Goal: Transaction & Acquisition: Purchase product/service

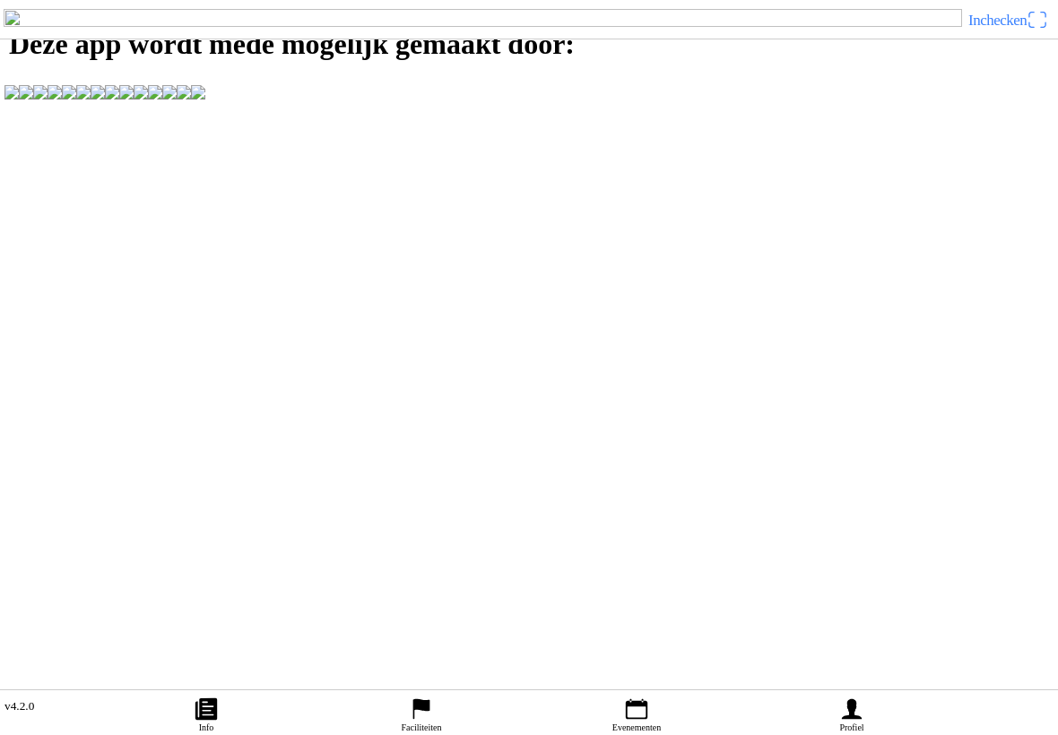
click at [856, 697] on icon "person" at bounding box center [851, 709] width 27 height 27
type input "-"
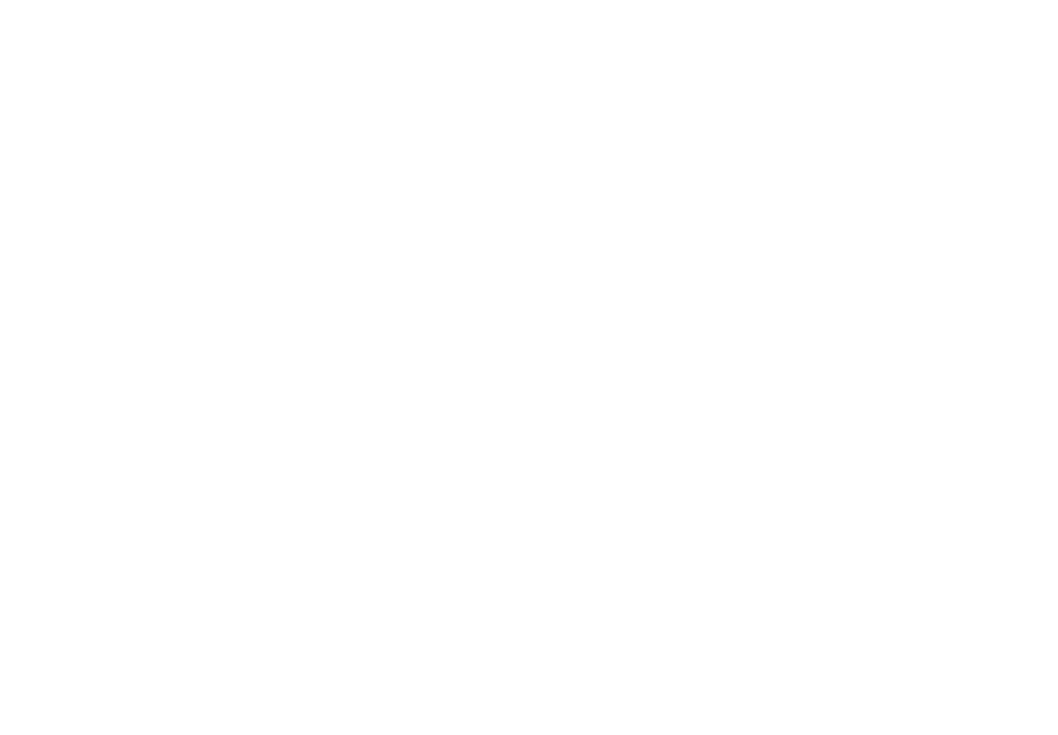
click at [643, 186] on span "Een account aanmaken" at bounding box center [529, 166] width 1026 height 40
click at [30, 96] on button "button" at bounding box center [536, 76] width 1044 height 39
click at [37, 174] on input "text" at bounding box center [532, 156] width 1036 height 36
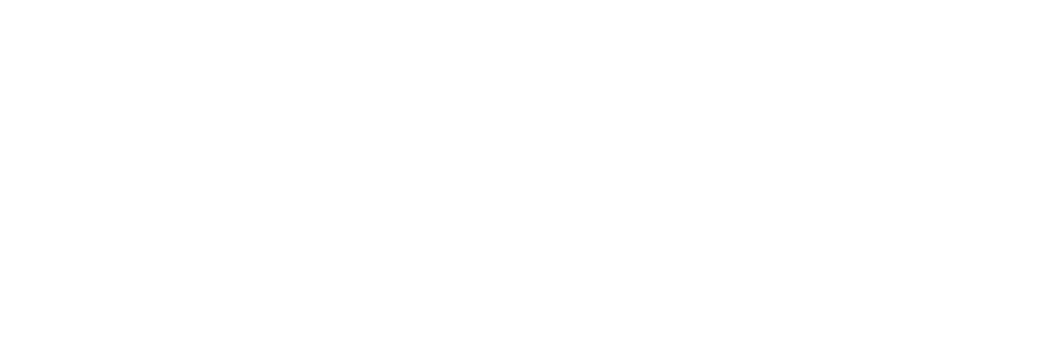
type input "[PERSON_NAME]"
click at [31, 213] on input "text" at bounding box center [532, 196] width 1036 height 36
type input "[PERSON_NAME]"
click at [55, 135] on input "email" at bounding box center [532, 118] width 1036 height 36
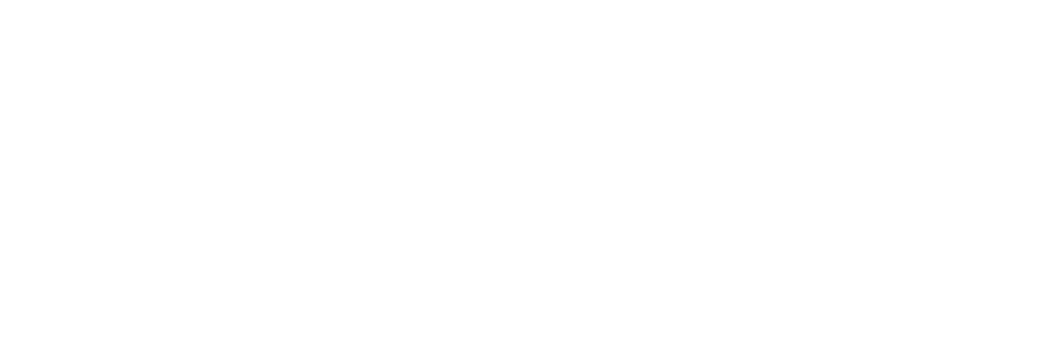
type input "[EMAIL_ADDRESS][DOMAIN_NAME]"
click at [180, 175] on input "email" at bounding box center [532, 157] width 1036 height 36
type input "[EMAIL_ADDRESS][DOMAIN_NAME]"
click at [44, 63] on button "button" at bounding box center [536, 43] width 1044 height 39
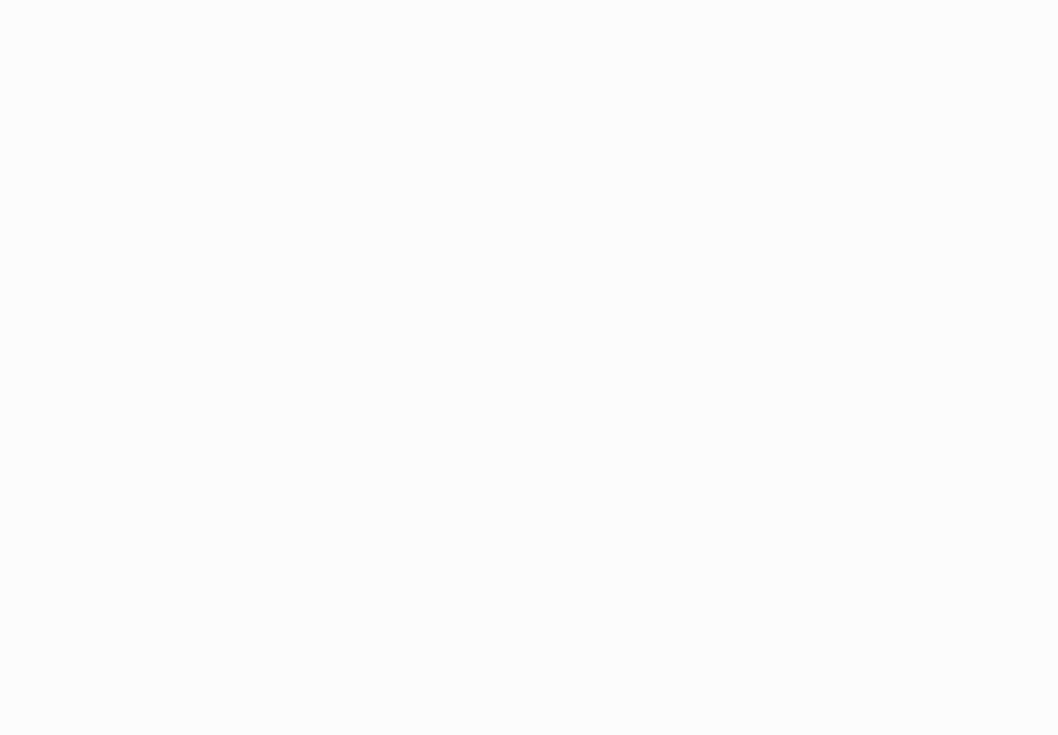
scroll to position [154, 0]
click at [1004, 178] on button "button" at bounding box center [536, 159] width 1044 height 39
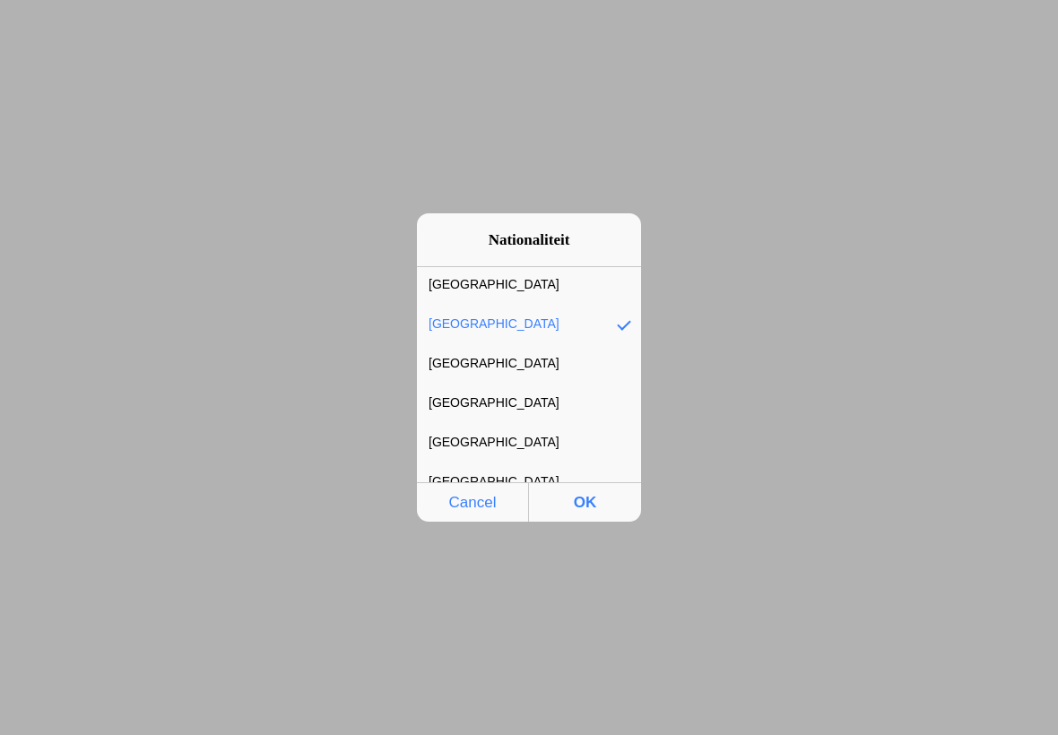
scroll to position [6147, 0]
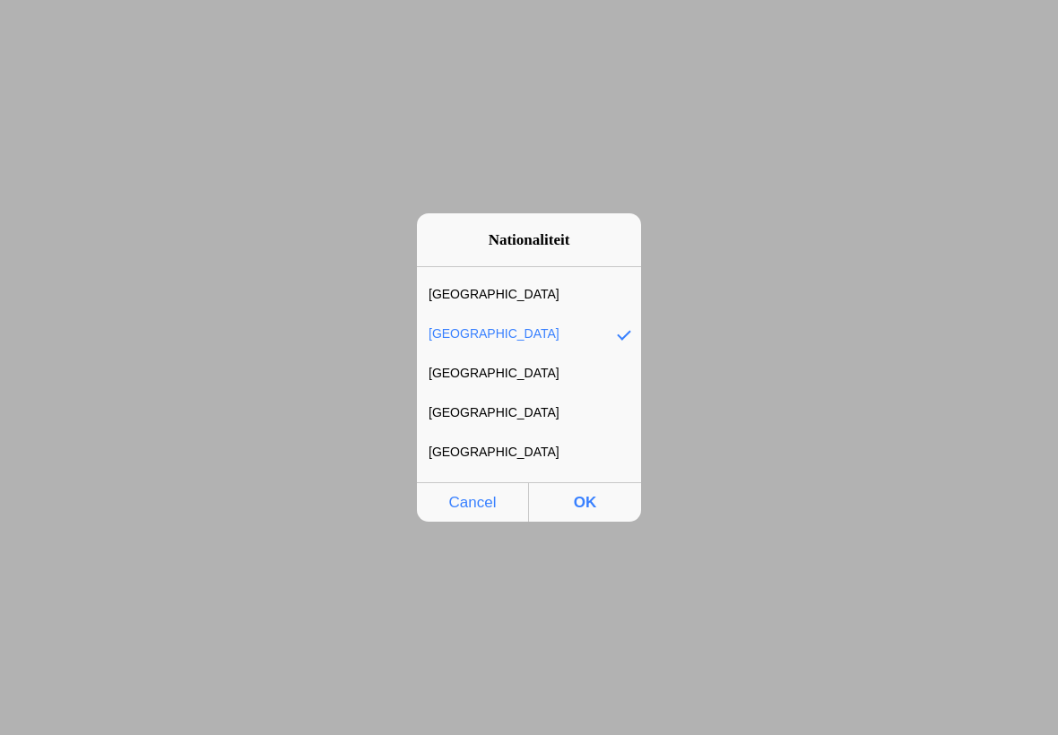
click at [539, 334] on div "[GEOGRAPHIC_DATA]" at bounding box center [515, 334] width 197 height 38
click at [589, 335] on div "[GEOGRAPHIC_DATA]" at bounding box center [515, 334] width 197 height 38
click at [587, 496] on span "OK" at bounding box center [584, 502] width 101 height 37
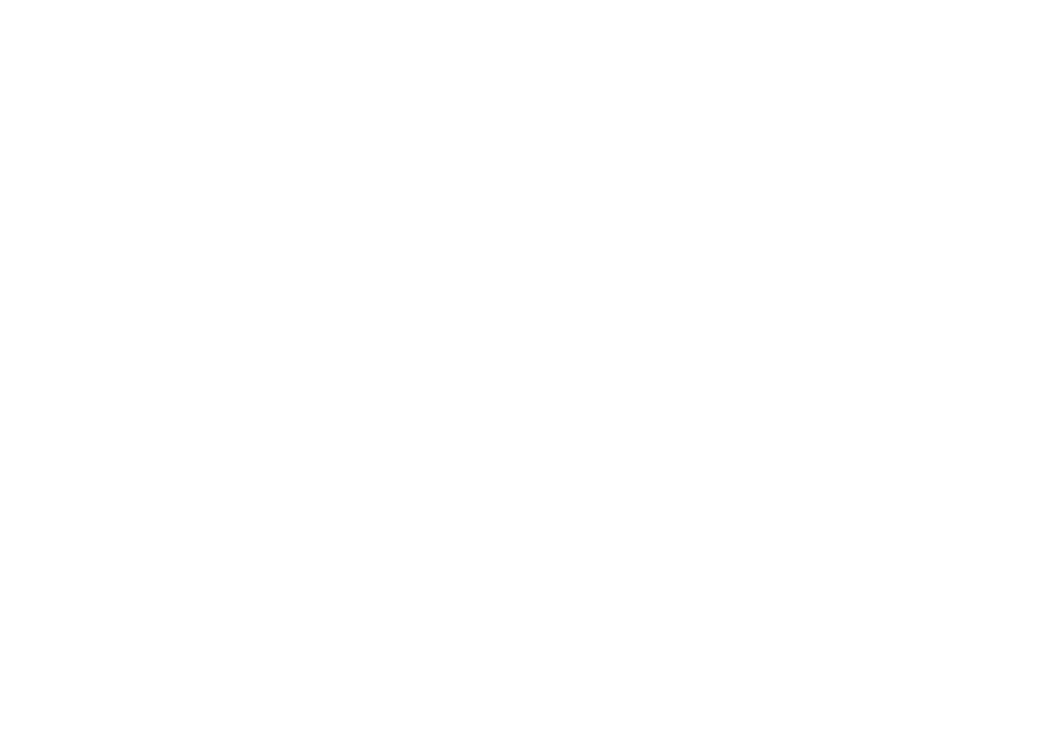
click at [598, 218] on button "button" at bounding box center [536, 198] width 1044 height 39
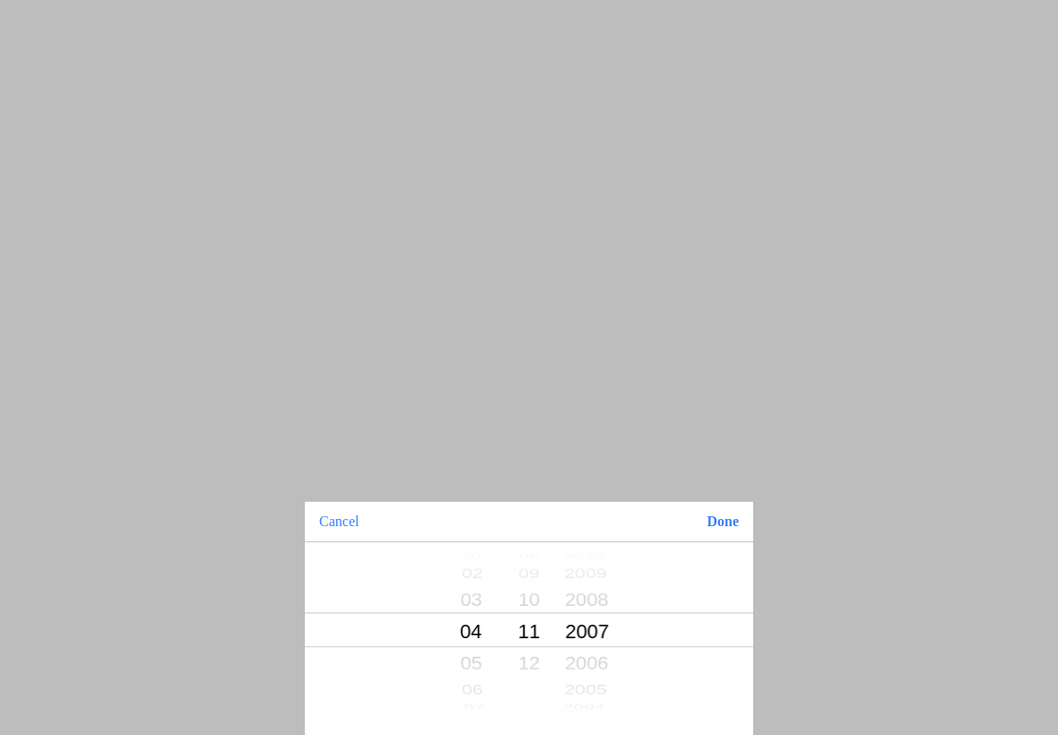
click at [719, 520] on button "Done" at bounding box center [722, 521] width 61 height 39
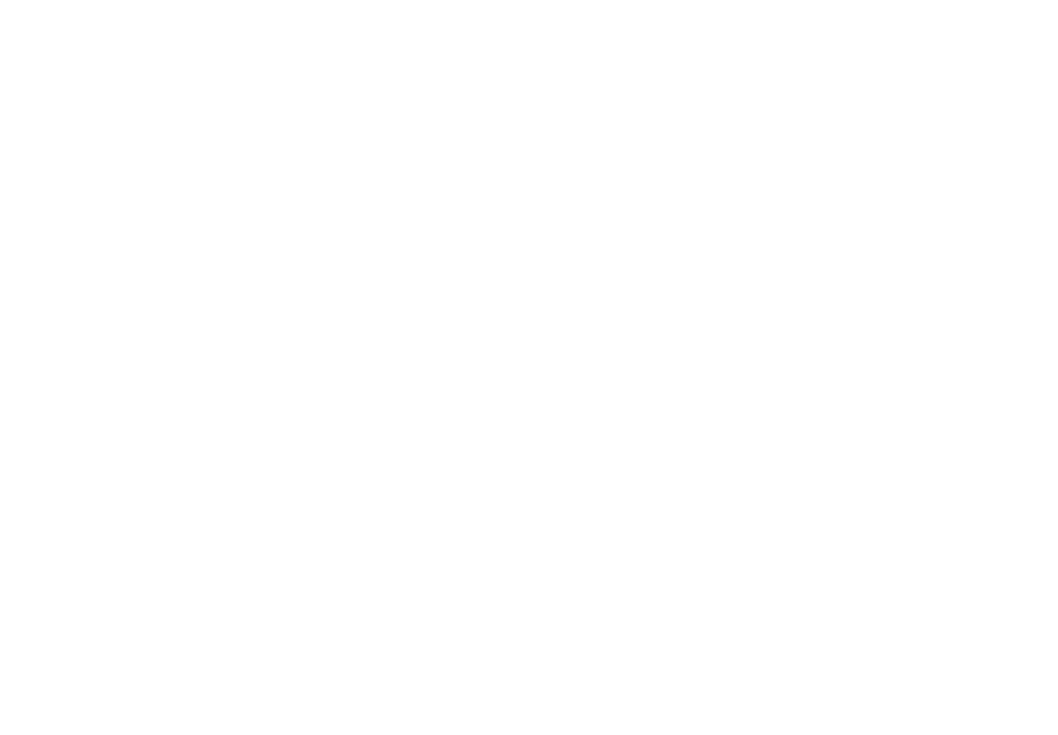
scroll to position [113, 0]
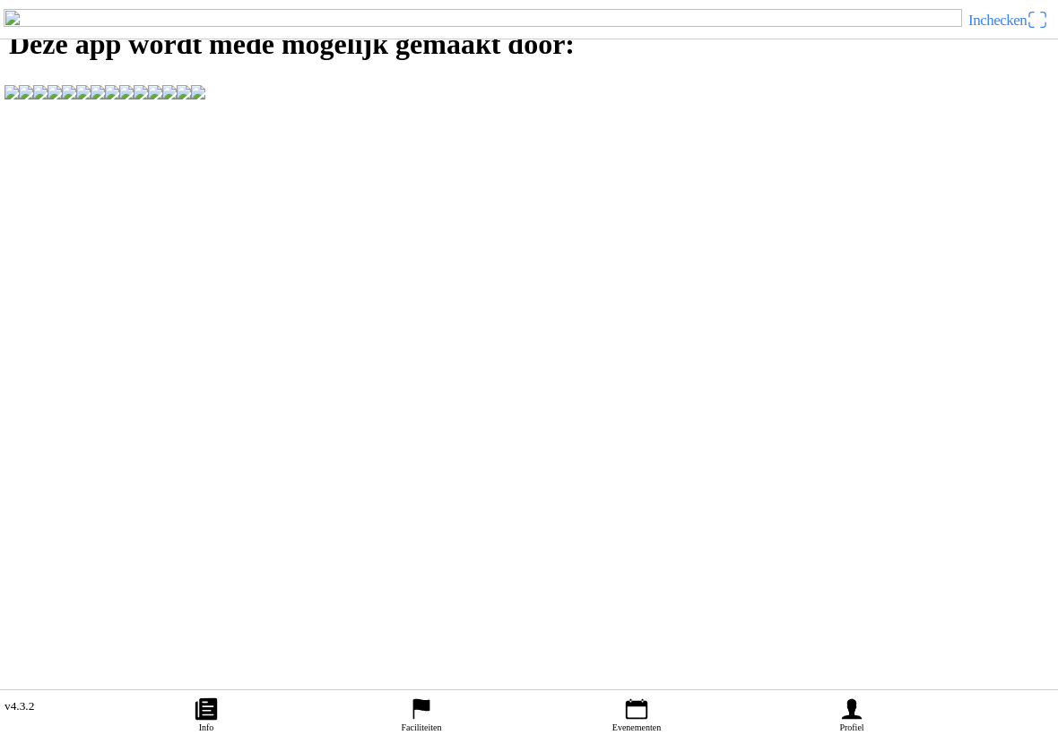
click at [854, 699] on icon "person" at bounding box center [852, 709] width 20 height 21
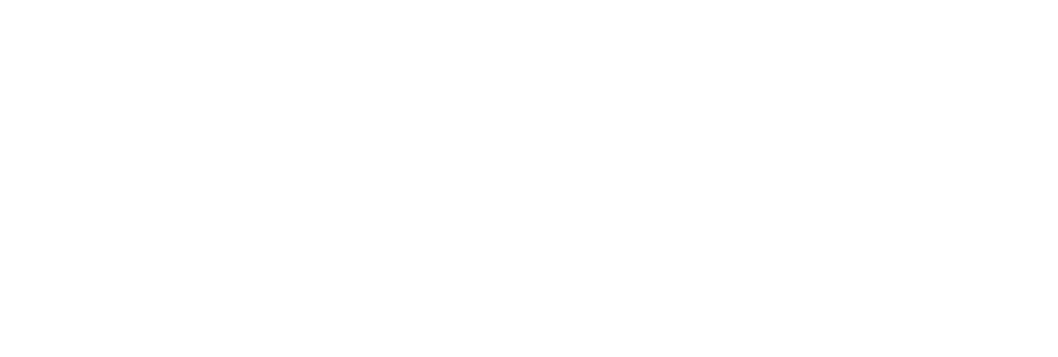
click at [62, 143] on div "Volgende" at bounding box center [529, 122] width 1058 height 40
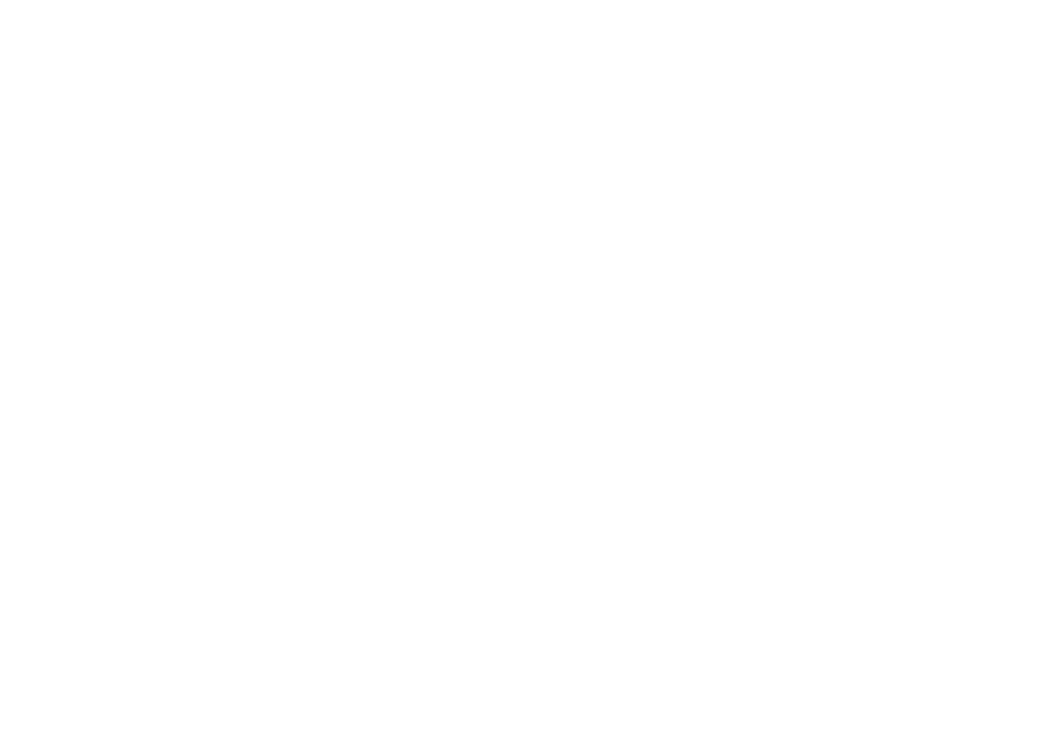
click at [676, 186] on span "Een account aanmaken" at bounding box center [529, 166] width 1026 height 40
click at [43, 96] on button "button" at bounding box center [536, 76] width 1044 height 39
click at [37, 174] on input "text" at bounding box center [532, 156] width 1036 height 36
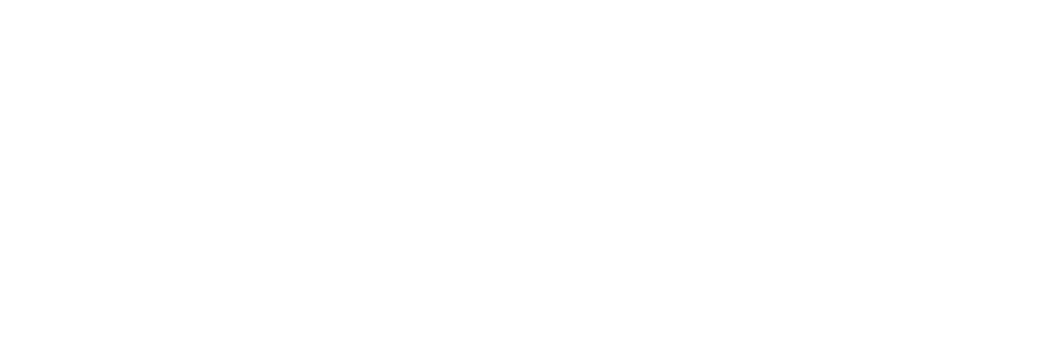
type input "[PERSON_NAME]"
click at [37, 213] on input "text" at bounding box center [532, 196] width 1036 height 36
type input "[PERSON_NAME]"
click at [39, 156] on input "email" at bounding box center [532, 138] width 1036 height 36
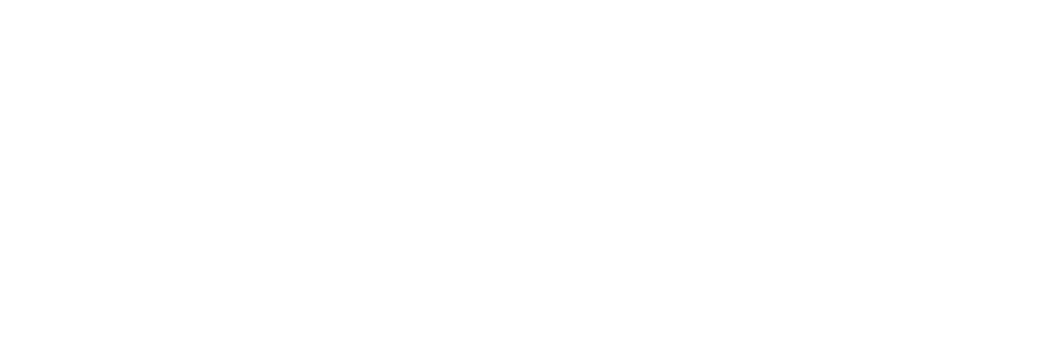
type input "[EMAIL_ADDRESS][DOMAIN_NAME]"
click at [91, 195] on input "email" at bounding box center [532, 178] width 1036 height 36
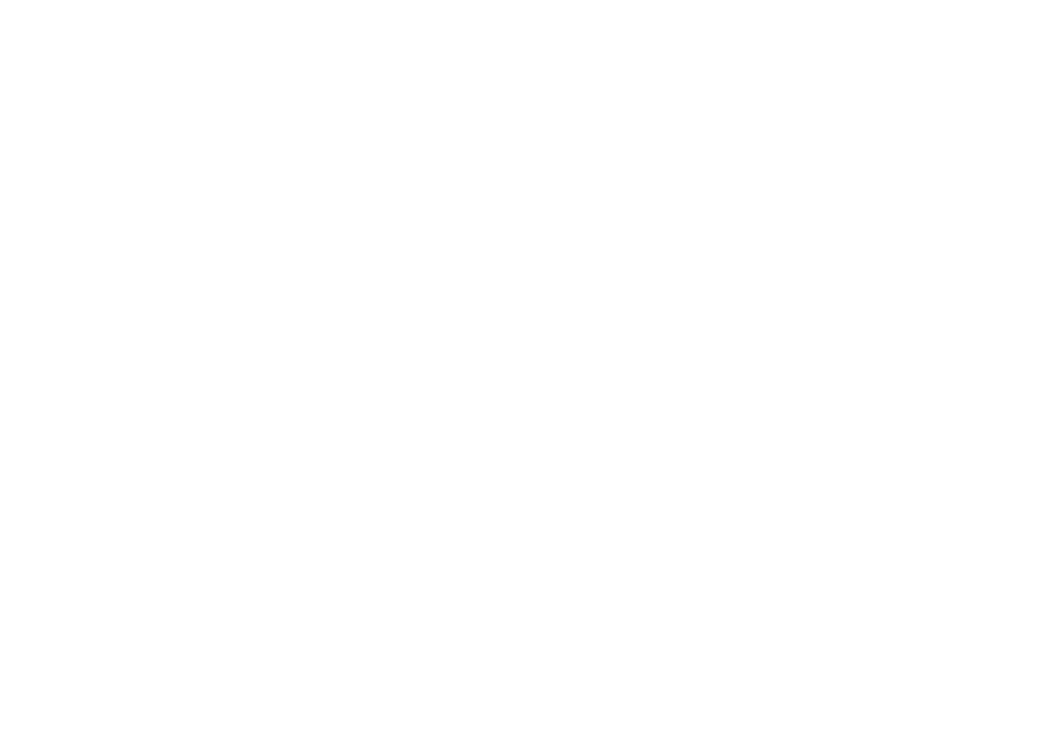
click at [142, 195] on input "[PERSON_NAME]" at bounding box center [532, 178] width 1036 height 36
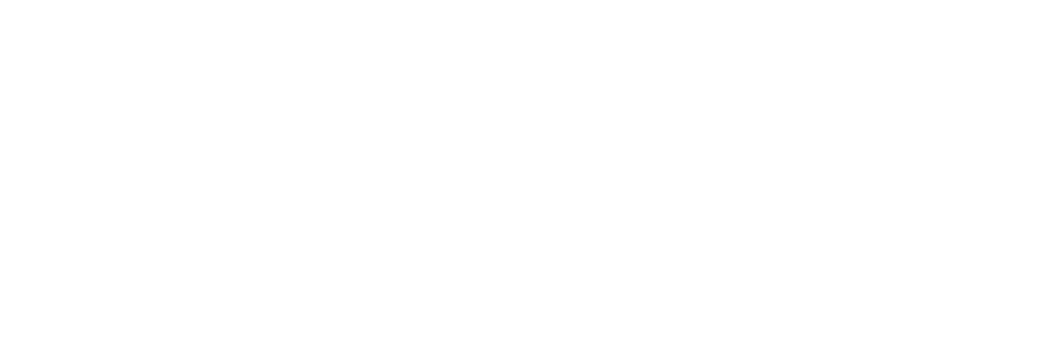
type input "[EMAIL_ADDRESS][DOMAIN_NAME]"
click at [203, 141] on button "button" at bounding box center [536, 121] width 1044 height 39
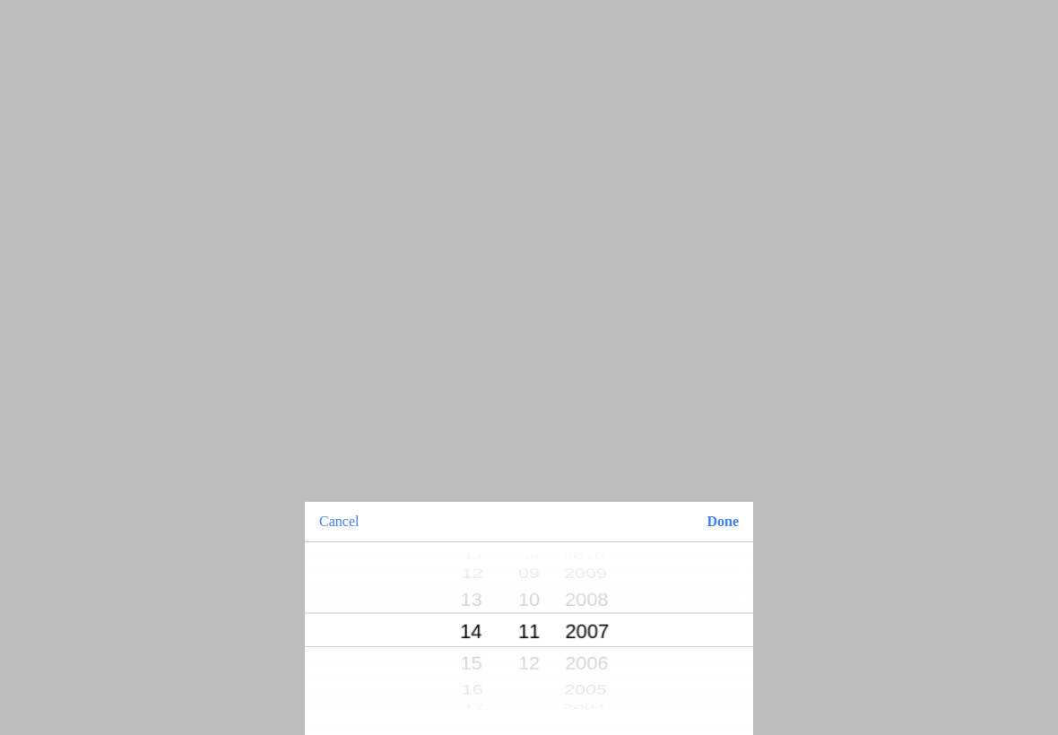
click at [731, 527] on button "Done" at bounding box center [722, 521] width 61 height 39
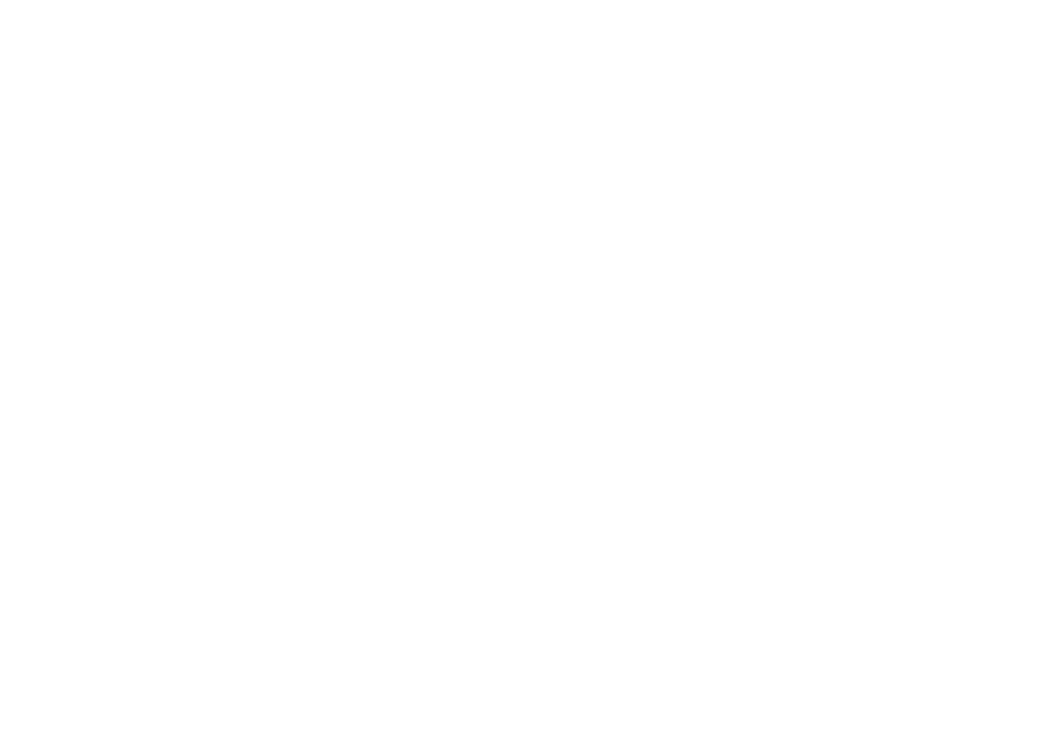
scroll to position [283, 0]
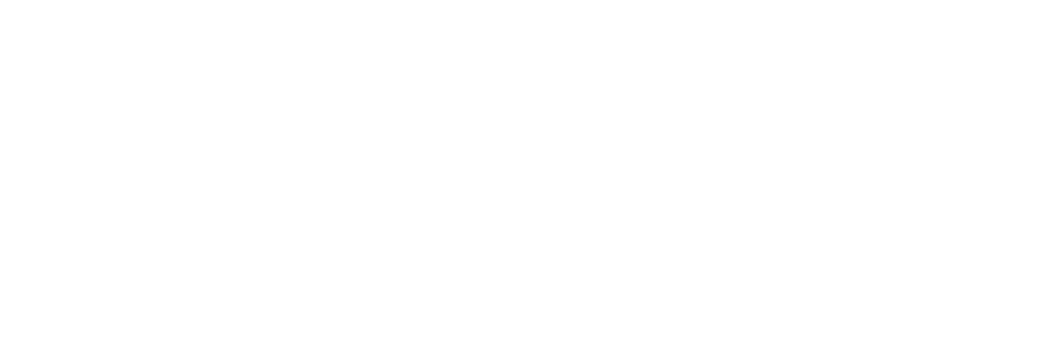
click at [1030, 132] on icon "eye" at bounding box center [1031, 111] width 24 height 42
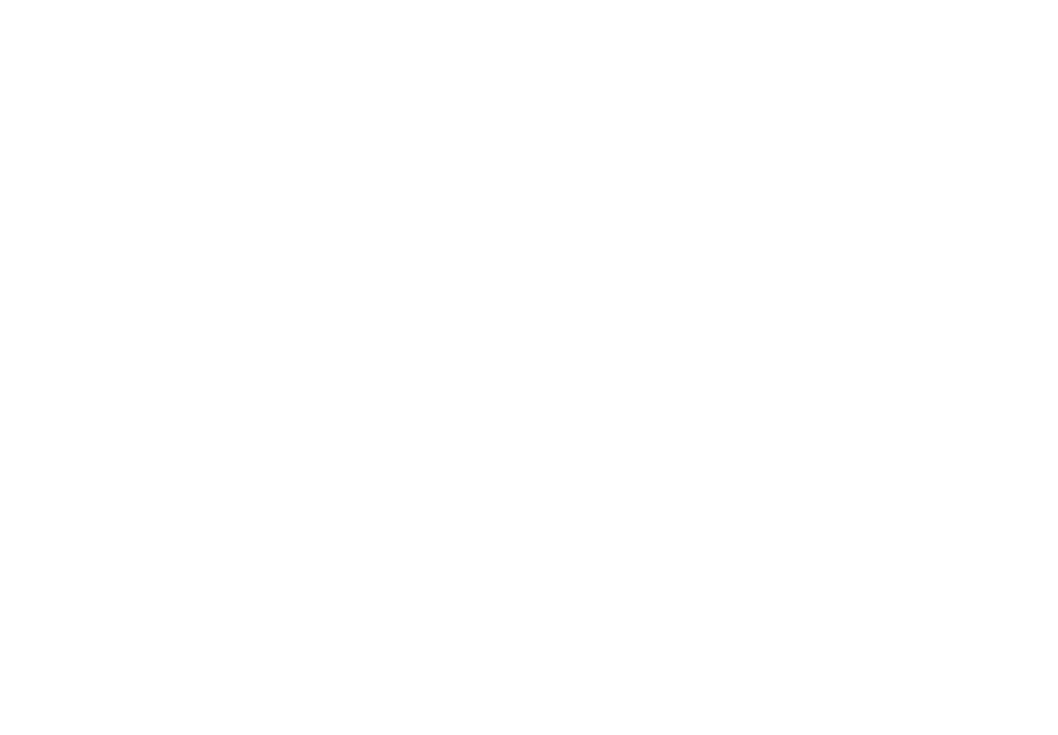
scroll to position [0, 0]
click at [108, 372] on button "button" at bounding box center [536, 353] width 1044 height 39
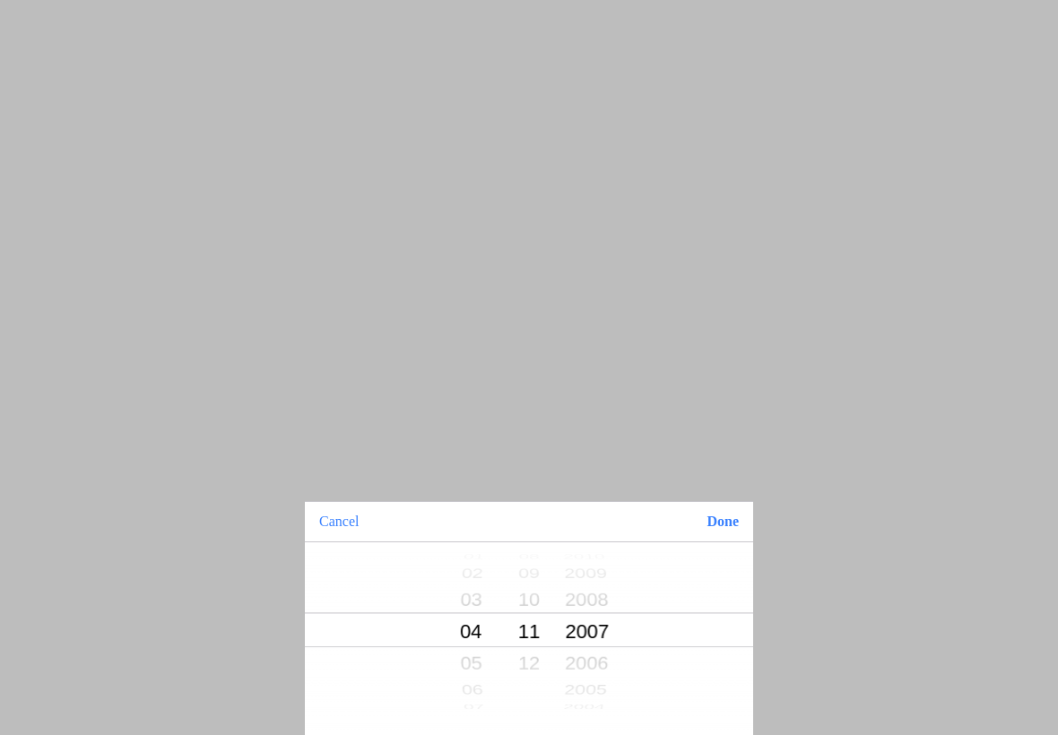
click at [724, 520] on button "Done" at bounding box center [722, 521] width 61 height 39
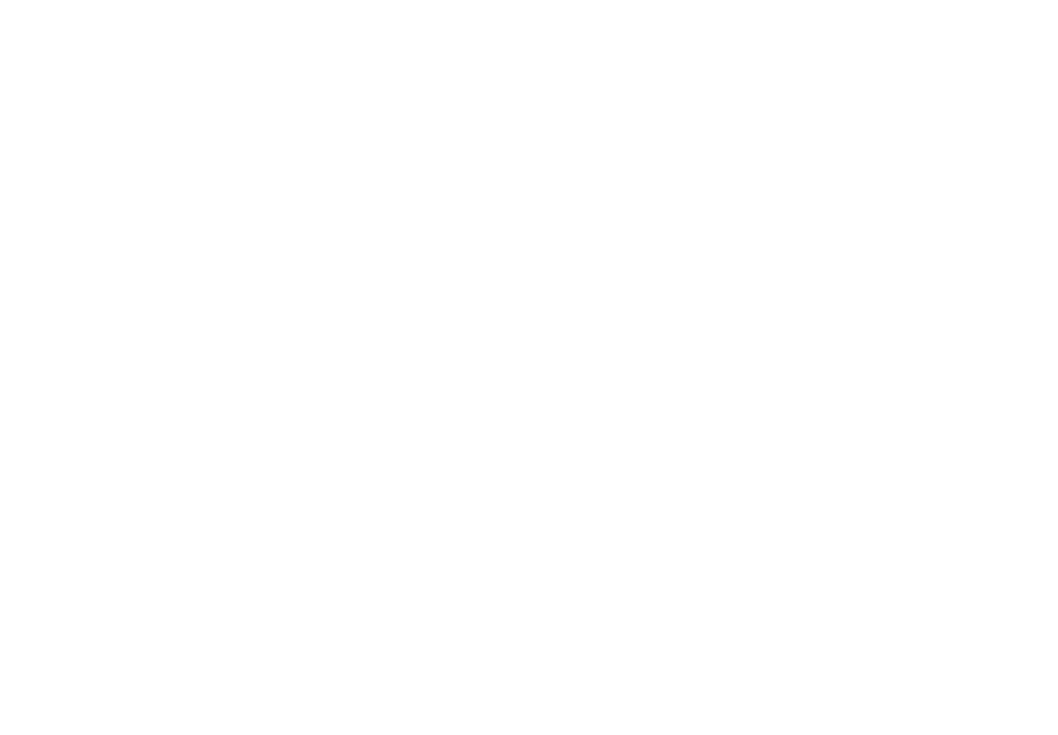
scroll to position [154, 0]
click at [0, 0] on slot "Registreren" at bounding box center [0, 0] width 0 height 0
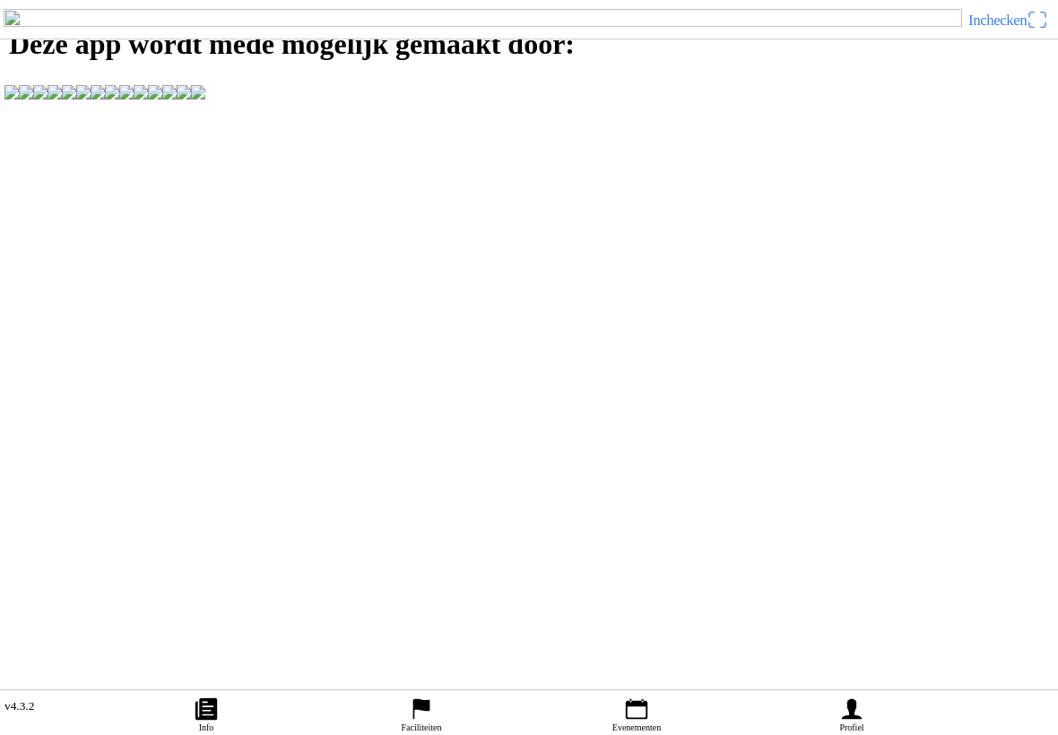
click at [864, 697] on icon "person" at bounding box center [851, 709] width 27 height 27
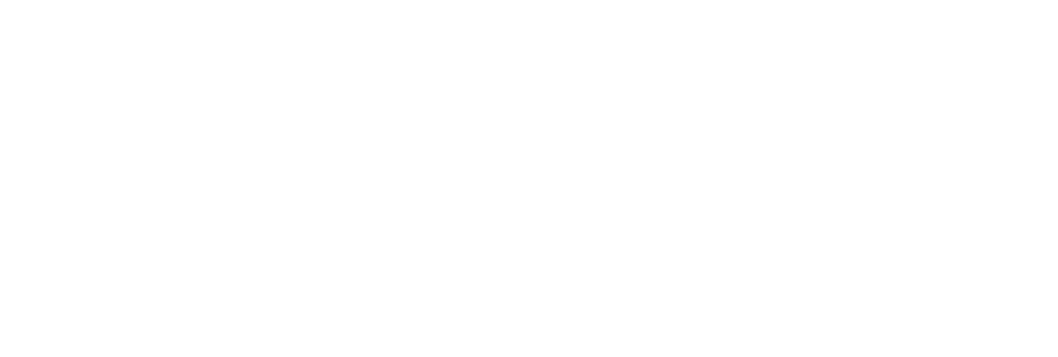
scroll to position [1, 0]
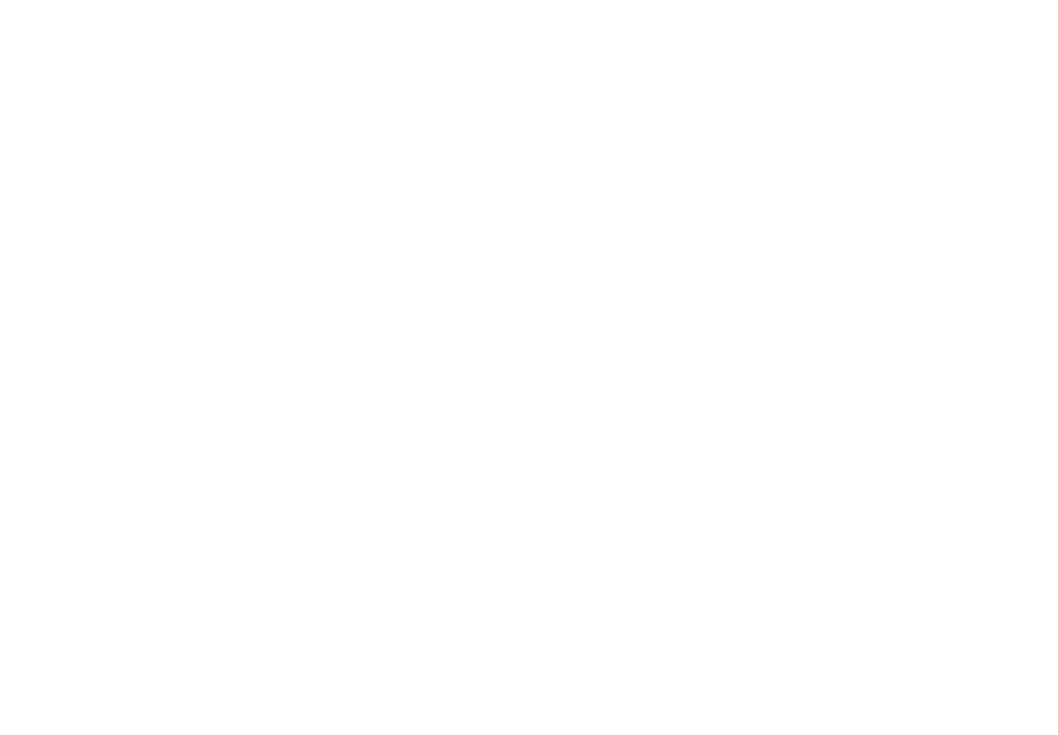
type input "[EMAIL_ADDRESS][DOMAIN_NAME]"
click at [75, 142] on span "Volgende" at bounding box center [529, 121] width 1026 height 40
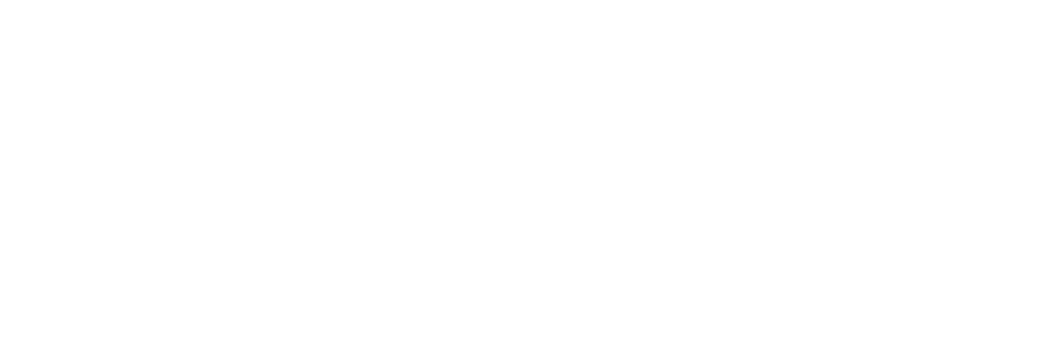
scroll to position [0, 0]
click at [771, 248] on span "button" at bounding box center [529, 228] width 1026 height 40
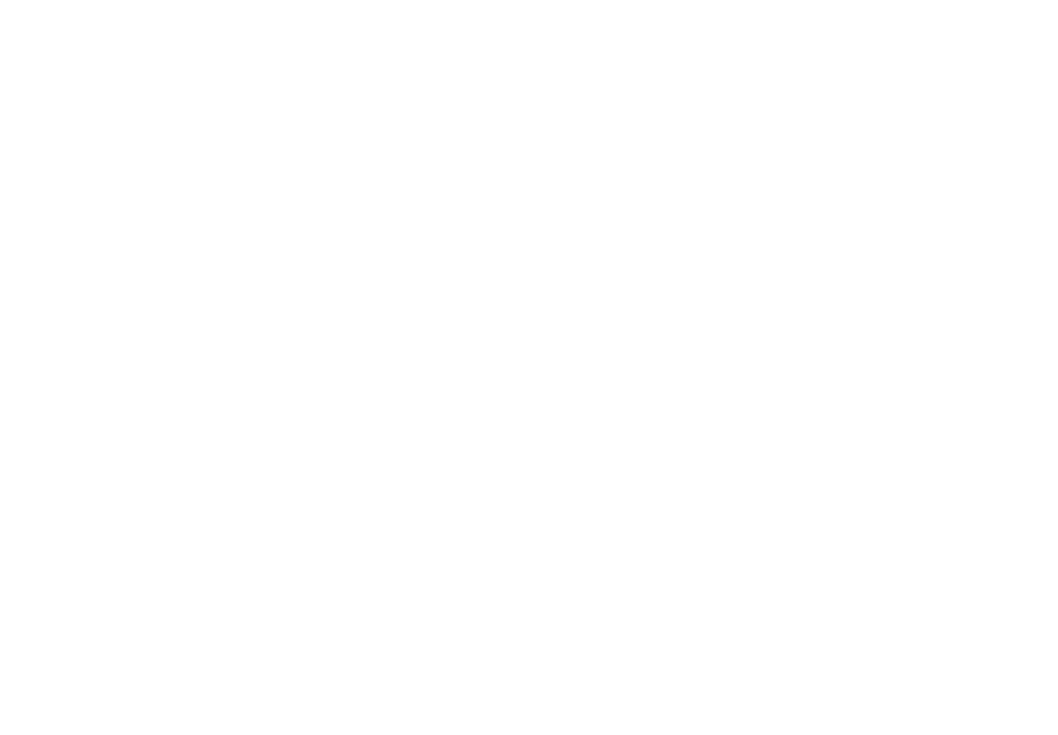
click at [0, 0] on slot "Wachtwoord vergeten?" at bounding box center [0, 0] width 0 height 0
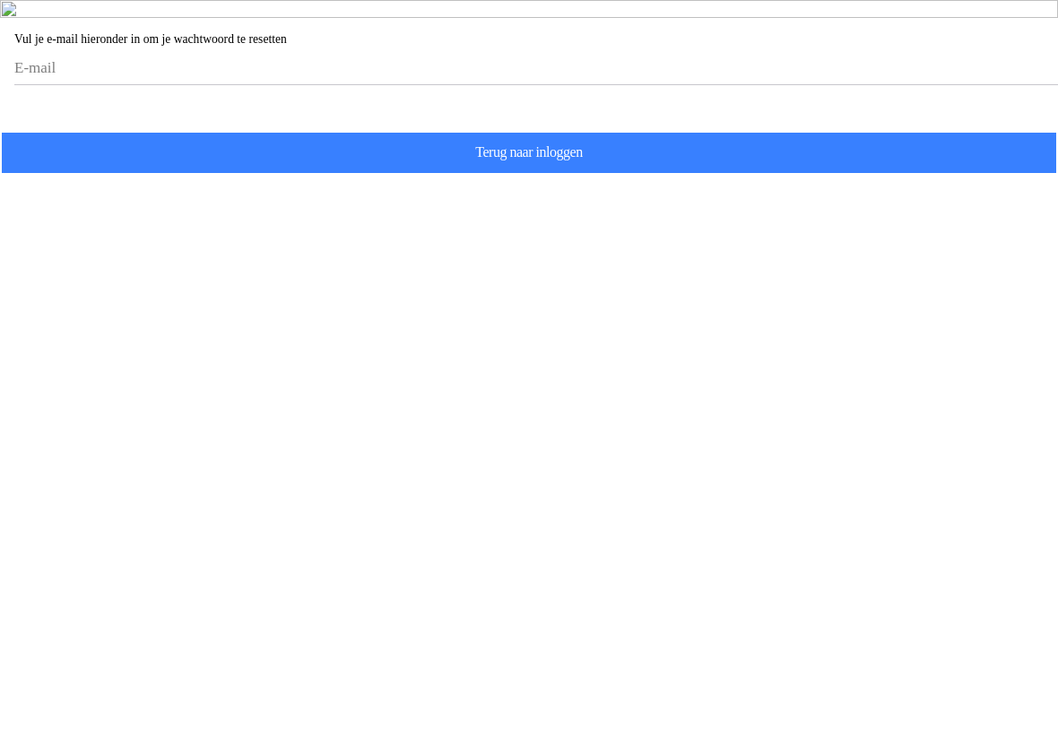
click at [142, 84] on input "email" at bounding box center [532, 68] width 1036 height 32
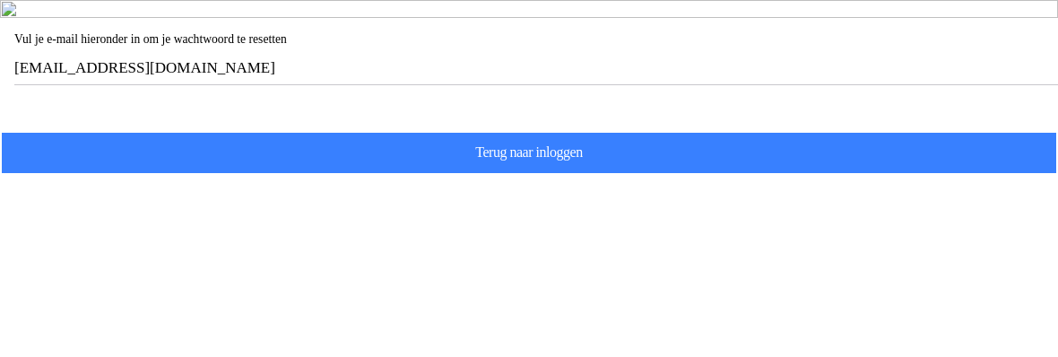
type input "[EMAIL_ADDRESS][DOMAIN_NAME]"
click at [75, 129] on span "Volgende" at bounding box center [529, 109] width 1026 height 40
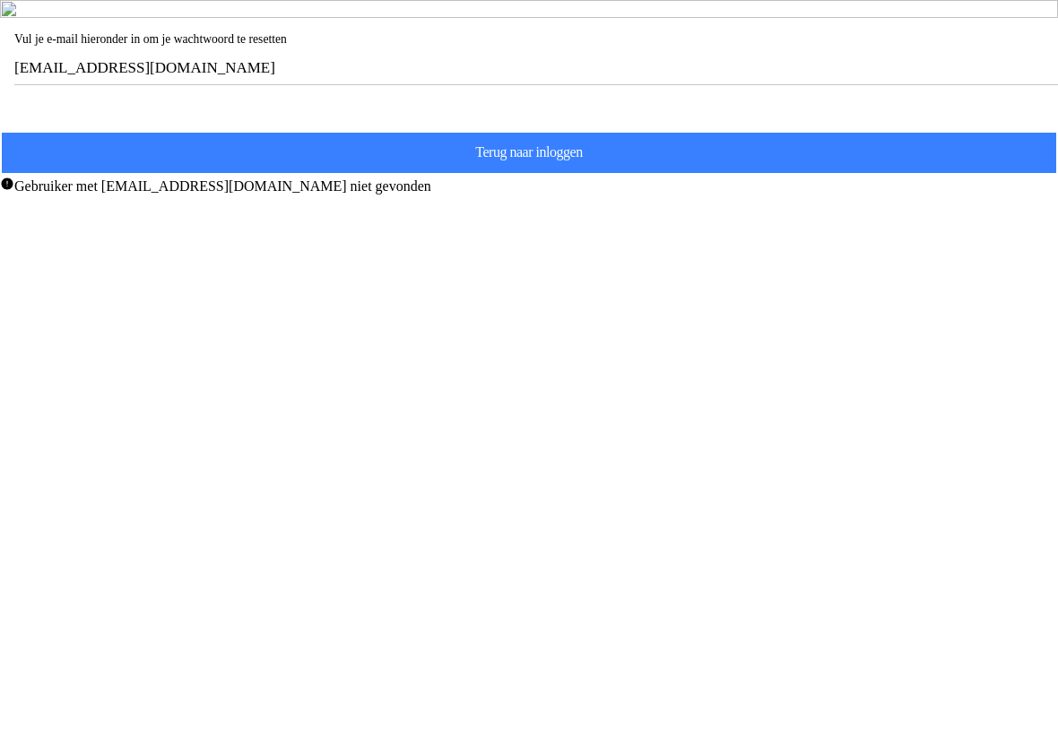
click at [268, 84] on input "[EMAIL_ADDRESS][DOMAIN_NAME]" at bounding box center [532, 68] width 1036 height 32
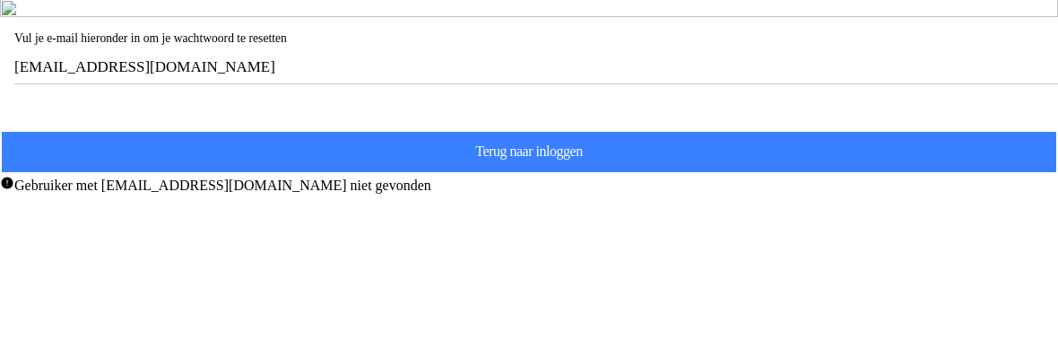
scroll to position [1, 0]
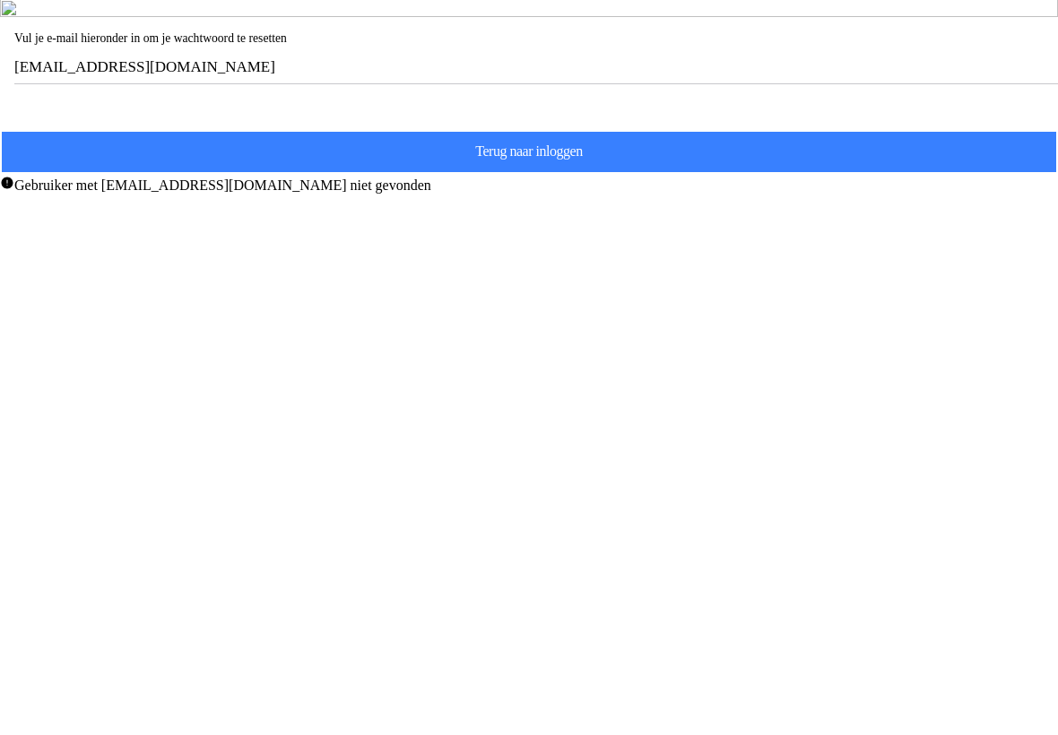
click at [605, 172] on span "Terug naar inloggen" at bounding box center [529, 152] width 1026 height 40
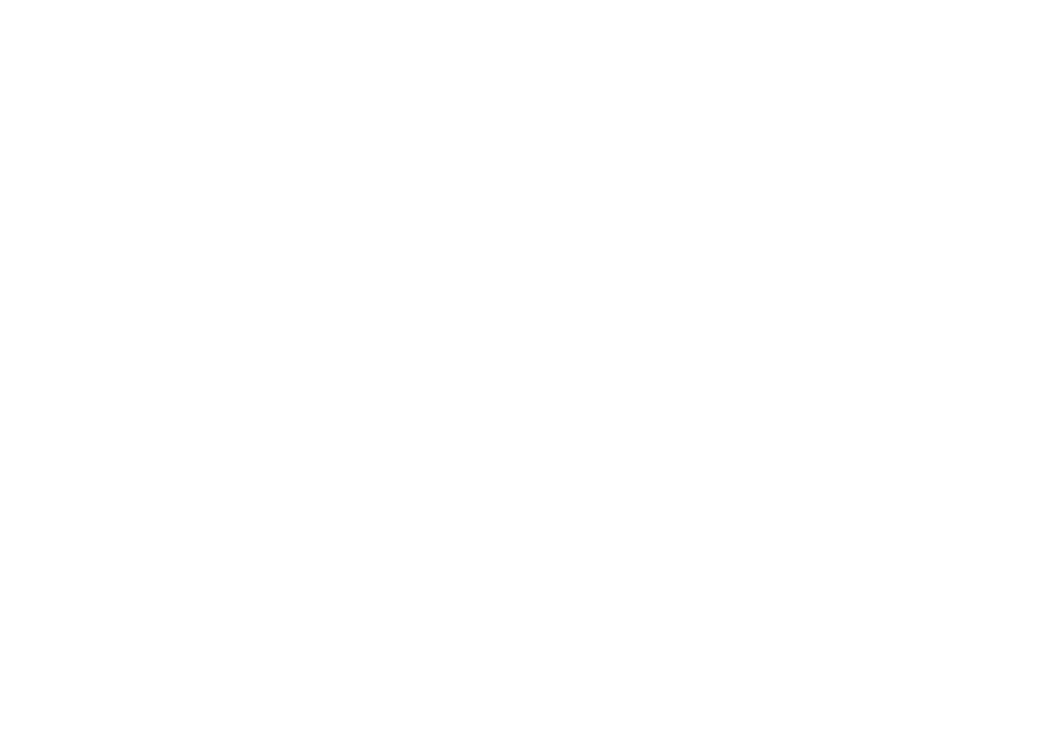
click at [136, 98] on div "E-mail" at bounding box center [532, 68] width 1036 height 60
click at [99, 98] on input "email" at bounding box center [532, 81] width 1036 height 32
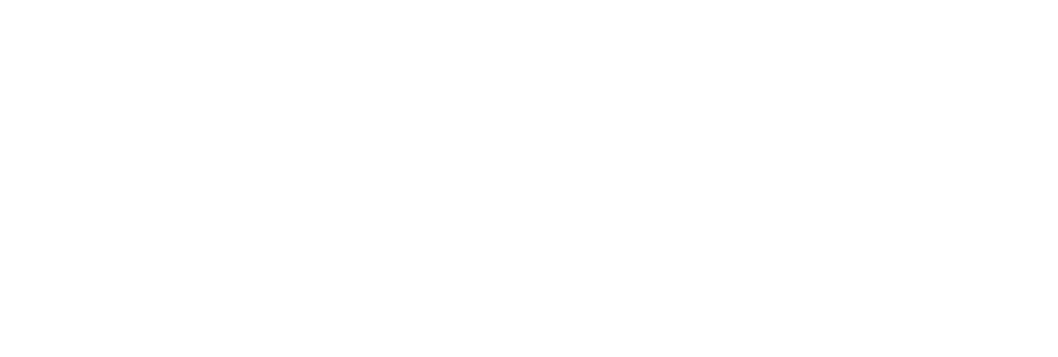
type input "[EMAIL_ADDRESS][DOMAIN_NAME]"
click at [603, 143] on span "Volgende" at bounding box center [529, 122] width 1026 height 40
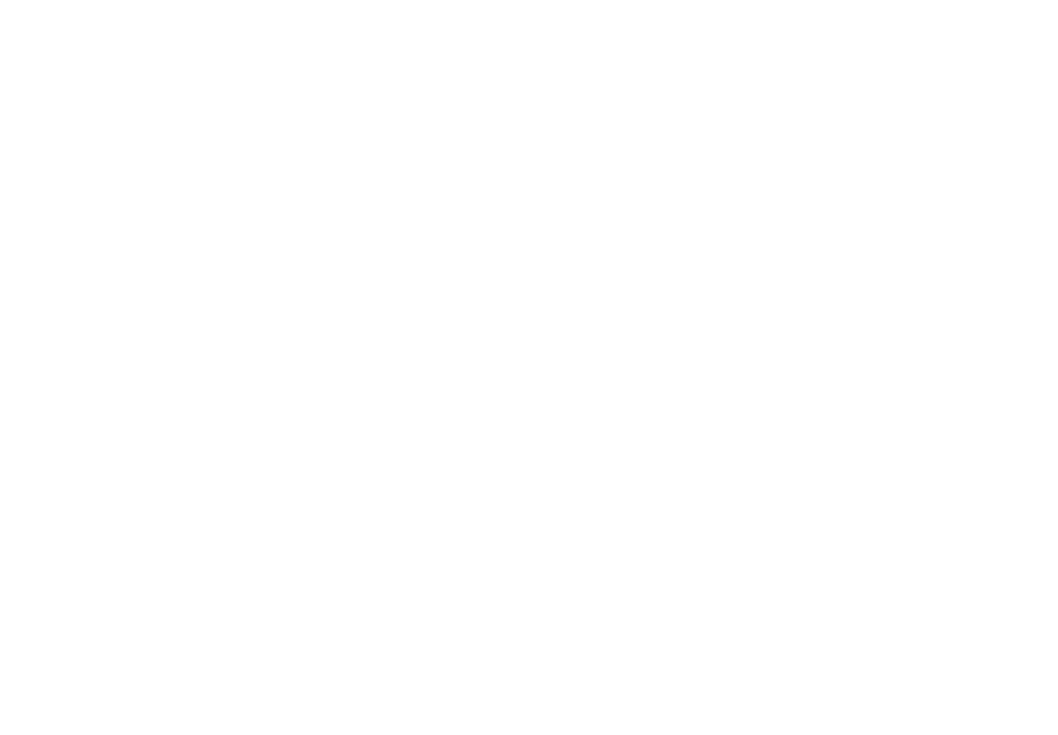
scroll to position [53, 0]
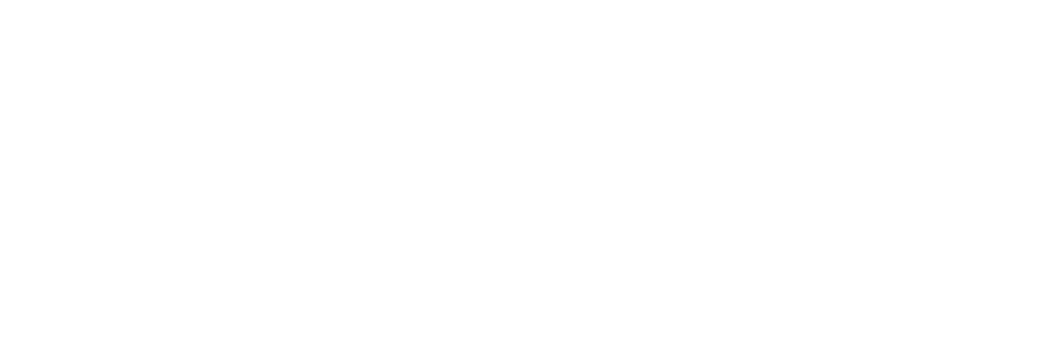
click at [81, 195] on span "button" at bounding box center [529, 175] width 1026 height 40
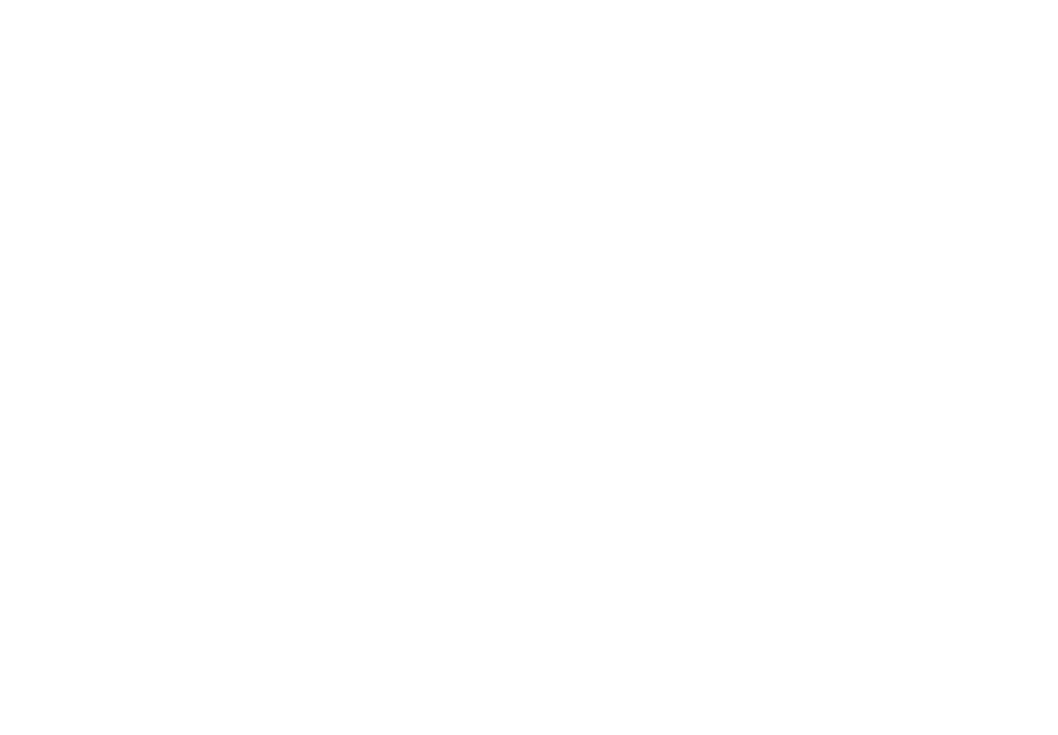
scroll to position [1, 0]
click at [846, 696] on icon "person" at bounding box center [851, 709] width 27 height 27
click at [840, 224] on div "Inloggen E-mail Volgende Een account aanmaken Terug naar app Wachtwoord vergete…" at bounding box center [529, 112] width 1058 height 224
click at [0, 0] on slot "Terug naar app" at bounding box center [0, 0] width 0 height 0
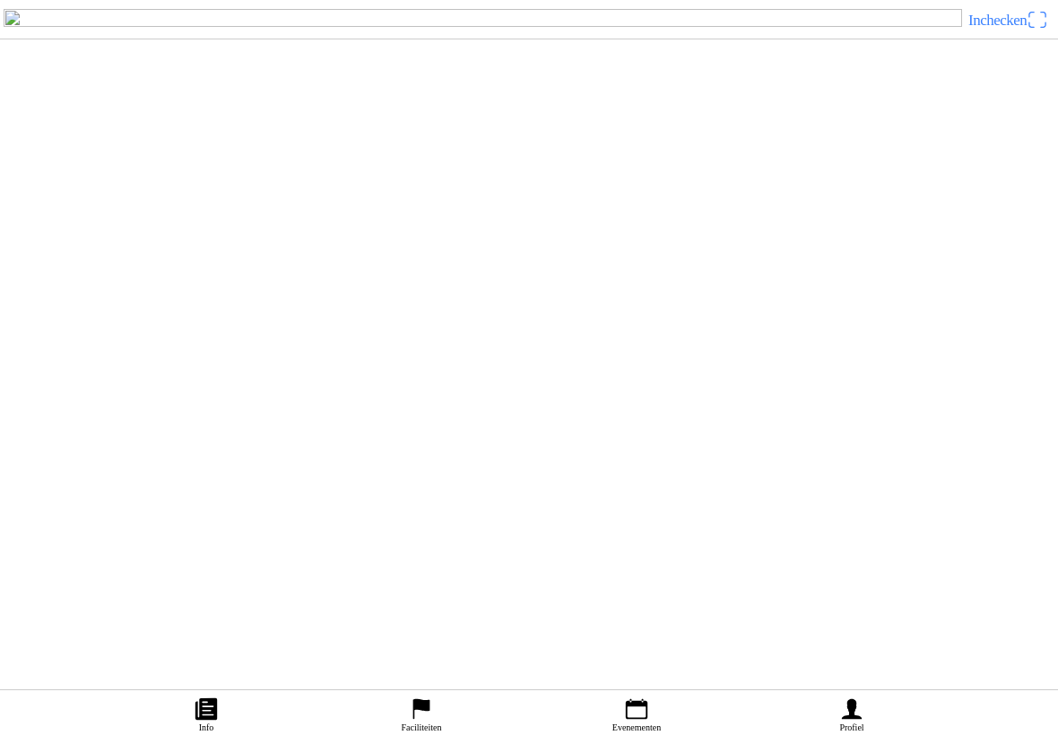
scroll to position [417, 0]
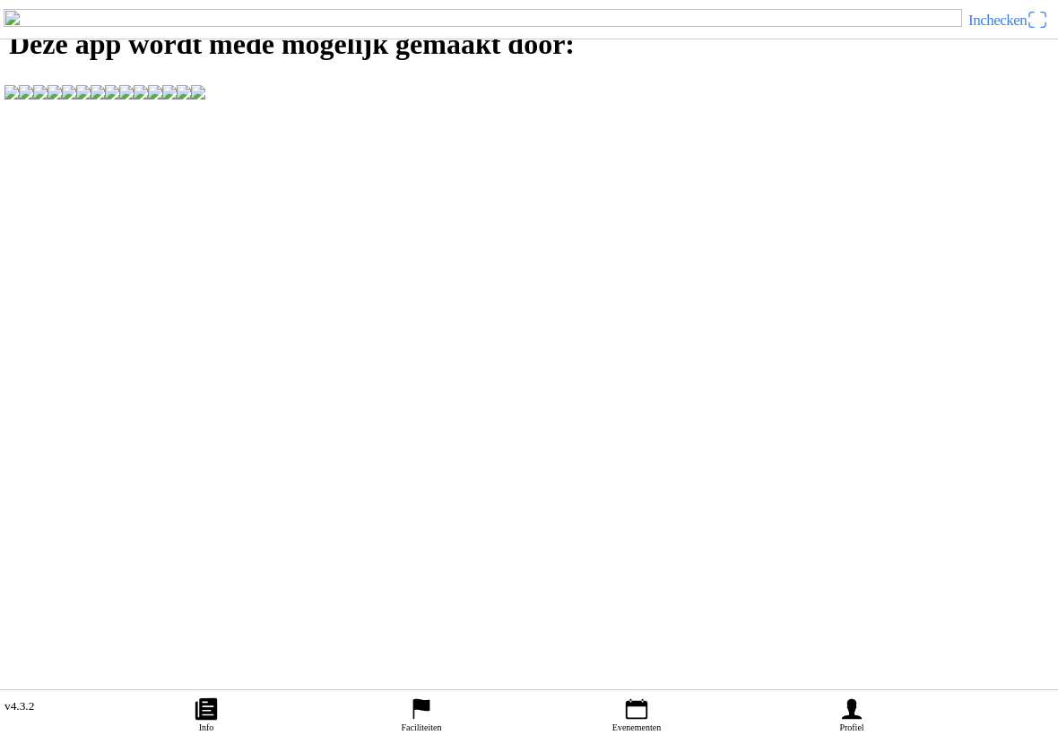
click at [871, 691] on link "Profiel" at bounding box center [851, 712] width 215 height 45
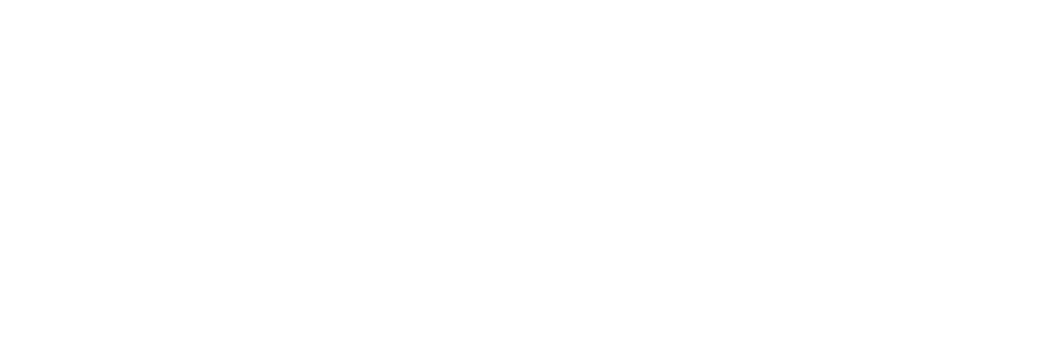
type input "[EMAIL_ADDRESS][DOMAIN_NAME]"
click at [0, 0] on slot "Wachtwoord vergeten?" at bounding box center [0, 0] width 0 height 0
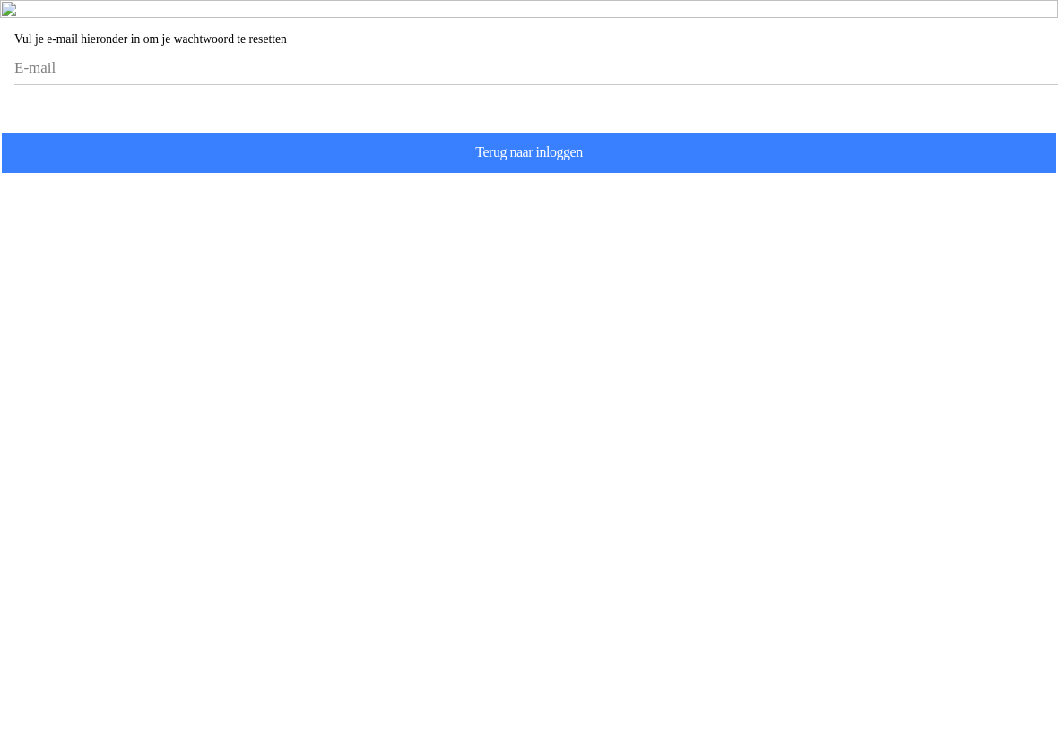
click at [262, 84] on input "email" at bounding box center [532, 68] width 1036 height 32
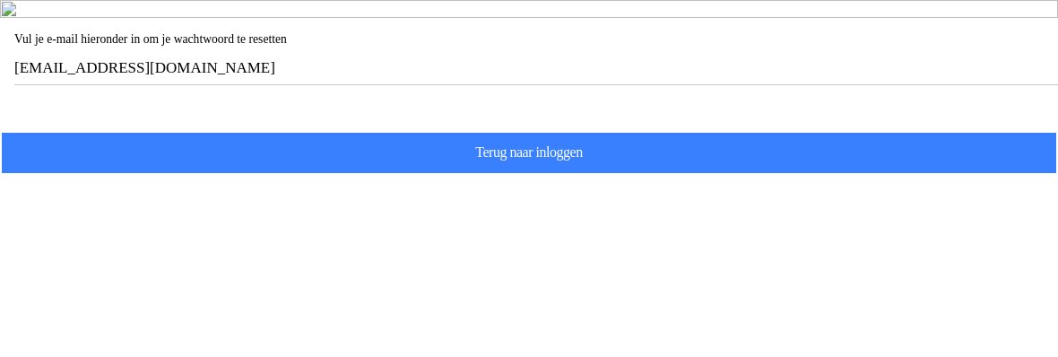
type input "[EMAIL_ADDRESS][DOMAIN_NAME]"
click at [0, 0] on slot "Volgende" at bounding box center [0, 0] width 0 height 0
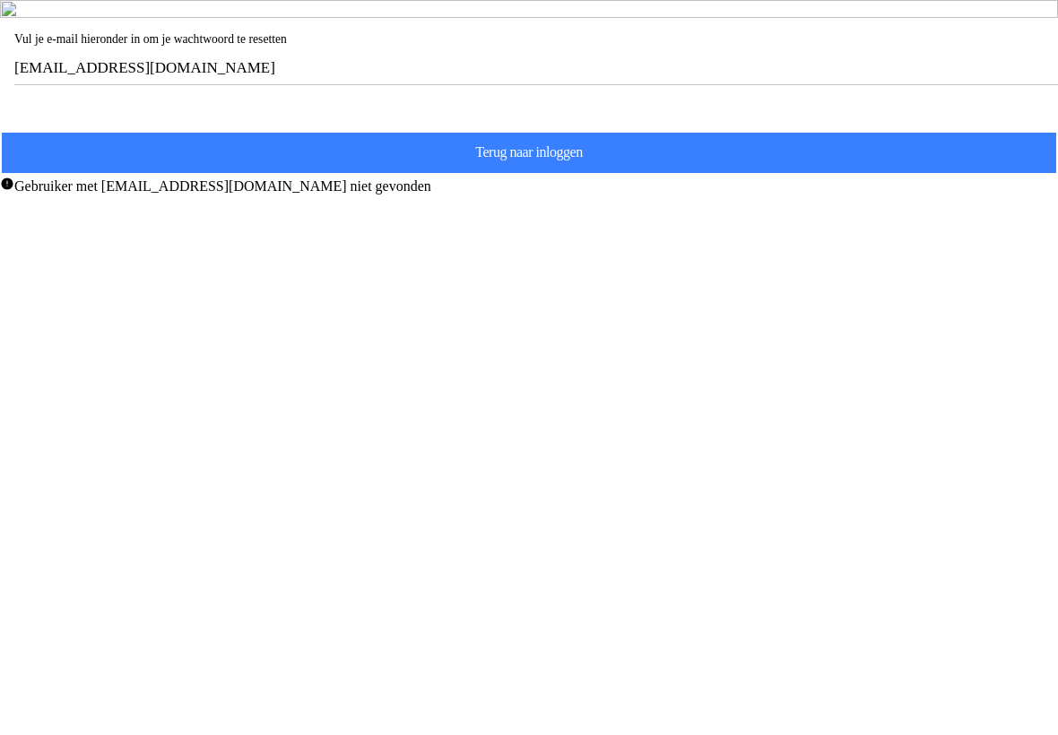
click at [0, 0] on slot "Terug naar inloggen" at bounding box center [0, 0] width 0 height 0
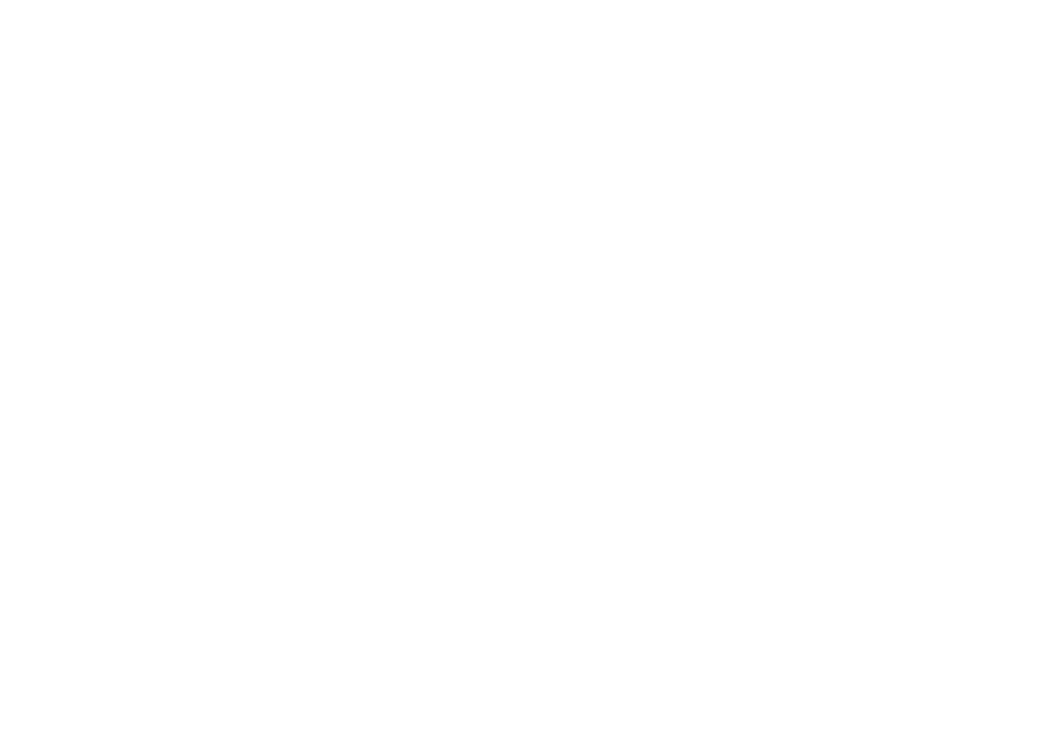
click at [280, 186] on span "Een account aanmaken" at bounding box center [529, 166] width 1026 height 40
click at [330, 96] on button "button" at bounding box center [536, 76] width 1044 height 39
click at [294, 174] on input "text" at bounding box center [532, 156] width 1036 height 36
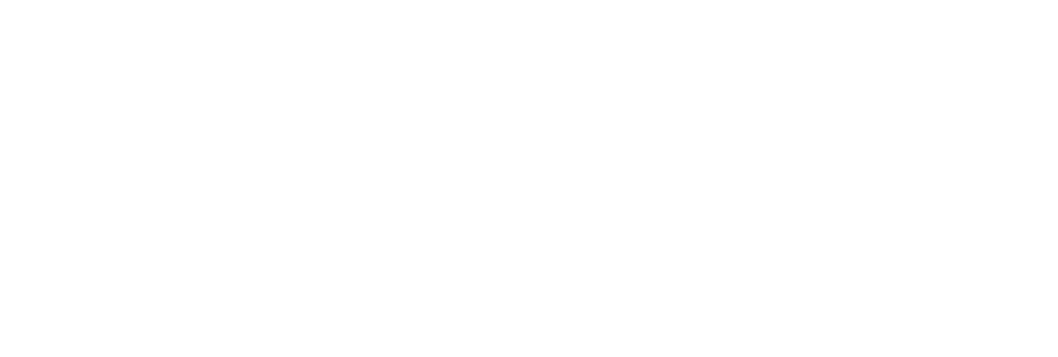
type input "[PERSON_NAME]"
click at [219, 213] on input "text" at bounding box center [532, 196] width 1036 height 36
type input "[PERSON_NAME]"
click at [251, 100] on input "email" at bounding box center [532, 83] width 1036 height 36
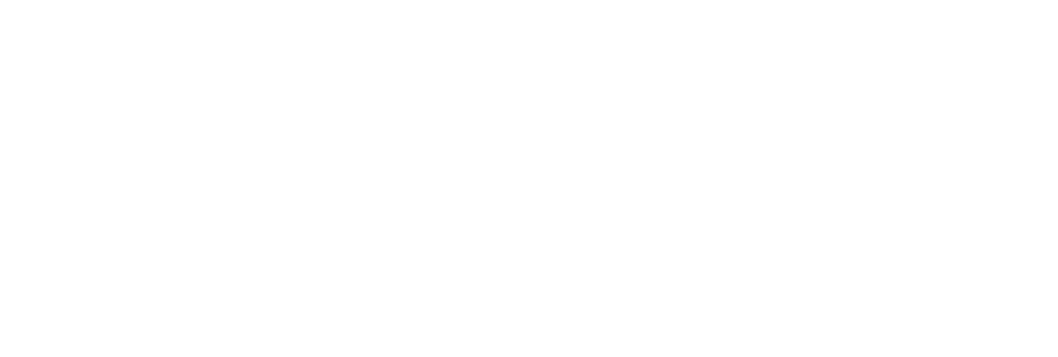
click at [337, 100] on input "[EMAIL_ADDRESS][DOMAIN_NAME]" at bounding box center [532, 83] width 1036 height 36
type input "[EMAIL_ADDRESS][DOMAIN_NAME]"
click at [123, 140] on input "email" at bounding box center [532, 122] width 1036 height 36
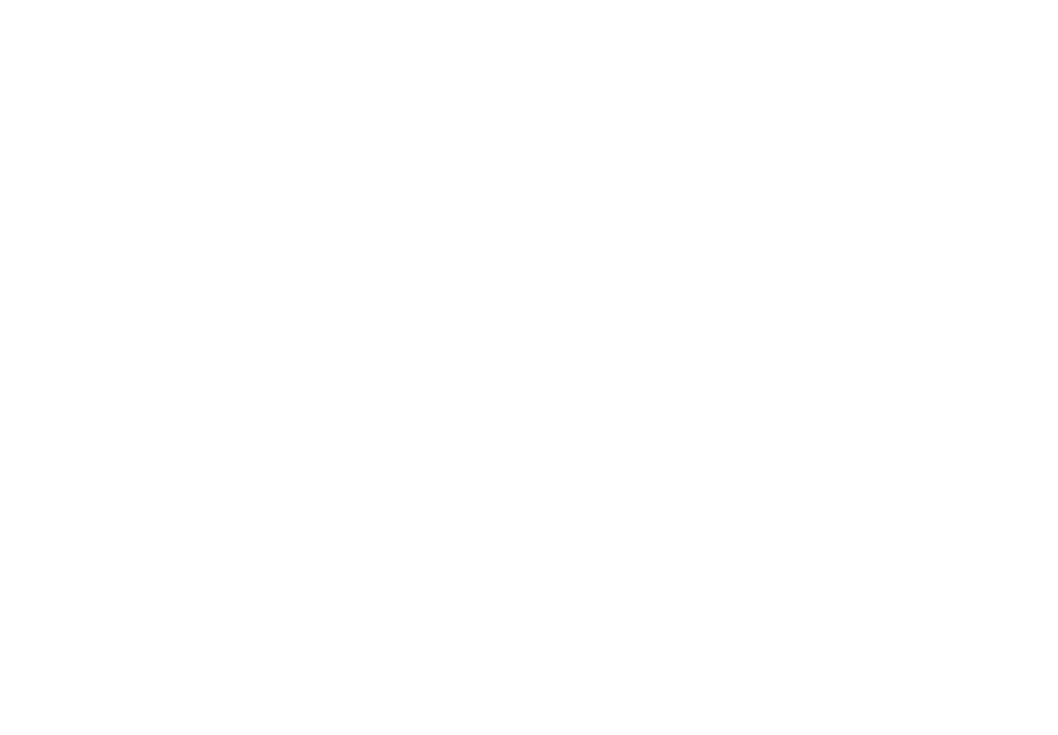
scroll to position [225, 0]
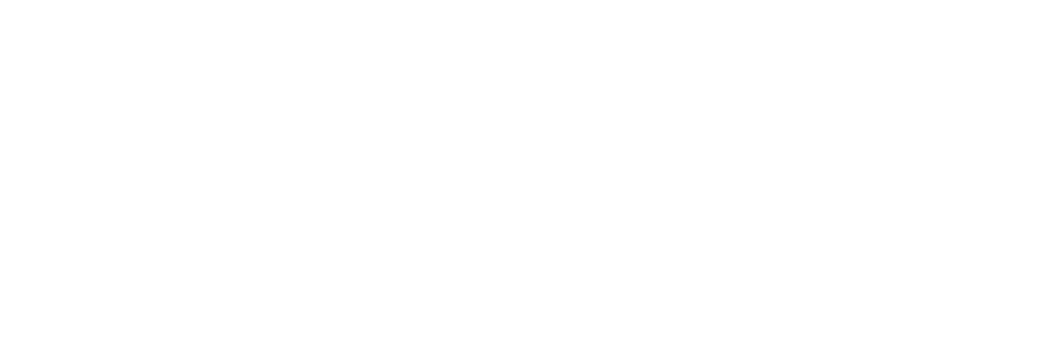
type input "[EMAIL_ADDRESS][DOMAIN_NAME]"
click at [310, 147] on button "button" at bounding box center [536, 127] width 1044 height 39
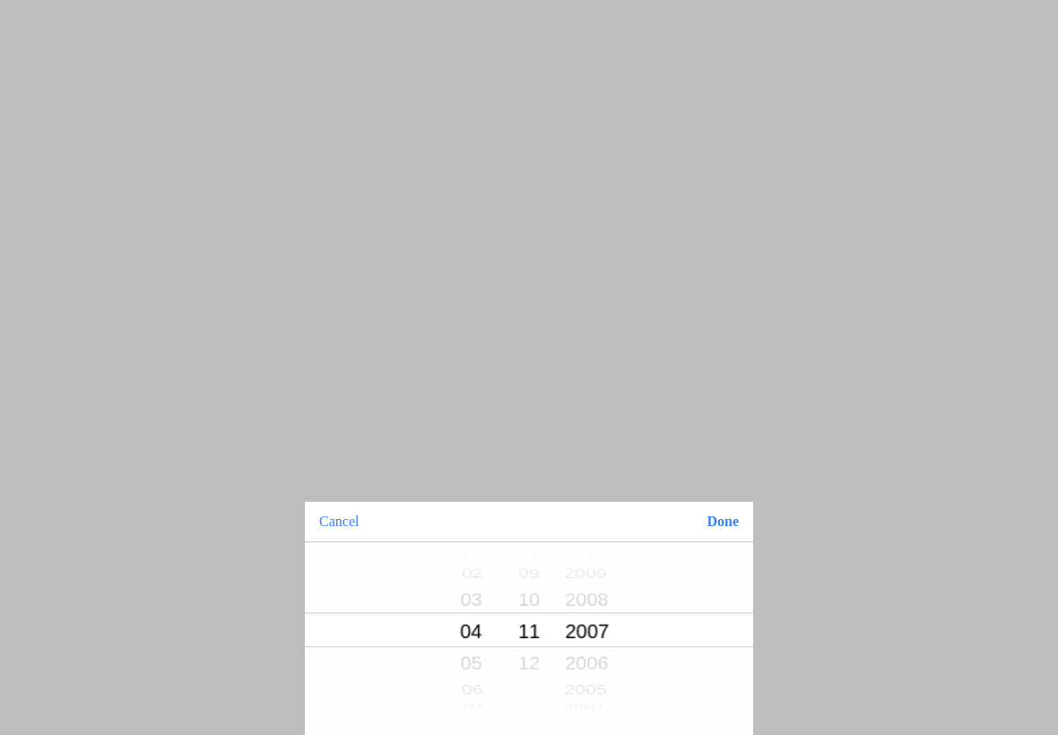
click at [724, 528] on button "Done" at bounding box center [722, 521] width 61 height 39
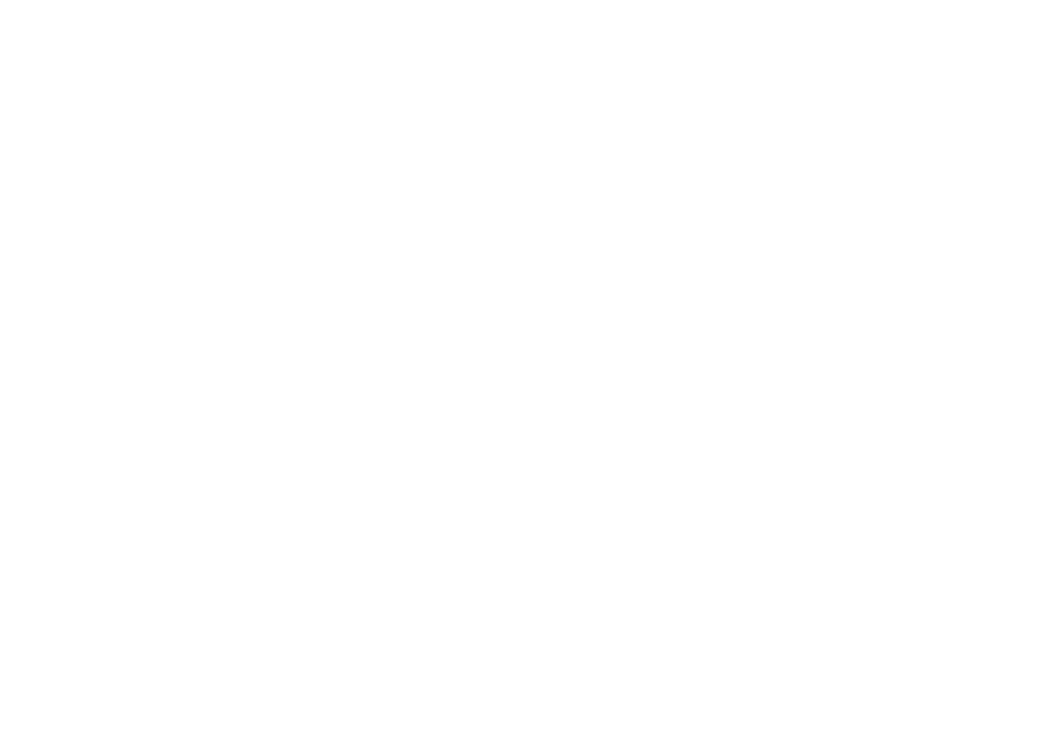
click at [708, 390] on span "Registreren" at bounding box center [529, 370] width 1026 height 40
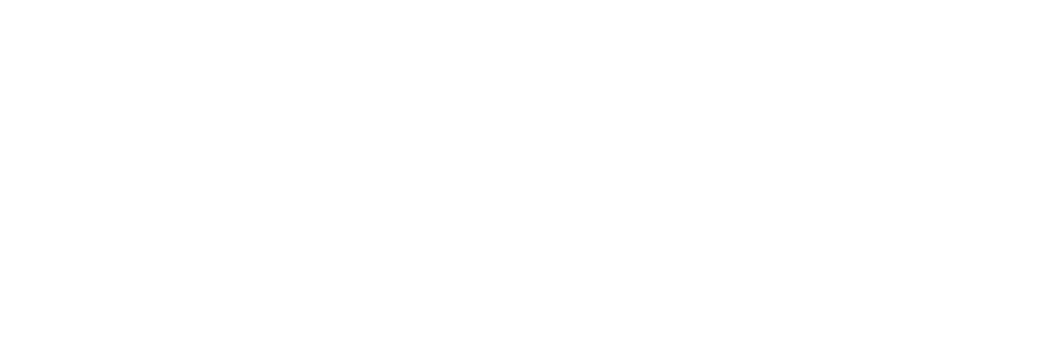
scroll to position [221, 0]
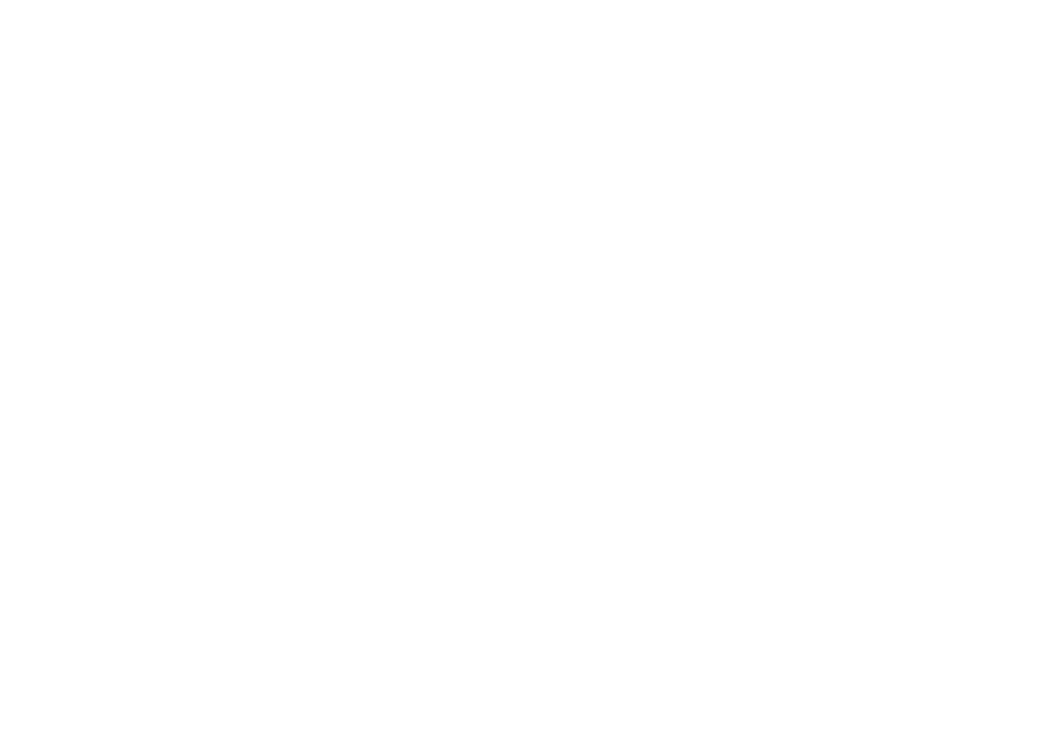
click at [599, 403] on span "Terug naar inloggen" at bounding box center [529, 383] width 1026 height 40
click at [291, 186] on span "Een account aanmaken" at bounding box center [529, 166] width 1026 height 40
click at [47, 96] on button "button" at bounding box center [536, 76] width 1044 height 39
click at [47, 174] on input "text" at bounding box center [532, 156] width 1036 height 36
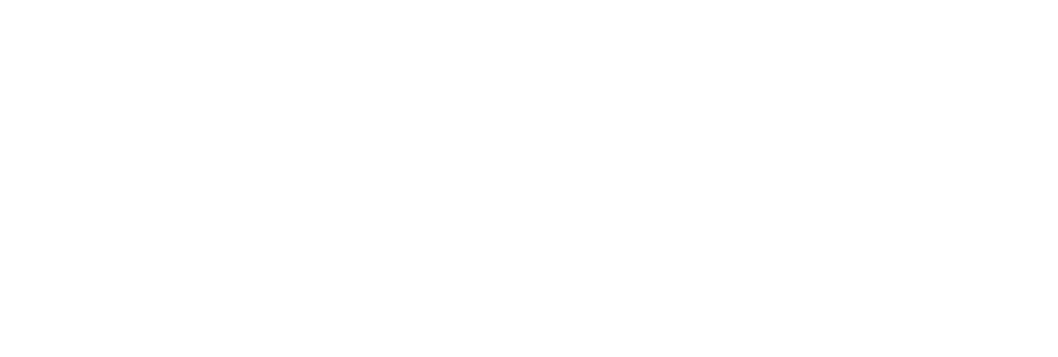
type input "[PERSON_NAME]"
click at [35, 213] on input "text" at bounding box center [532, 196] width 1036 height 36
type input "van [PERSON_NAME]"
click at [51, 169] on input "email" at bounding box center [532, 152] width 1036 height 36
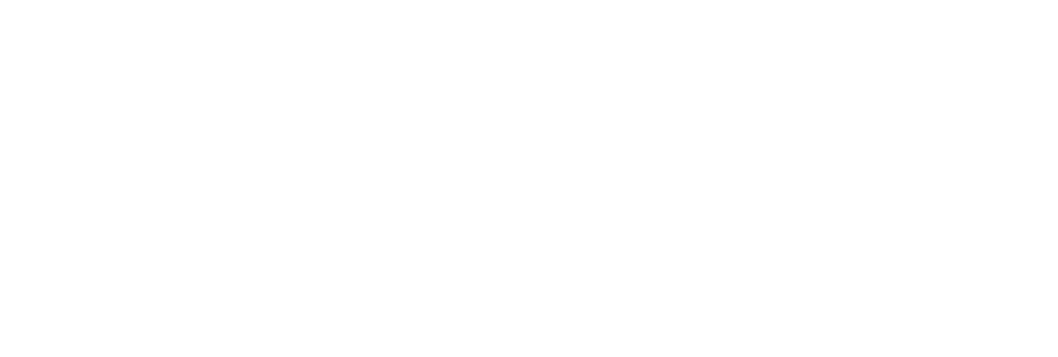
type input "[EMAIL_ADDRESS][DOMAIN_NAME]"
click at [166, 209] on input "email" at bounding box center [532, 191] width 1036 height 36
click at [56, 104] on button "button" at bounding box center [536, 84] width 1044 height 39
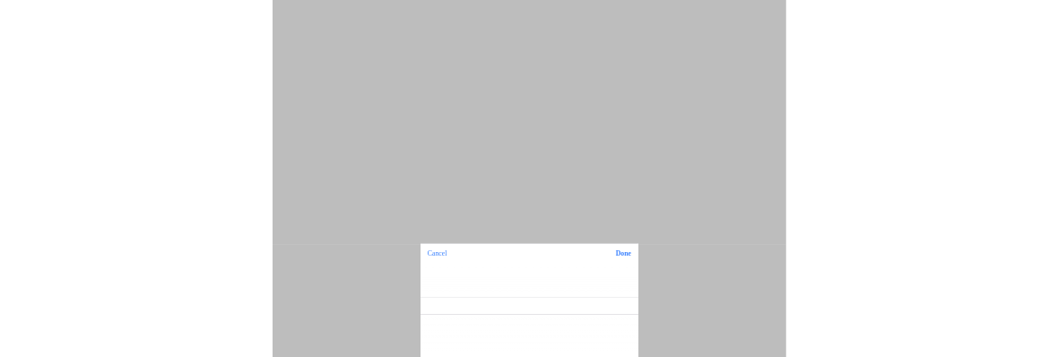
scroll to position [154, 0]
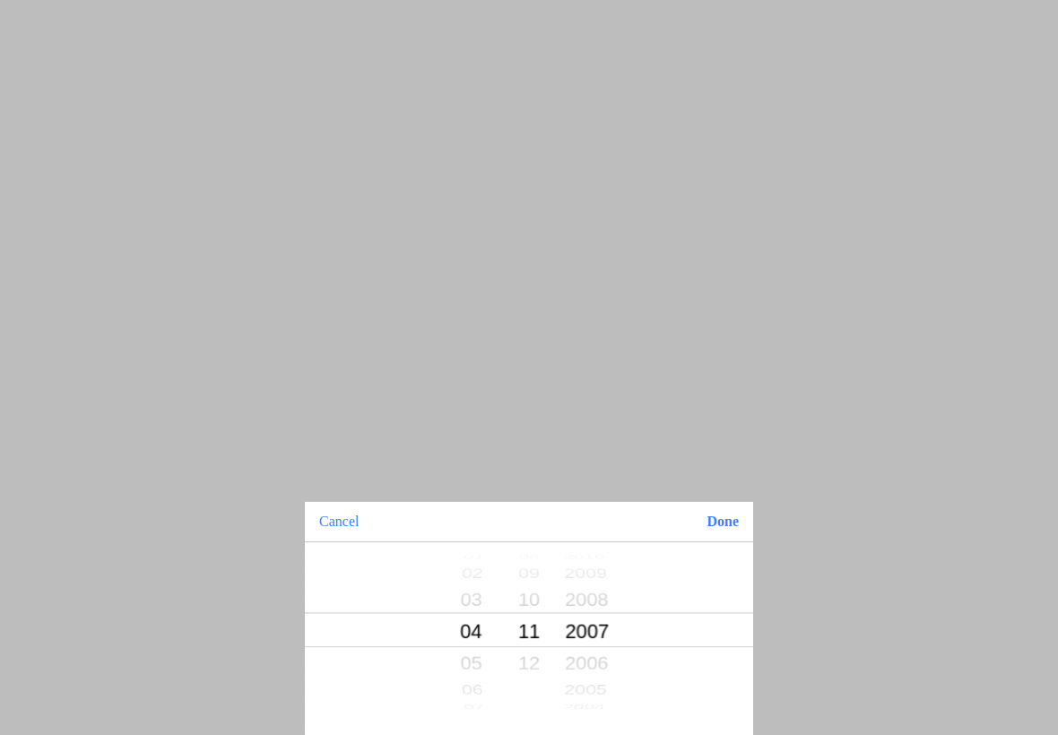
click at [714, 525] on button "Done" at bounding box center [722, 521] width 61 height 39
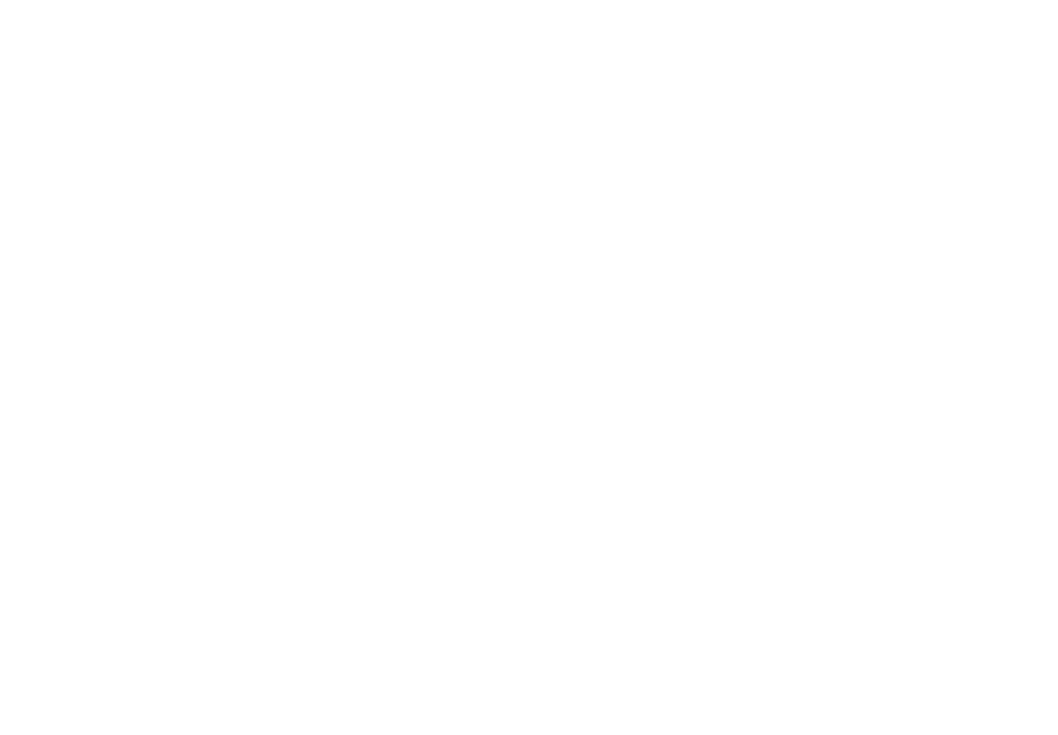
scroll to position [261, 0]
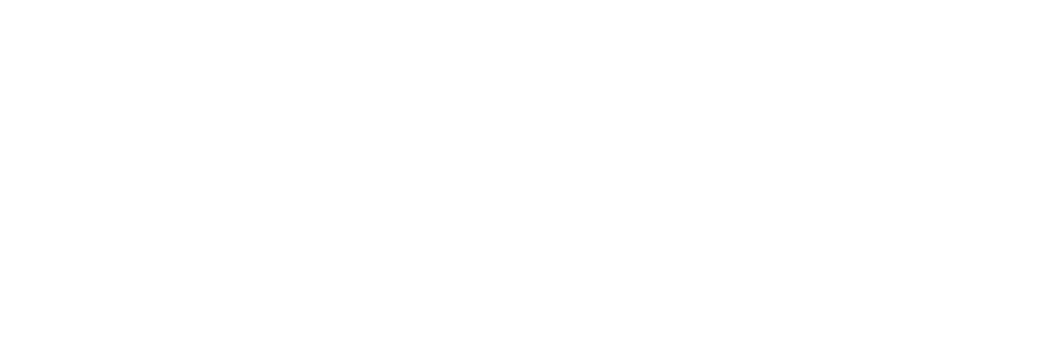
click at [1022, 154] on icon "eye" at bounding box center [1031, 133] width 24 height 42
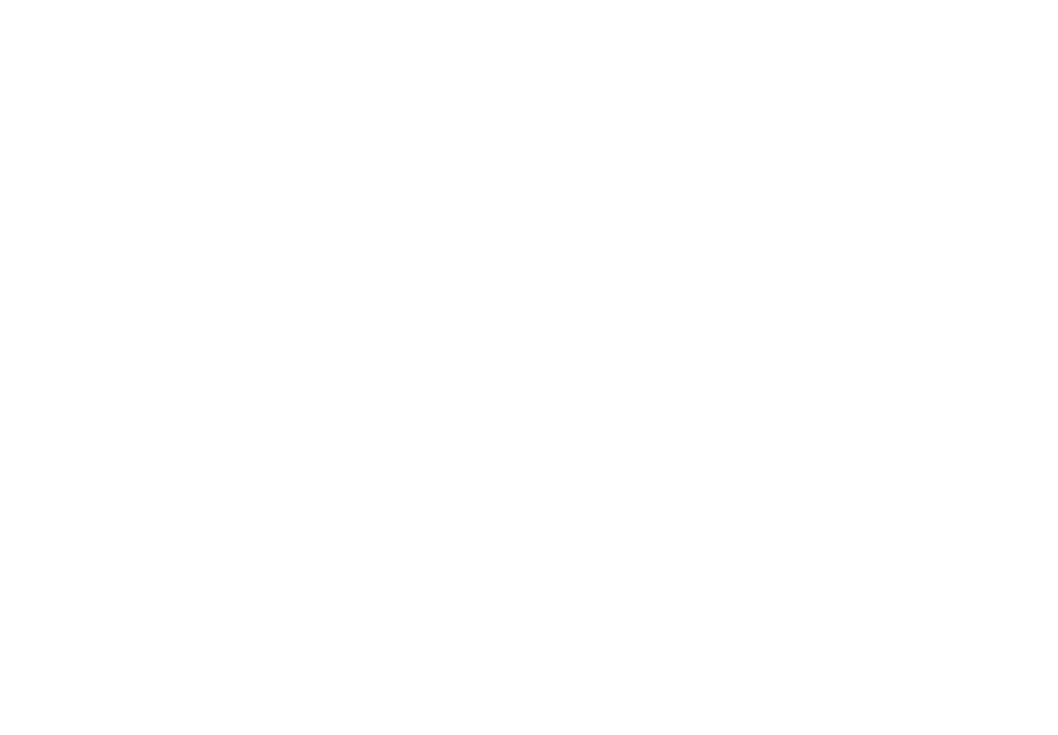
click at [254, 390] on span "Registreren" at bounding box center [529, 370] width 1026 height 40
click at [262, 219] on form "Geslacht Man Vrouw Julian van Rees vanraceremybianca@hotmail.com vanraceremybia…" at bounding box center [529, 146] width 1058 height 559
click at [241, 138] on input "vanraceremybianca@hotmail.nl" at bounding box center [532, 120] width 1036 height 36
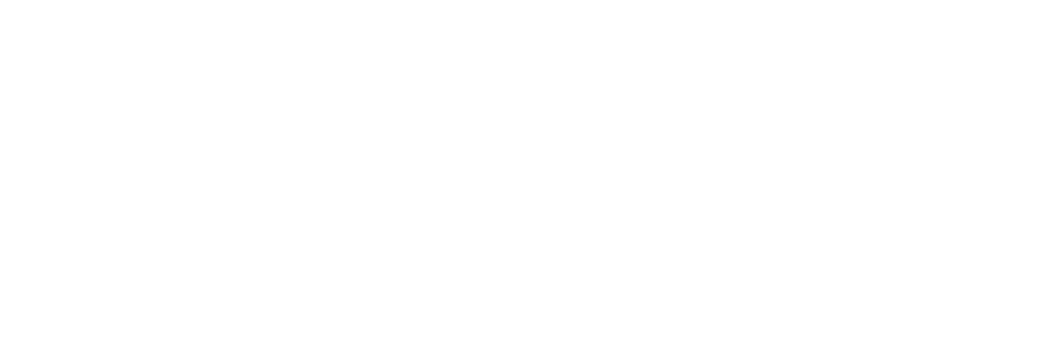
scroll to position [340, 0]
type input "[EMAIL_ADDRESS][DOMAIN_NAME]"
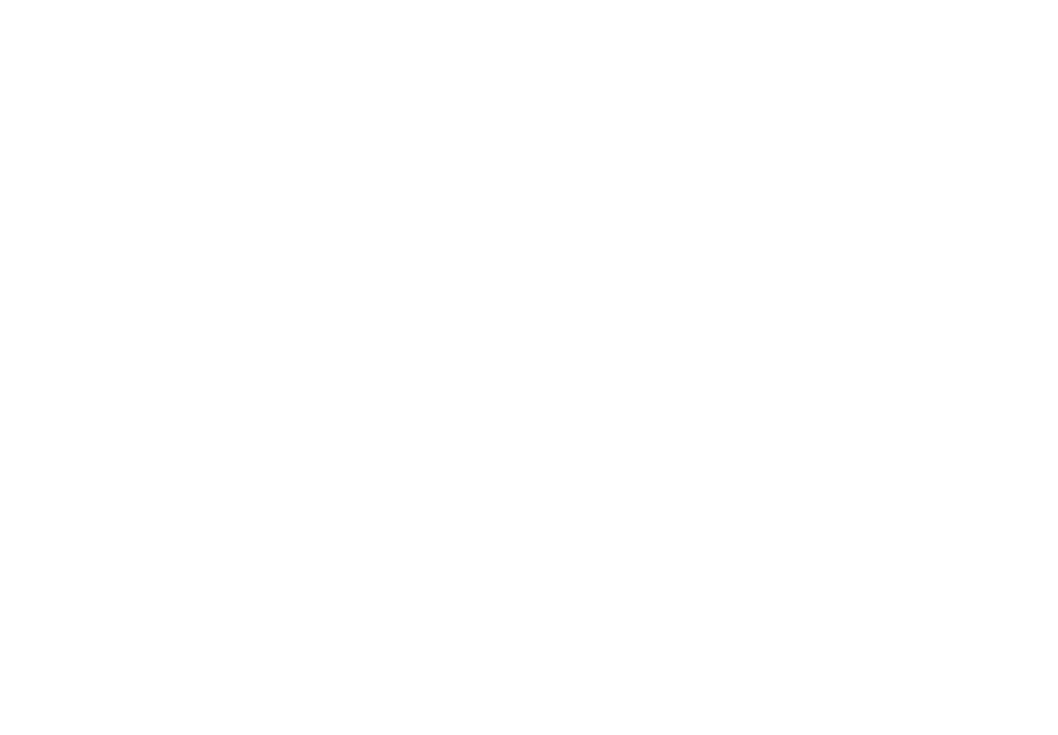
scroll to position [221, 0]
click at [67, 360] on span "button" at bounding box center [529, 339] width 1026 height 40
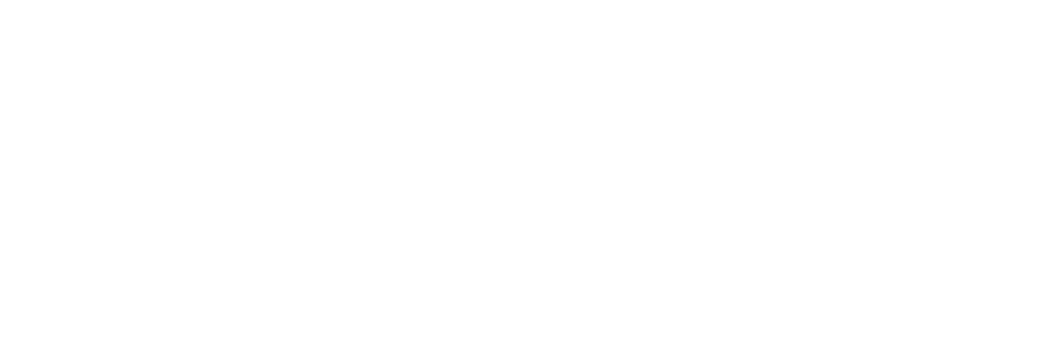
scroll to position [1, 0]
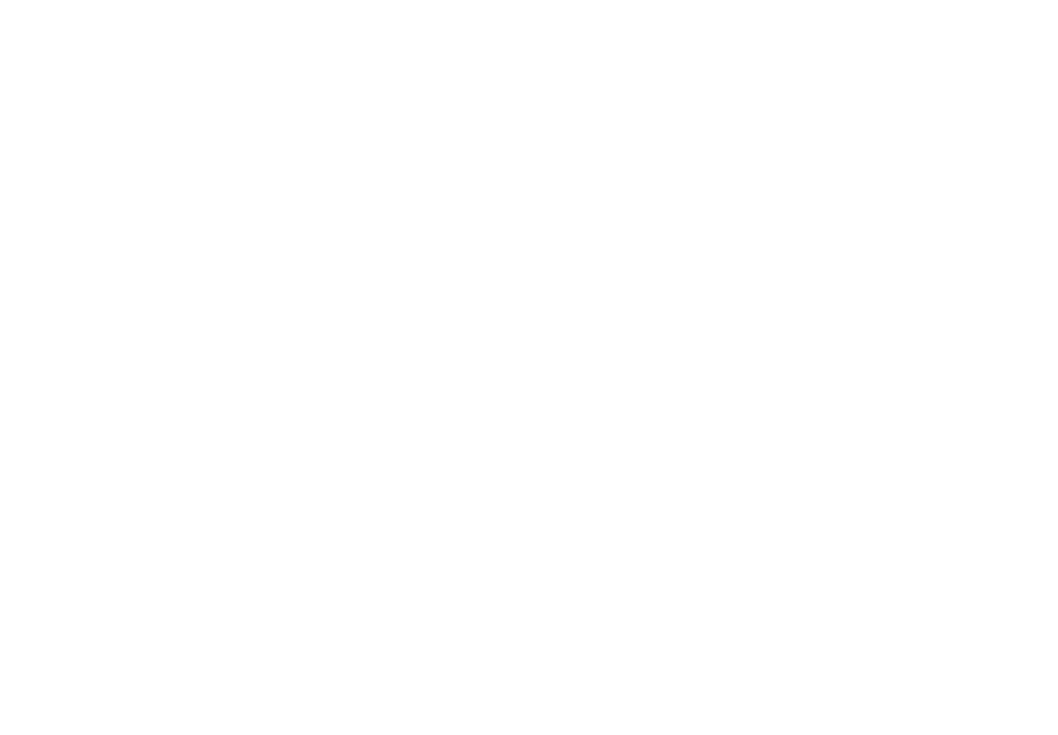
click at [262, 81] on span "Terug naar inloggen" at bounding box center [529, 60] width 1026 height 40
click at [88, 98] on input "email" at bounding box center [532, 81] width 1036 height 32
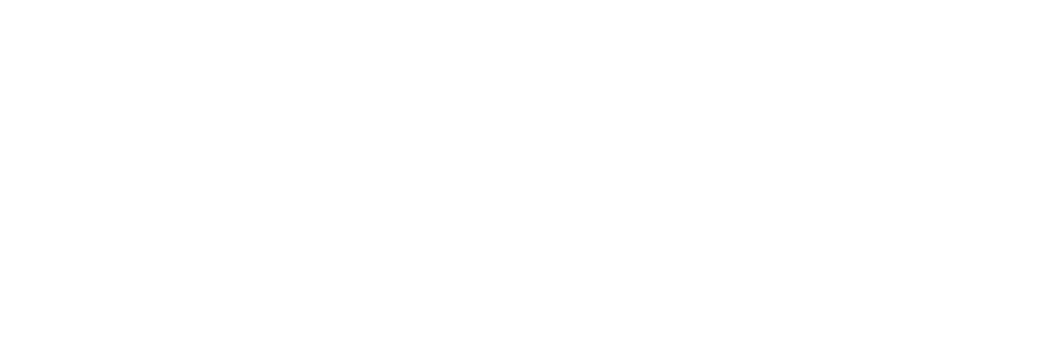
type input "[EMAIL_ADDRESS][DOMAIN_NAME]"
click at [71, 143] on span "Volgende" at bounding box center [529, 122] width 1026 height 40
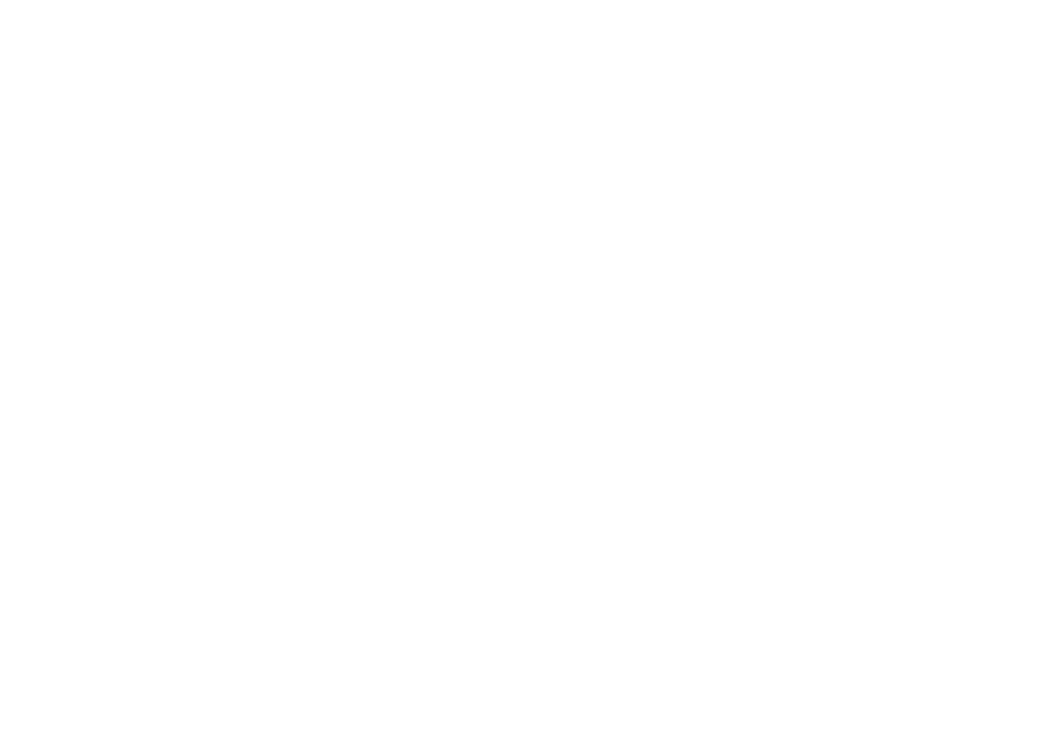
scroll to position [1, 0]
click at [114, 265] on span "button" at bounding box center [529, 245] width 1026 height 40
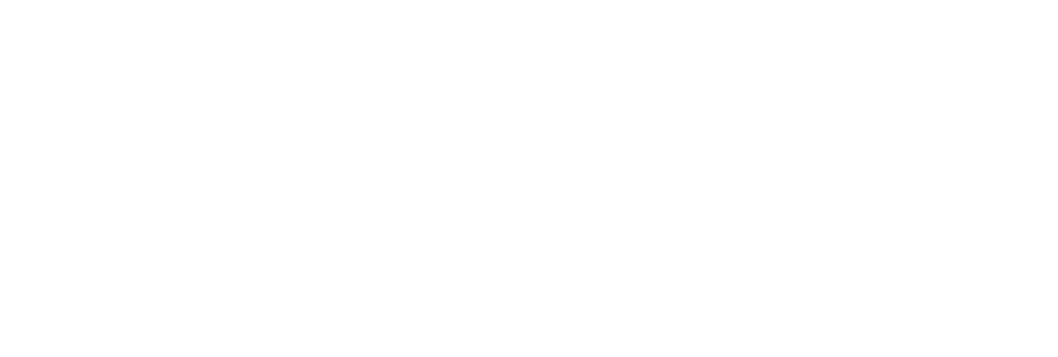
click at [593, 265] on span "button" at bounding box center [529, 245] width 1026 height 40
click at [302, 69] on div "Inloggen als vanraceremybianca@hotmail.com Inloggen met een ander email adres W…" at bounding box center [529, 120] width 1058 height 167
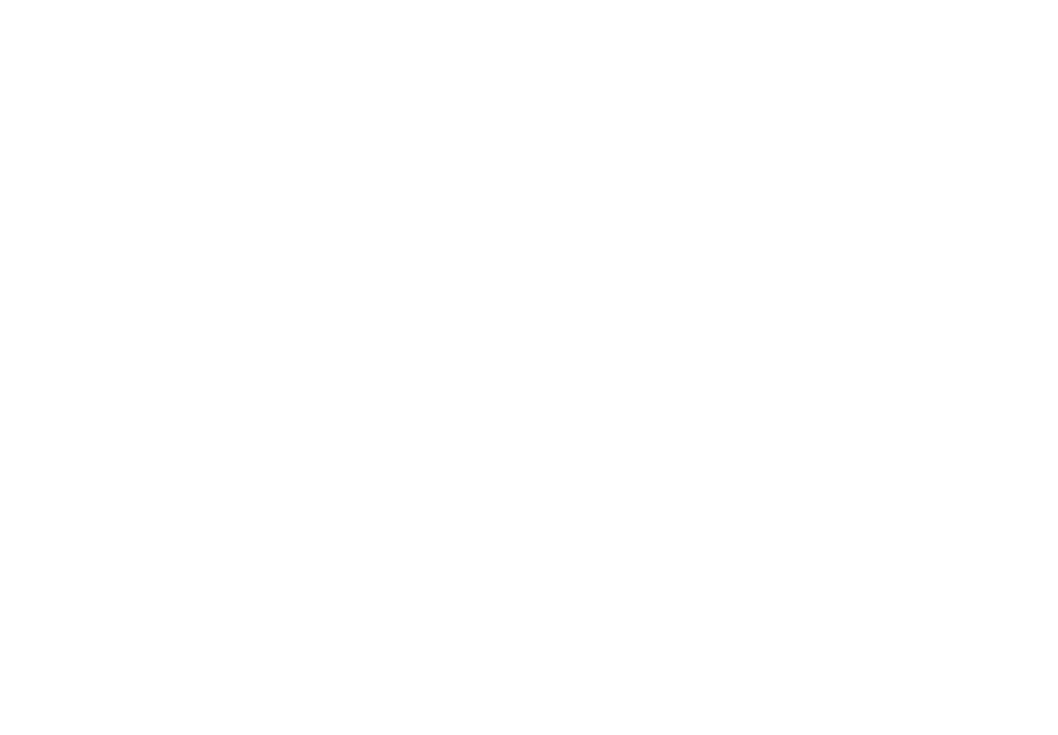
click at [299, 204] on div "Inloggen als vanraceremybianca@hotmail.com Inloggen met een ander email adres W…" at bounding box center [529, 120] width 1058 height 167
click at [0, 0] on slot "Terug naar app" at bounding box center [0, 0] width 0 height 0
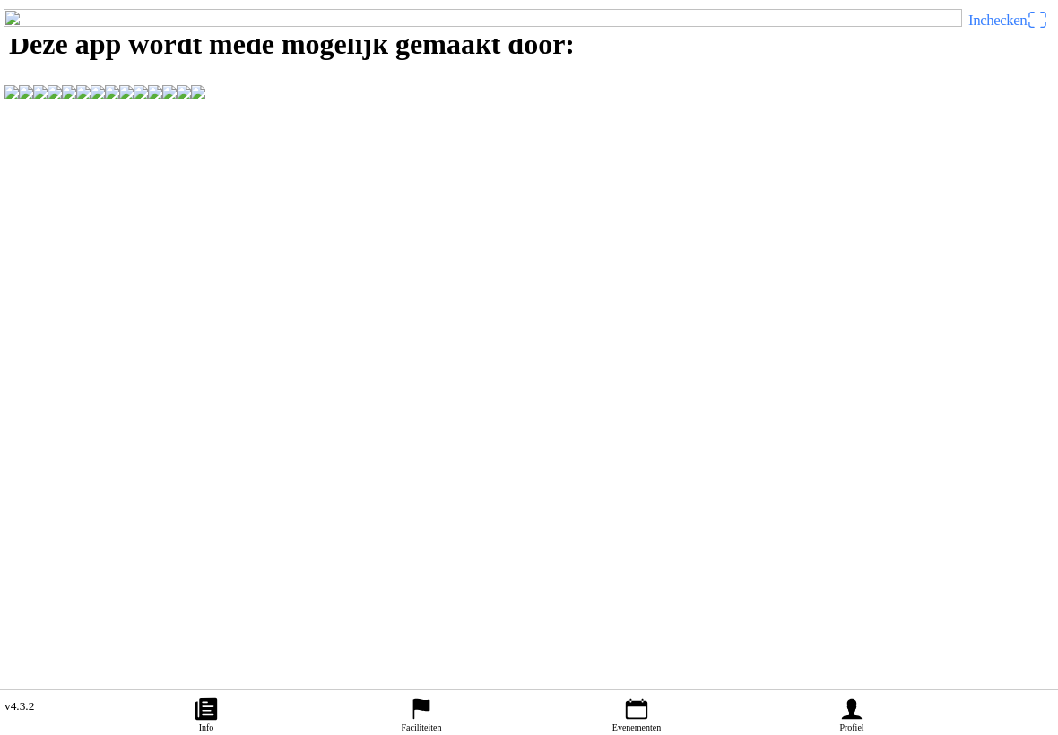
click at [870, 690] on link "Profiel" at bounding box center [851, 712] width 215 height 45
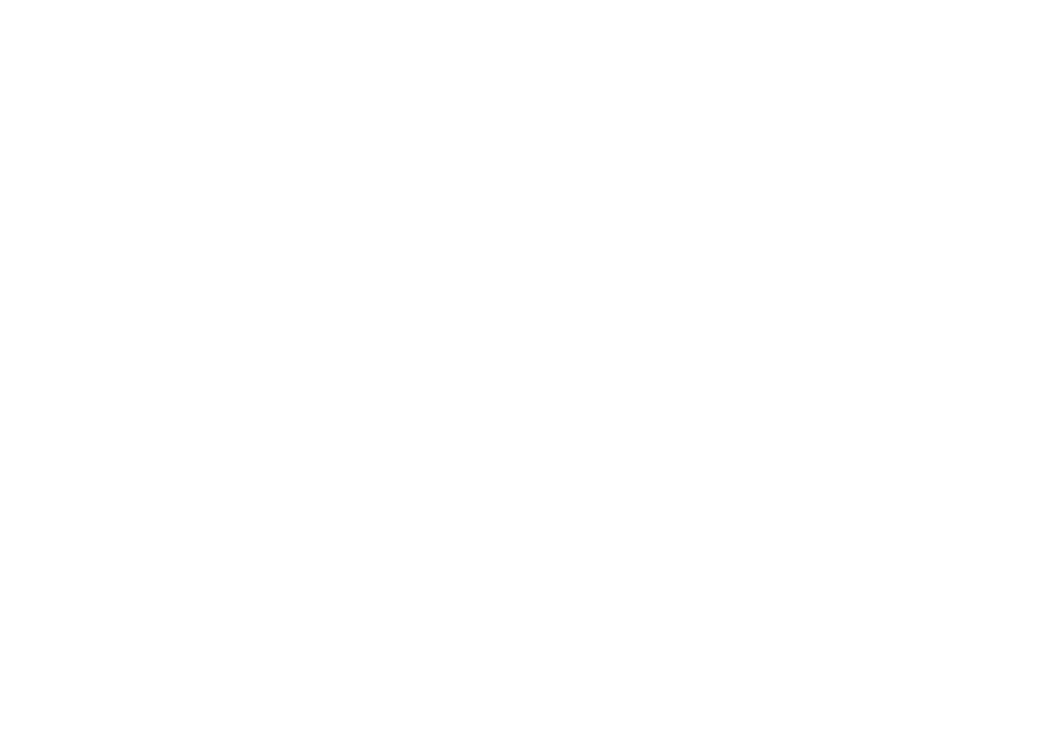
click at [95, 98] on input "email" at bounding box center [532, 81] width 1036 height 32
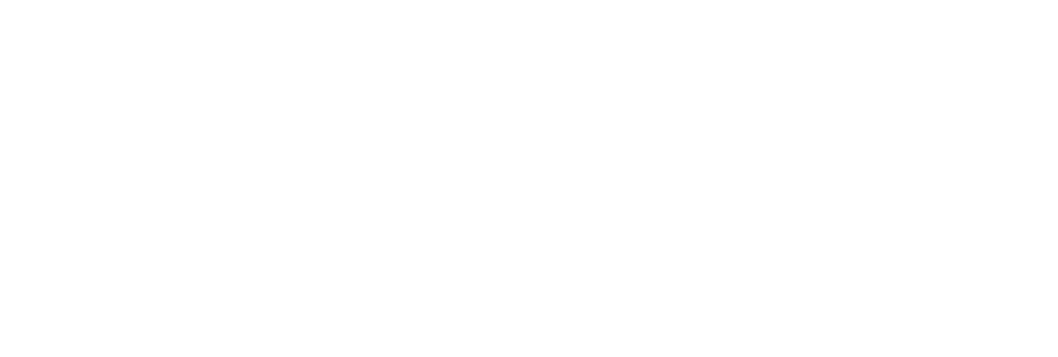
type input "r"
type input "[EMAIL_ADDRESS][DOMAIN_NAME]"
click at [0, 0] on slot "Volgende" at bounding box center [0, 0] width 0 height 0
click at [117, 248] on span "button" at bounding box center [529, 228] width 1026 height 40
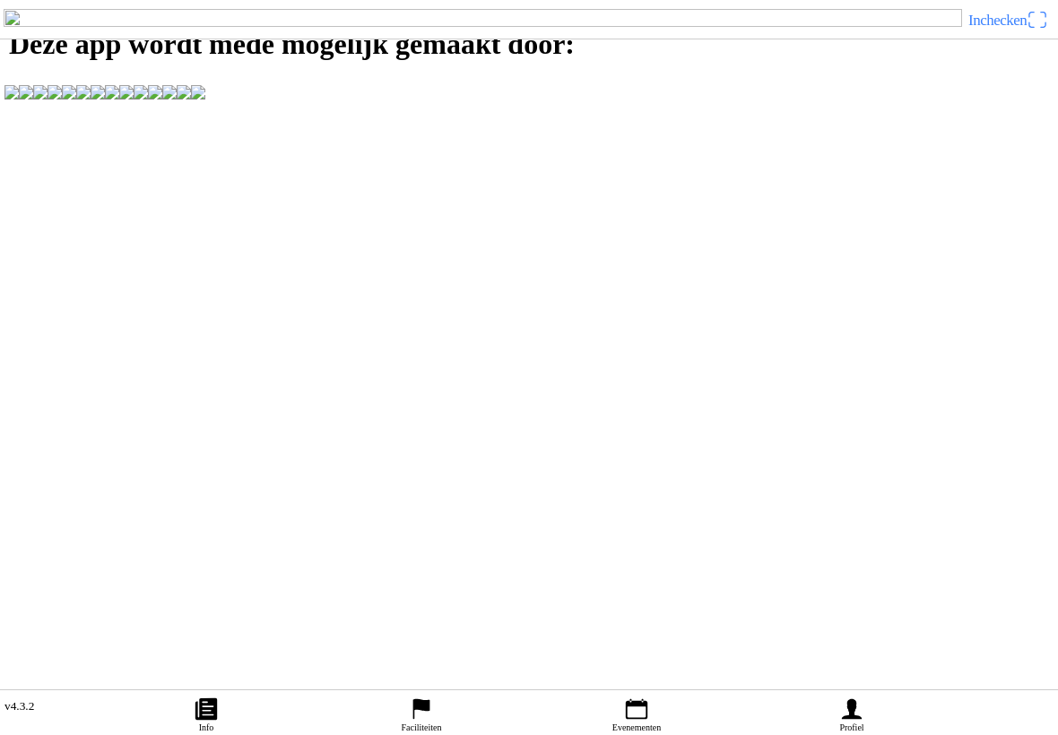
click at [828, 690] on link "Profiel" at bounding box center [851, 712] width 215 height 45
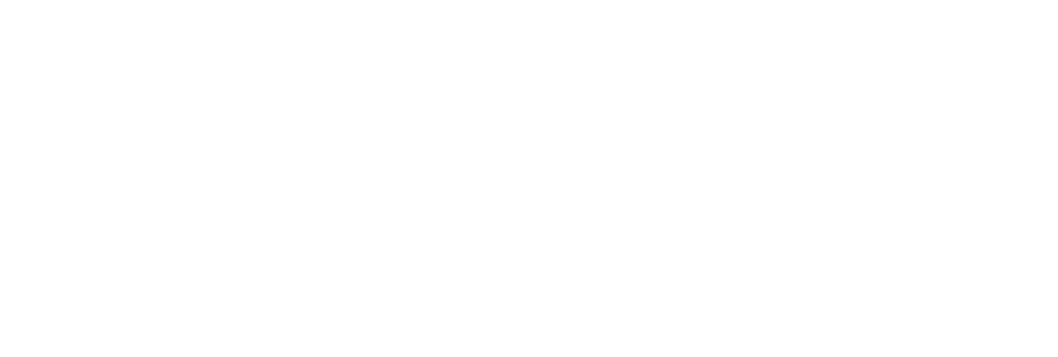
type input "c"
type input "[EMAIL_ADDRESS][DOMAIN_NAME]"
click at [83, 143] on span "Volgende" at bounding box center [529, 122] width 1026 height 40
click at [82, 248] on span "button" at bounding box center [529, 228] width 1026 height 40
click at [553, 266] on span "button" at bounding box center [529, 246] width 1026 height 40
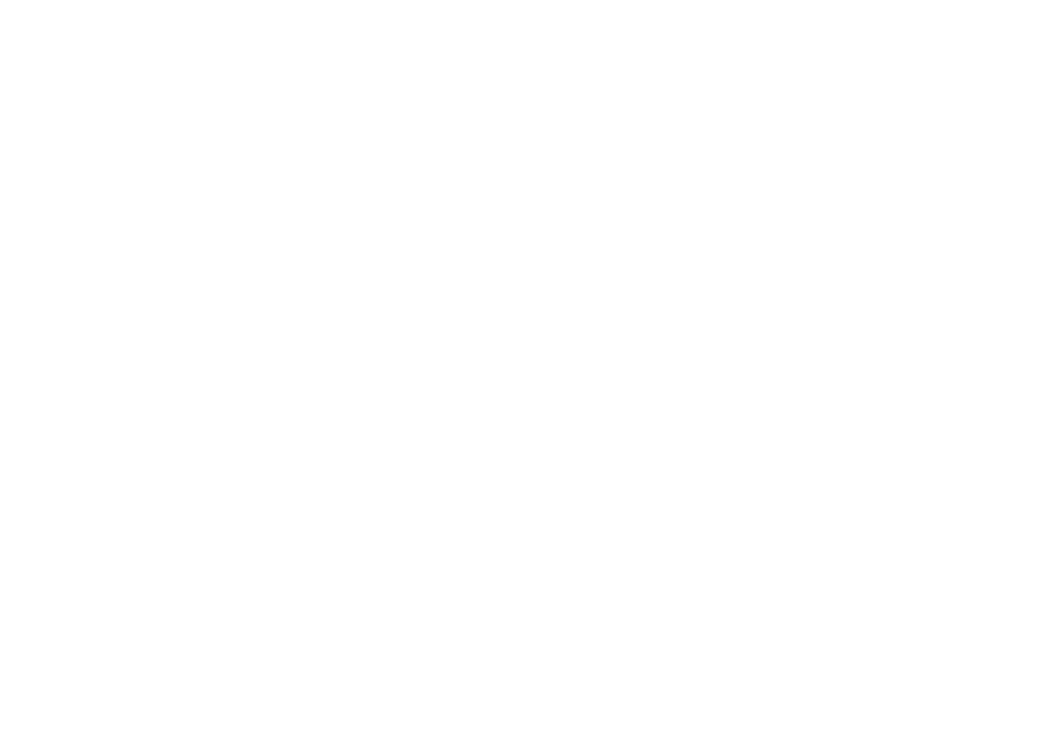
click at [0, 0] on slot "Terug naar app" at bounding box center [0, 0] width 0 height 0
click at [925, 487] on ion-router-outlet at bounding box center [529, 367] width 1058 height 735
click at [641, 413] on ion-router-outlet at bounding box center [529, 367] width 1058 height 735
click at [646, 428] on ion-router-outlet at bounding box center [529, 367] width 1058 height 735
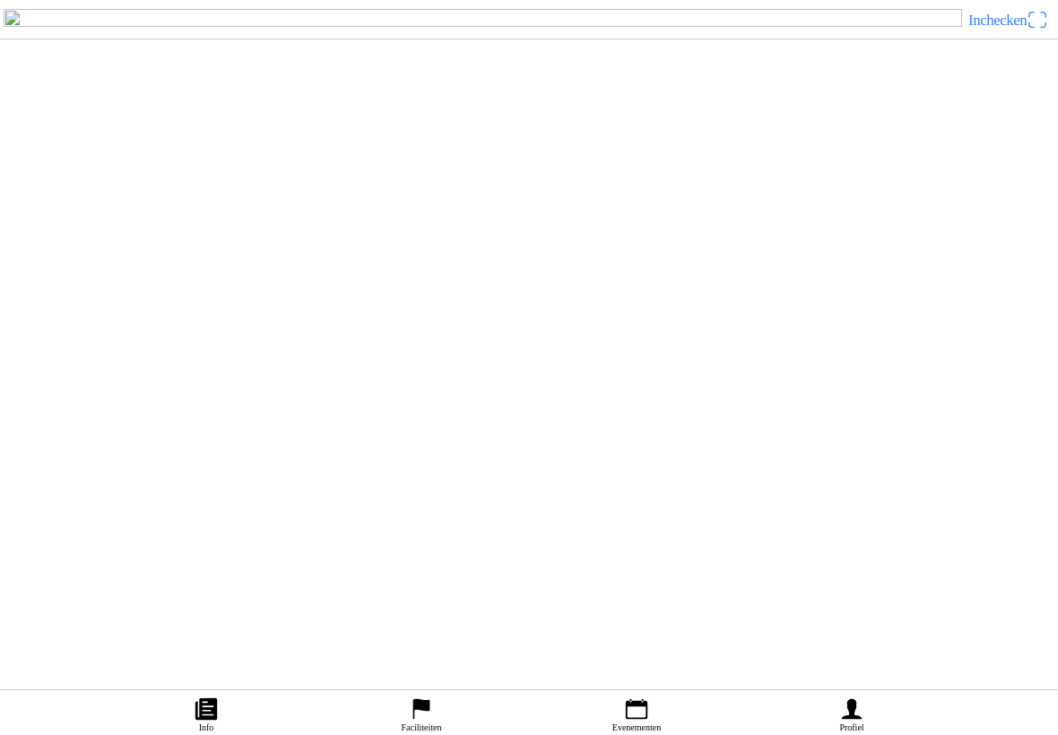
click at [0, 0] on slot "Motorcross - Gevorderen 125CC vanaf 13JR" at bounding box center [0, 0] width 0 height 0
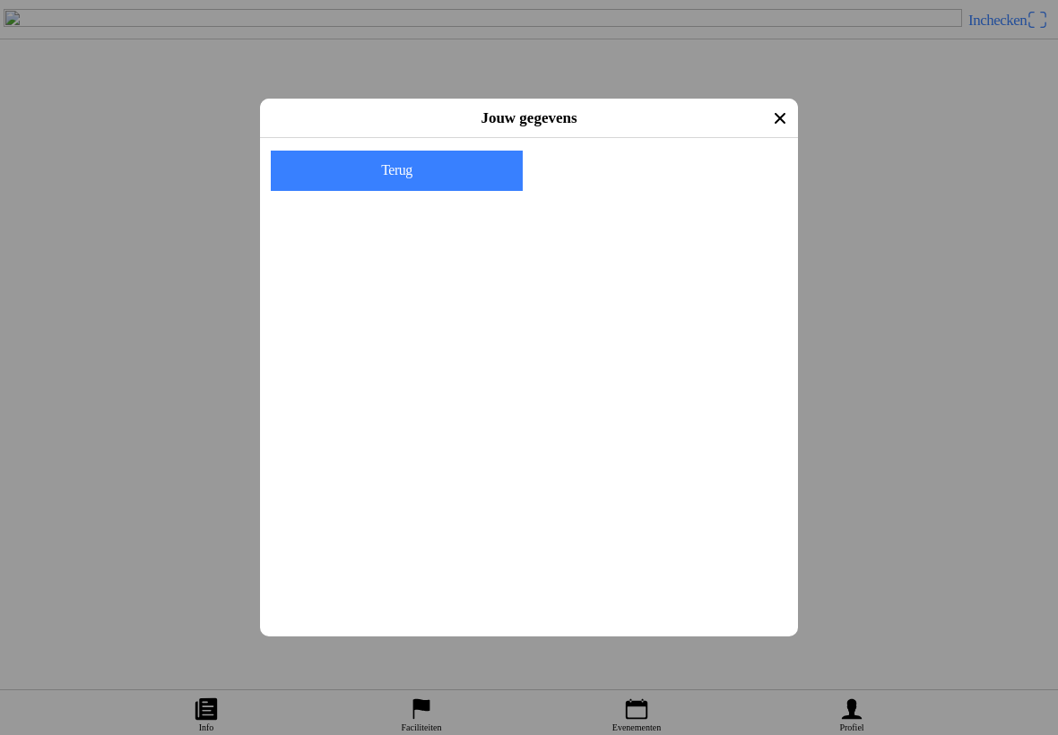
click at [751, 122] on div "Jouw gegevens" at bounding box center [529, 118] width 538 height 39
click at [747, 143] on ion-list-header "Vul je E-mail adres in om door te gaan" at bounding box center [536, 155] width 552 height 36
click at [776, 125] on icon "close" at bounding box center [780, 118] width 29 height 29
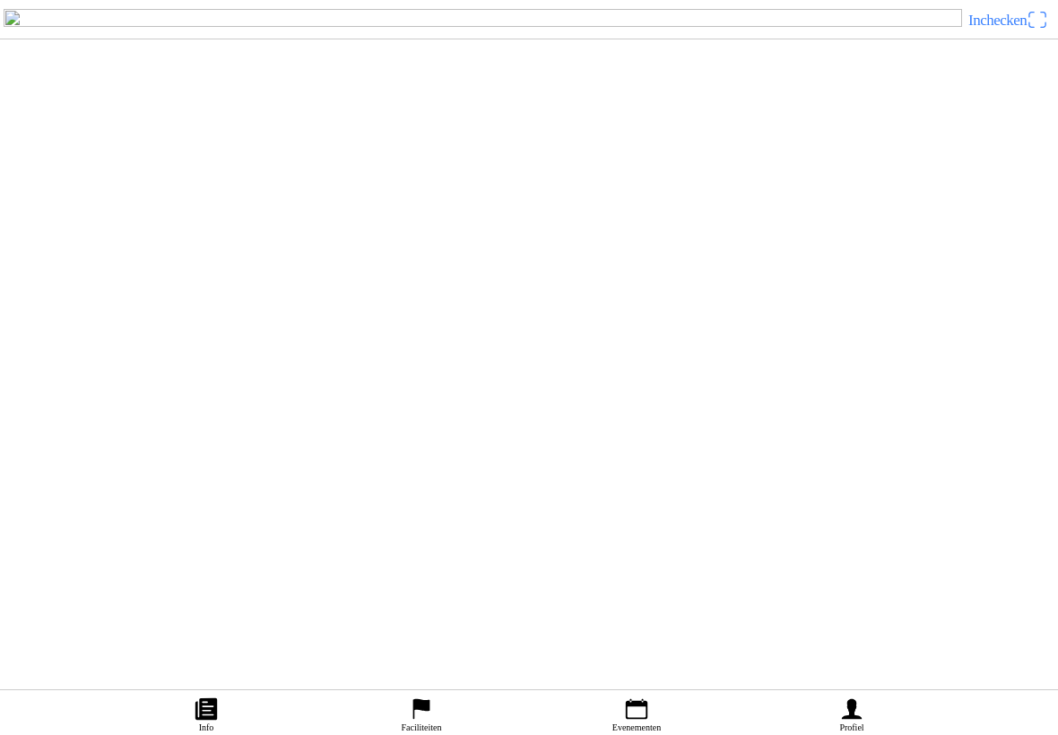
scroll to position [134, 0]
click at [85, 255] on span "Ticket kopen" at bounding box center [49, 242] width 73 height 24
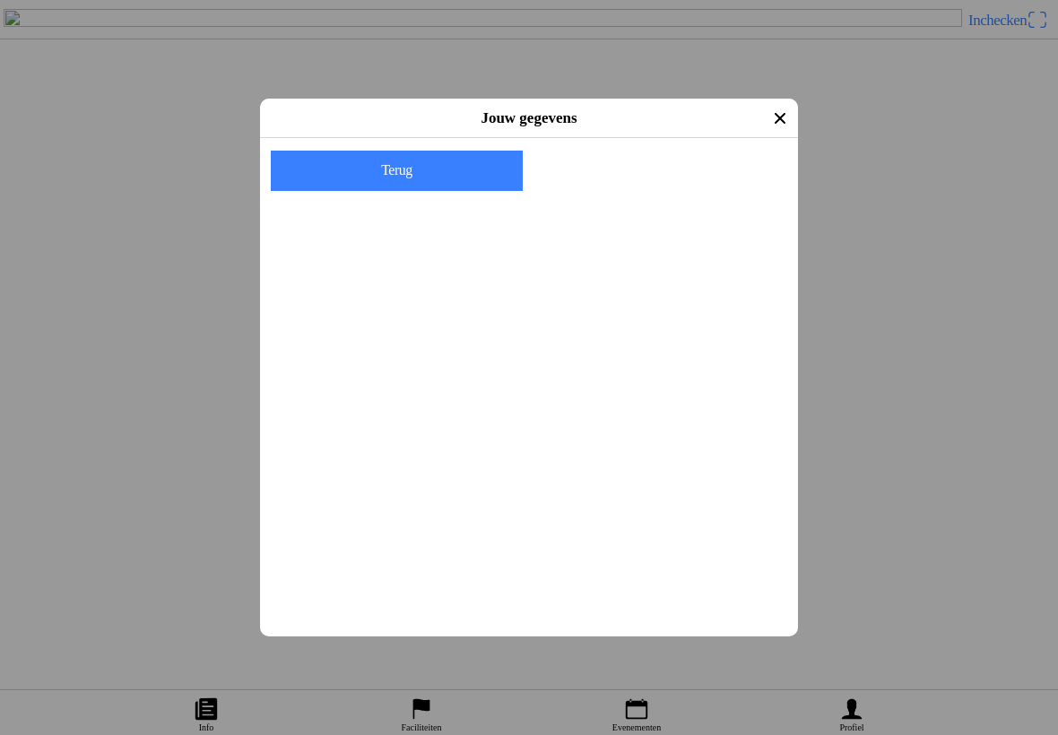
click at [381, 230] on input "email" at bounding box center [532, 217] width 516 height 32
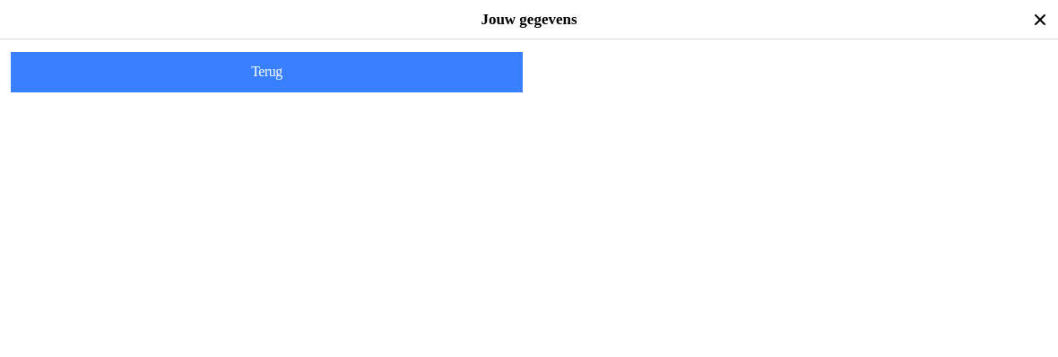
click at [819, 39] on main "Vul je E-mail adres in om door te gaan E-mail" at bounding box center [529, 39] width 1058 height 0
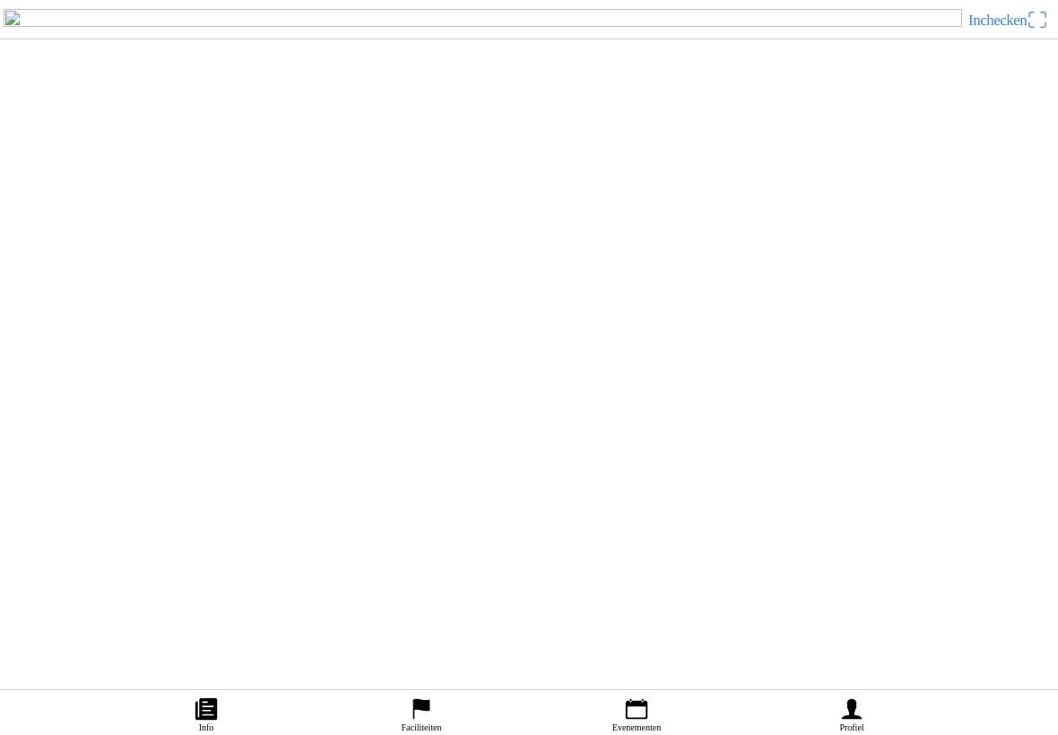
click at [730, 97] on ion-backdrop at bounding box center [529, 367] width 1058 height 735
click at [202, 698] on icon "paper" at bounding box center [206, 709] width 22 height 22
click at [860, 723] on ion-label "Profiel" at bounding box center [851, 728] width 24 height 10
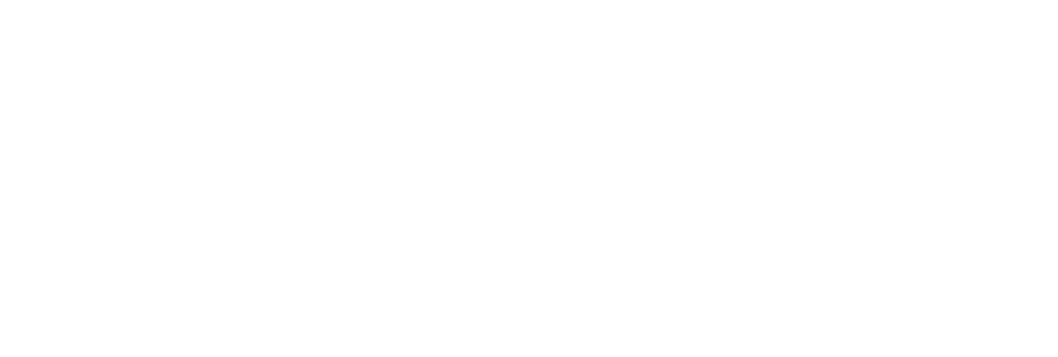
type input "[EMAIL_ADDRESS][DOMAIN_NAME]"
click at [666, 143] on span "Volgende" at bounding box center [529, 122] width 1026 height 40
click at [575, 248] on span "button" at bounding box center [529, 228] width 1026 height 40
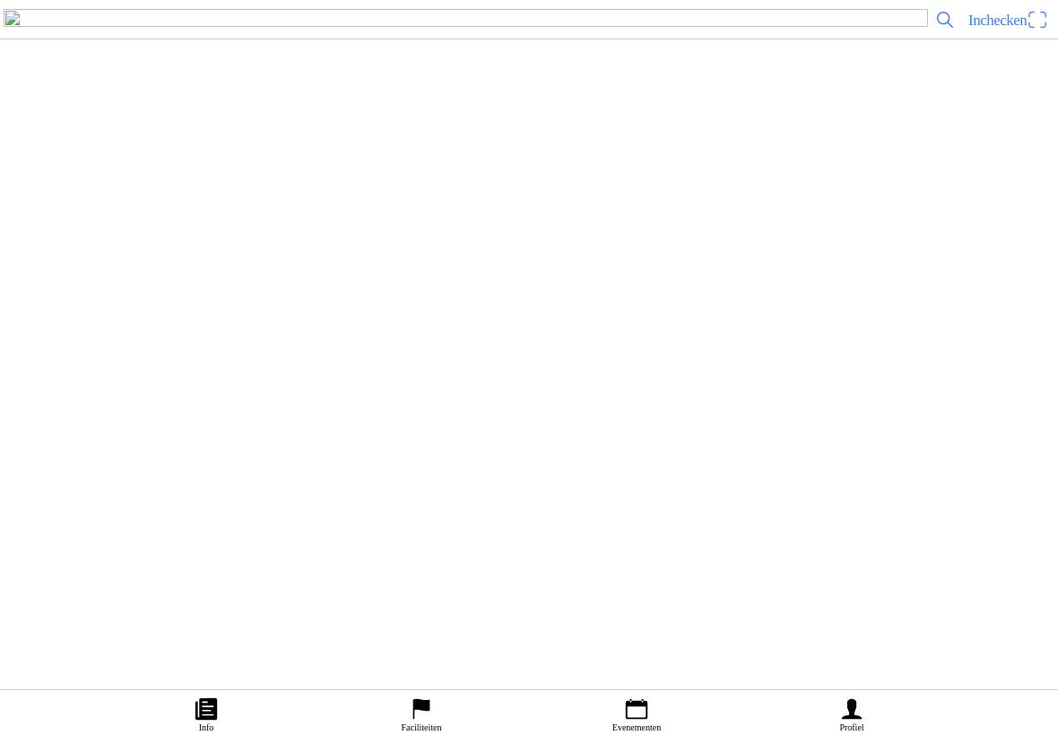
click at [639, 723] on ion-label "Evenementen" at bounding box center [636, 728] width 48 height 10
click at [848, 723] on ion-label "Profiel" at bounding box center [851, 728] width 24 height 10
click at [210, 723] on ion-label "Info" at bounding box center [206, 728] width 15 height 10
click at [639, 696] on icon "calendar" at bounding box center [636, 709] width 27 height 27
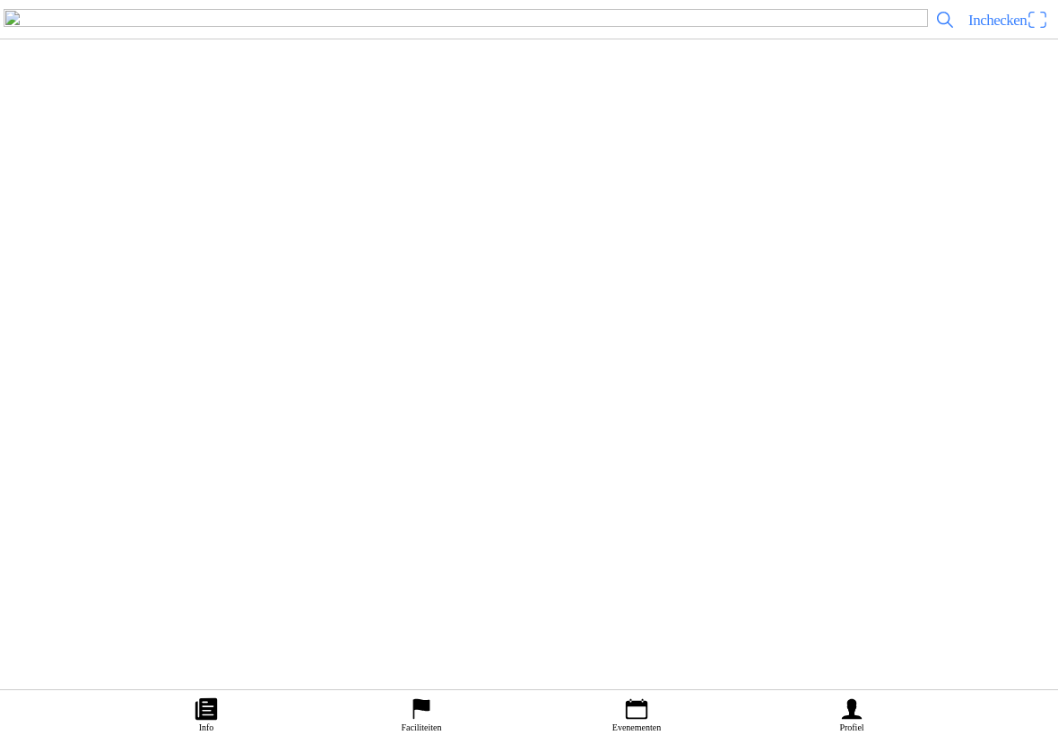
click at [539, 353] on div "[DATE] 07:00 Motor- Quad en Zijspancross - Zevenhoven On Wheels 2025 Stichting …" at bounding box center [565, 317] width 972 height 73
click at [85, 143] on span "Ticket kopen" at bounding box center [49, 130] width 73 height 24
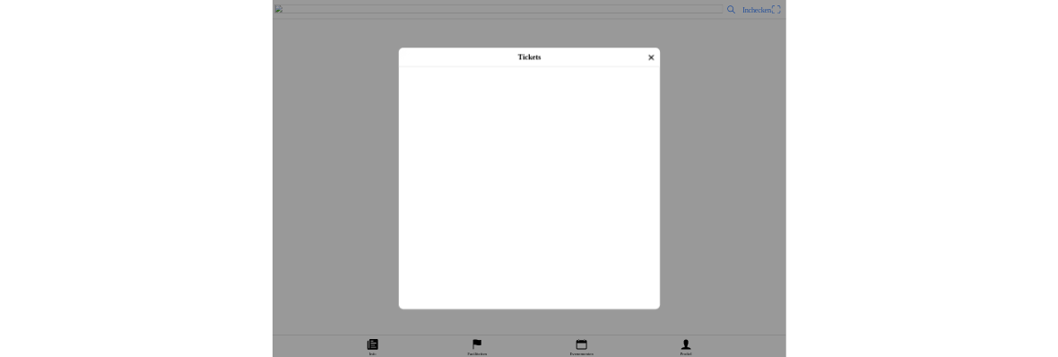
scroll to position [820, 0]
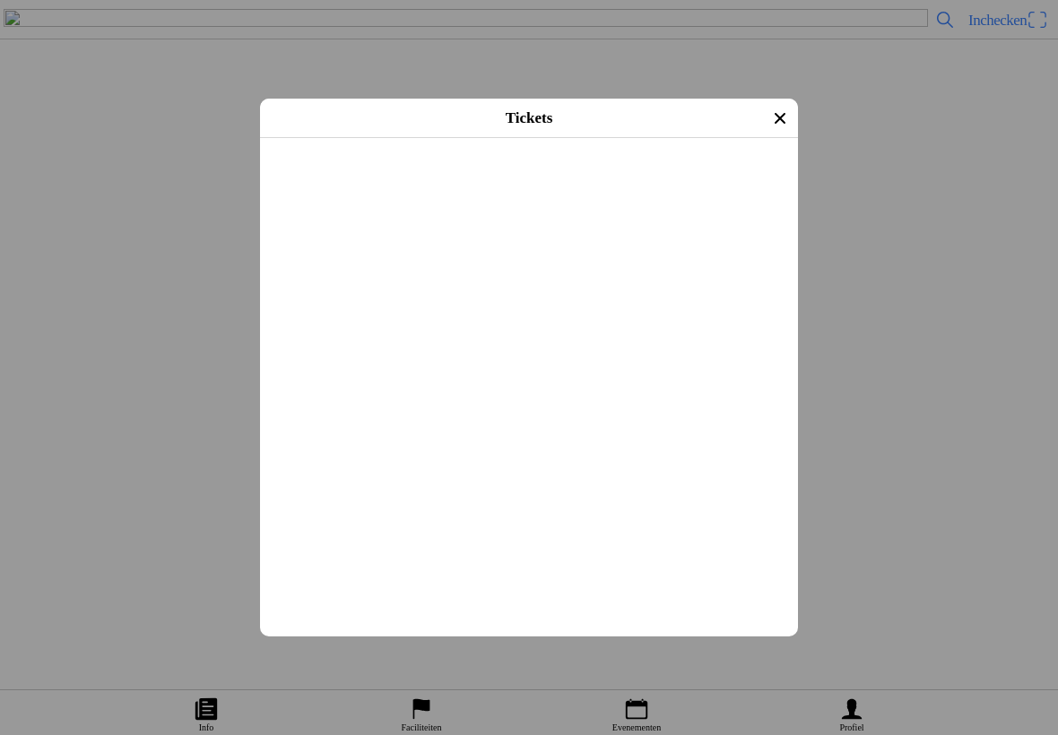
click at [468, 309] on input "text" at bounding box center [532, 293] width 516 height 32
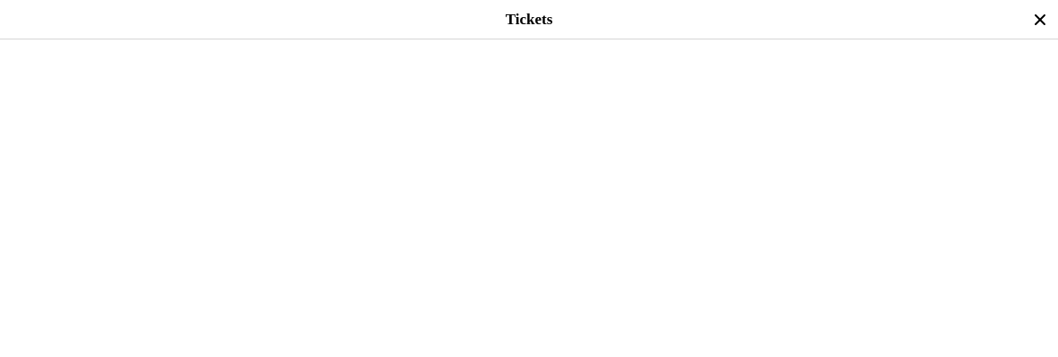
type input "M"
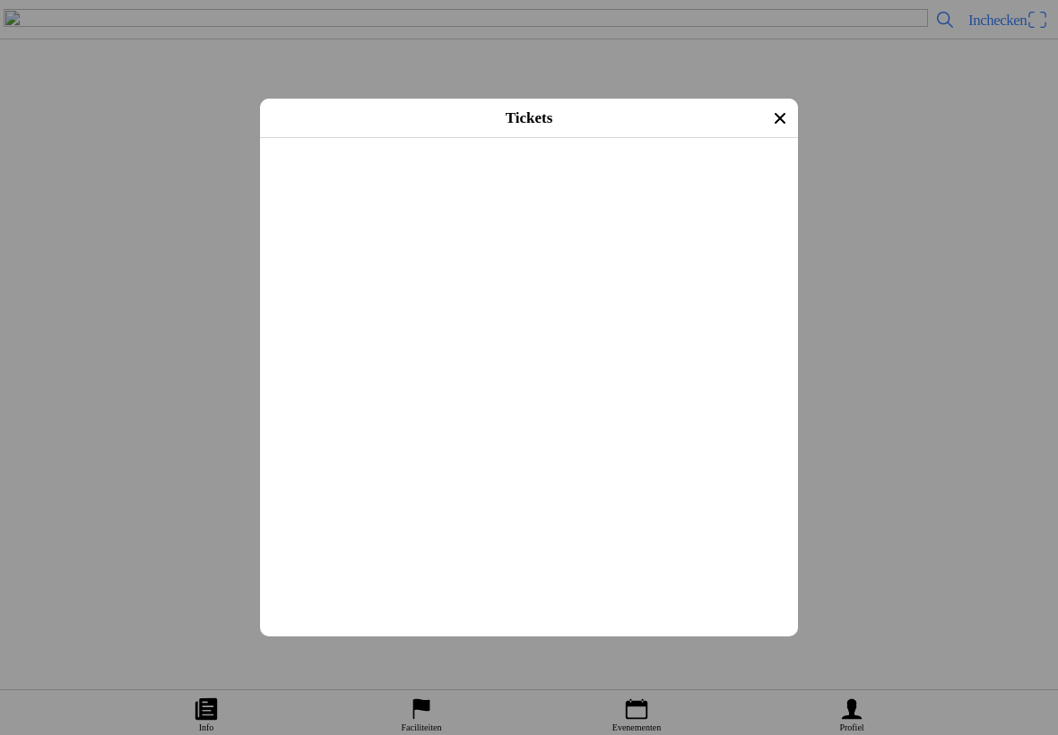
type input "KTM"
click at [390, 284] on input "text" at bounding box center [532, 268] width 516 height 32
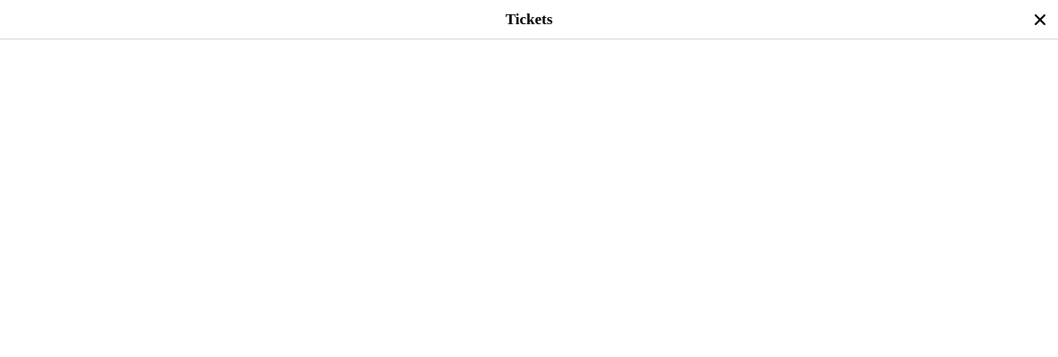
scroll to position [1140, 0]
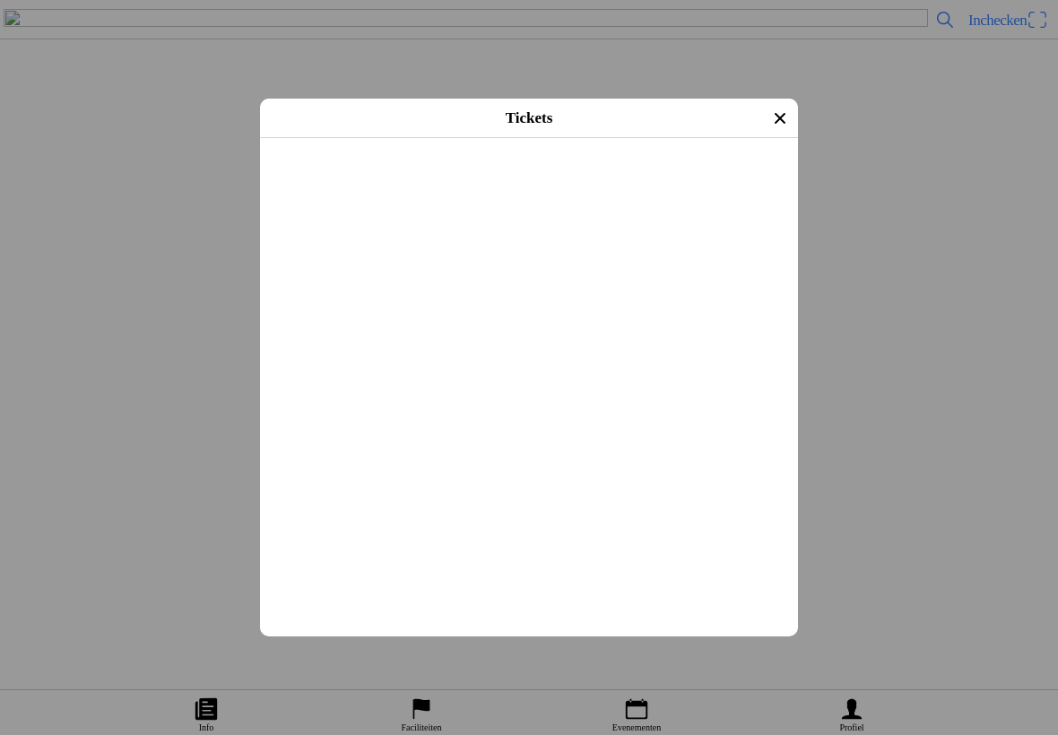
type input "125"
click at [424, 295] on input "text" at bounding box center [532, 279] width 516 height 32
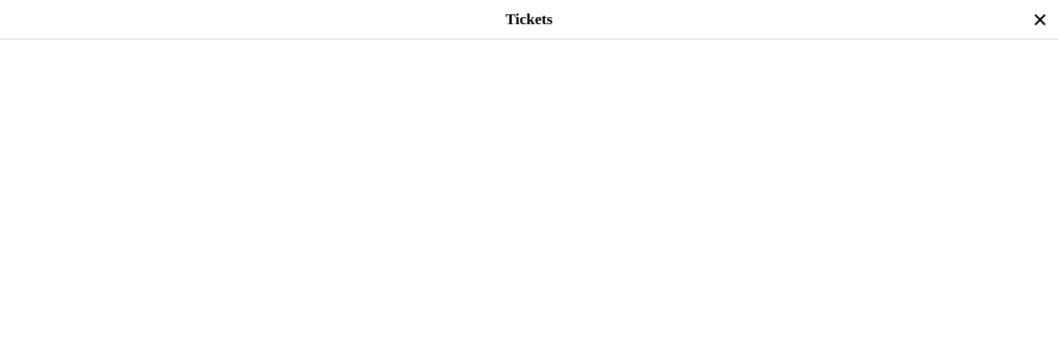
scroll to position [1254, 0]
type input "[STREET_ADDRESS]"
click at [31, 143] on input "text" at bounding box center [532, 126] width 1036 height 32
type input "2407BE"
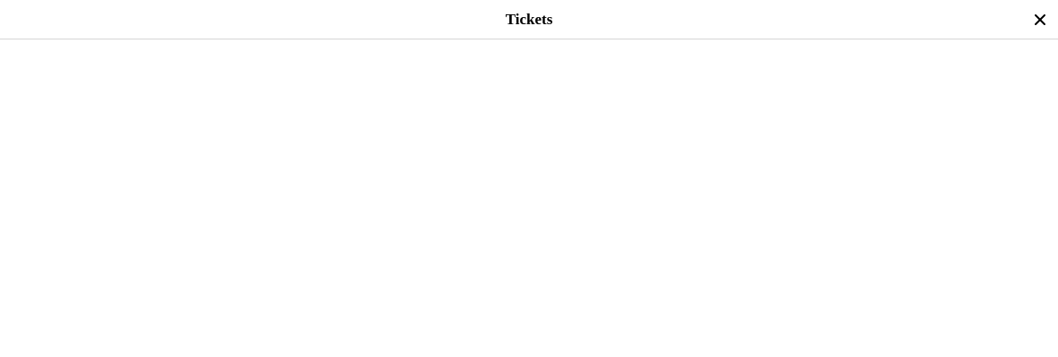
click at [127, 117] on input "text" at bounding box center [532, 101] width 1036 height 32
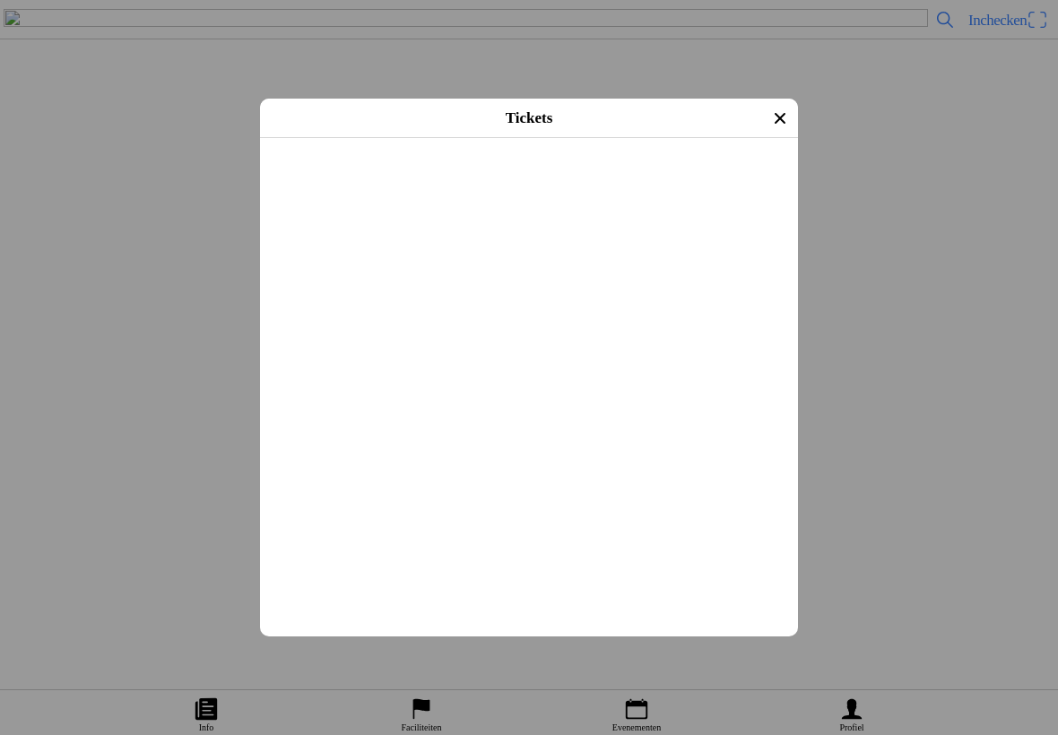
scroll to position [1737, 0]
type input "Alphen aan den Rijn"
click at [732, 281] on button "button" at bounding box center [536, 257] width 524 height 47
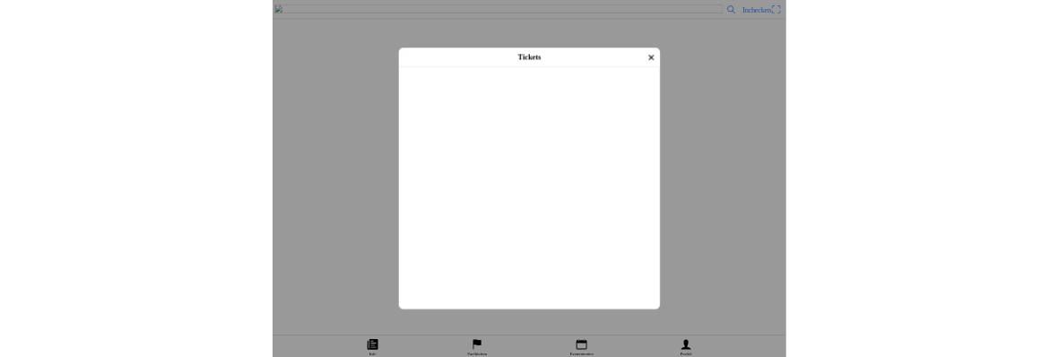
scroll to position [226, 0]
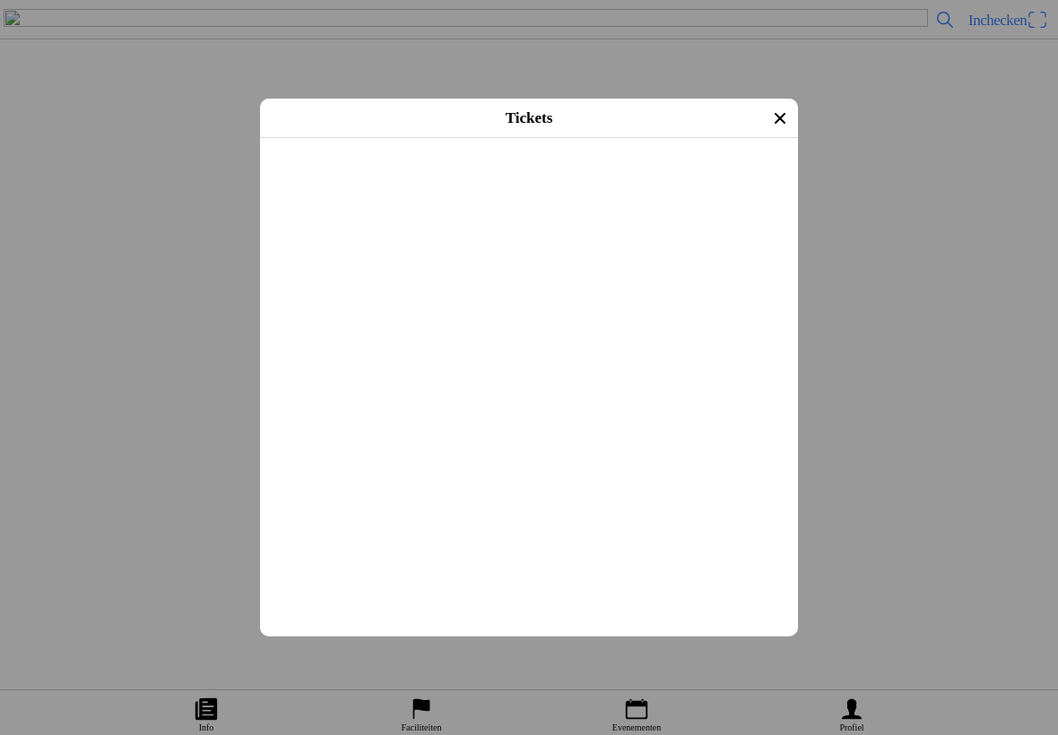
click at [353, 394] on input "text" at bounding box center [532, 377] width 516 height 32
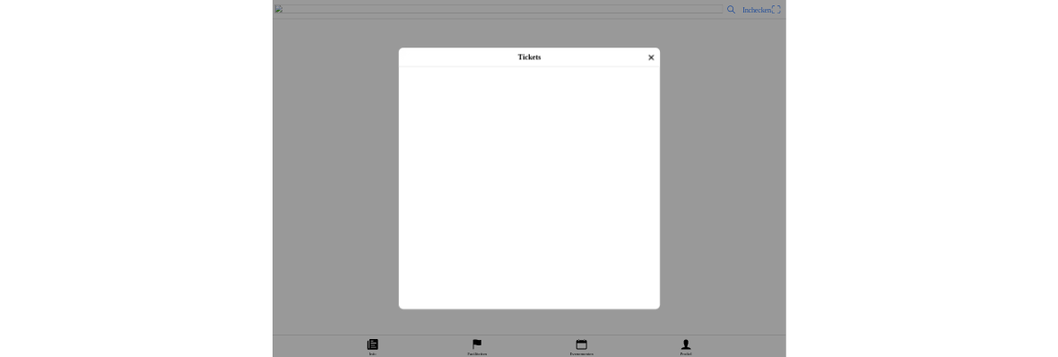
scroll to position [286, 0]
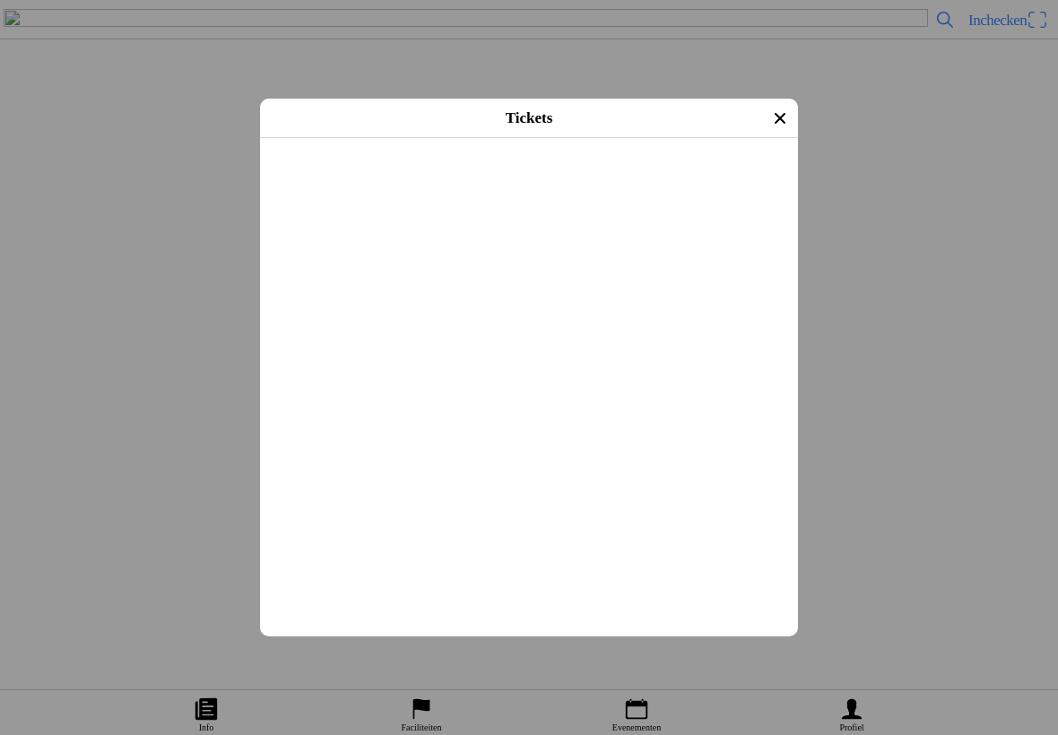
click at [365, 334] on input "42" at bounding box center [532, 317] width 516 height 32
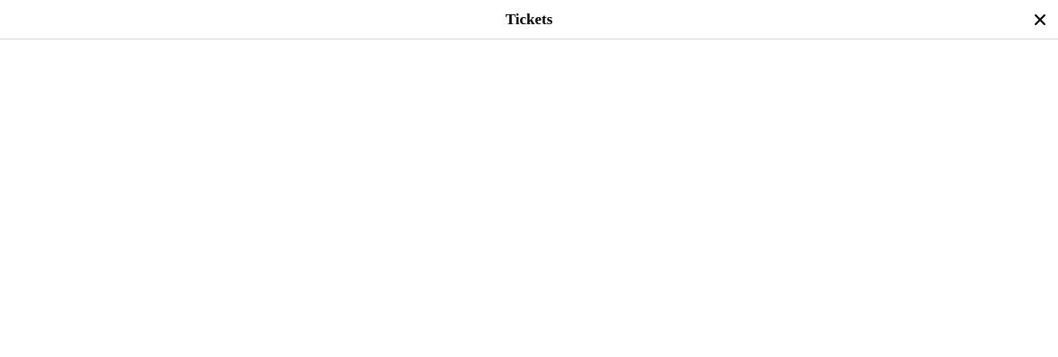
type input "4"
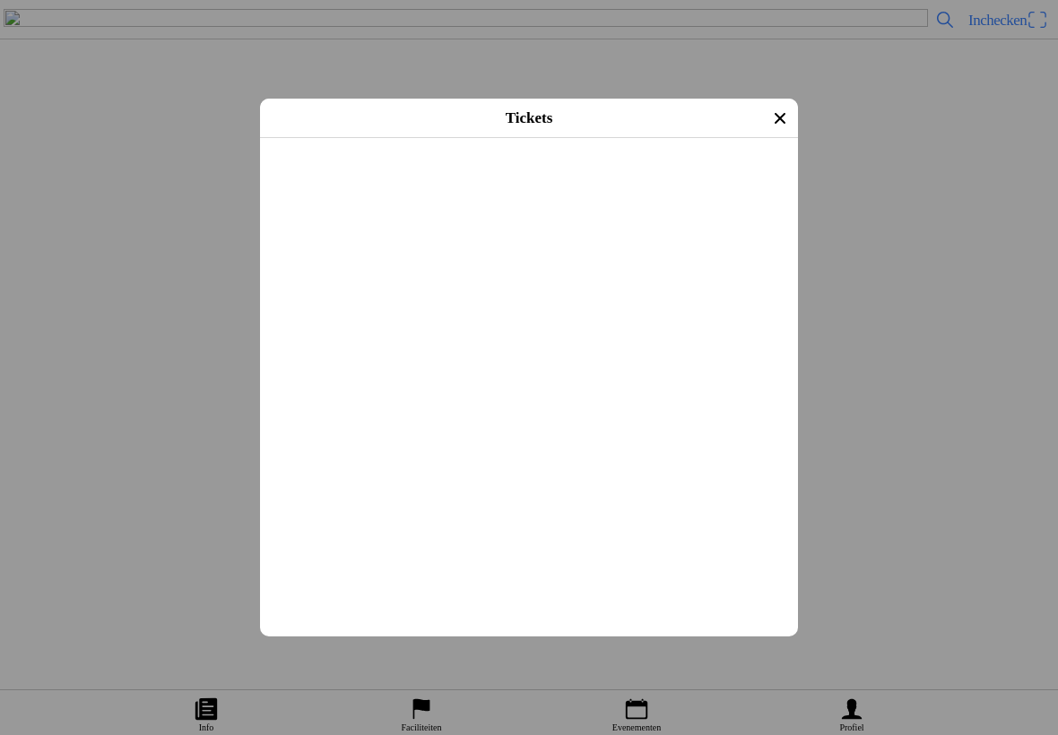
scroll to position [2130, 0]
type input "42"
click at [561, 363] on span "Afrekenen" at bounding box center [529, 343] width 506 height 40
click at [621, 347] on span "Afrekenen" at bounding box center [529, 327] width 506 height 40
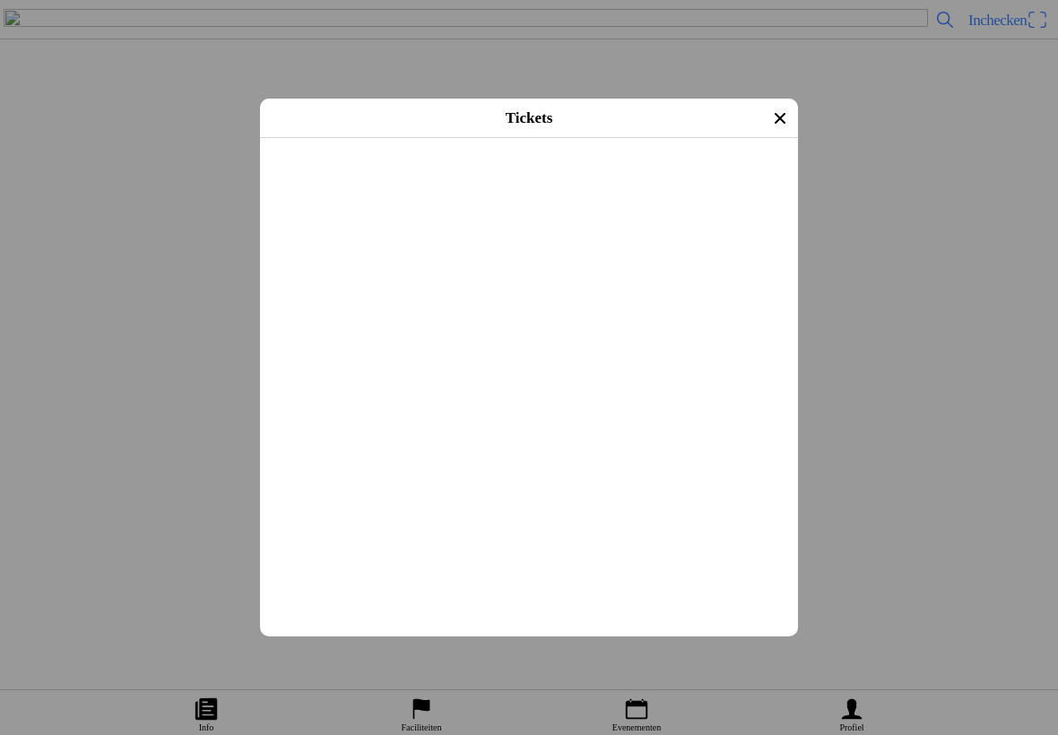
click at [745, 383] on button "button" at bounding box center [536, 353] width 524 height 60
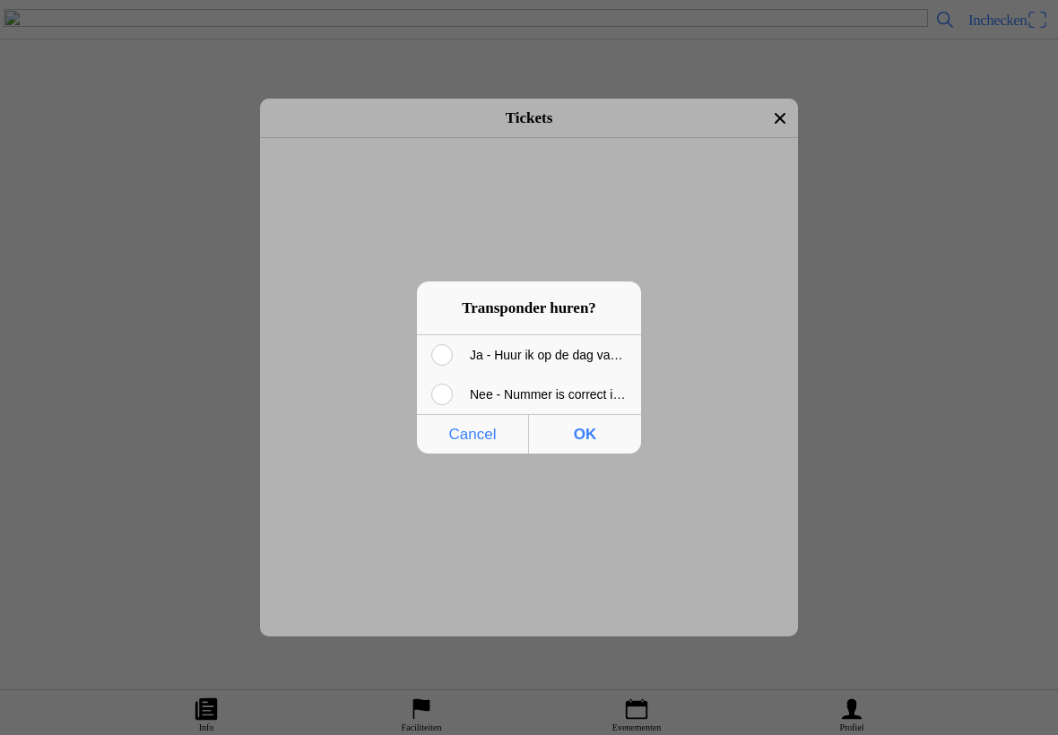
click at [561, 396] on div "Nee - Nummer is correct ingevuld of stuur ik naar [EMAIL_ADDRESS][DOMAIN_NAME]" at bounding box center [549, 395] width 183 height 38
click at [573, 431] on span "OK" at bounding box center [584, 434] width 101 height 37
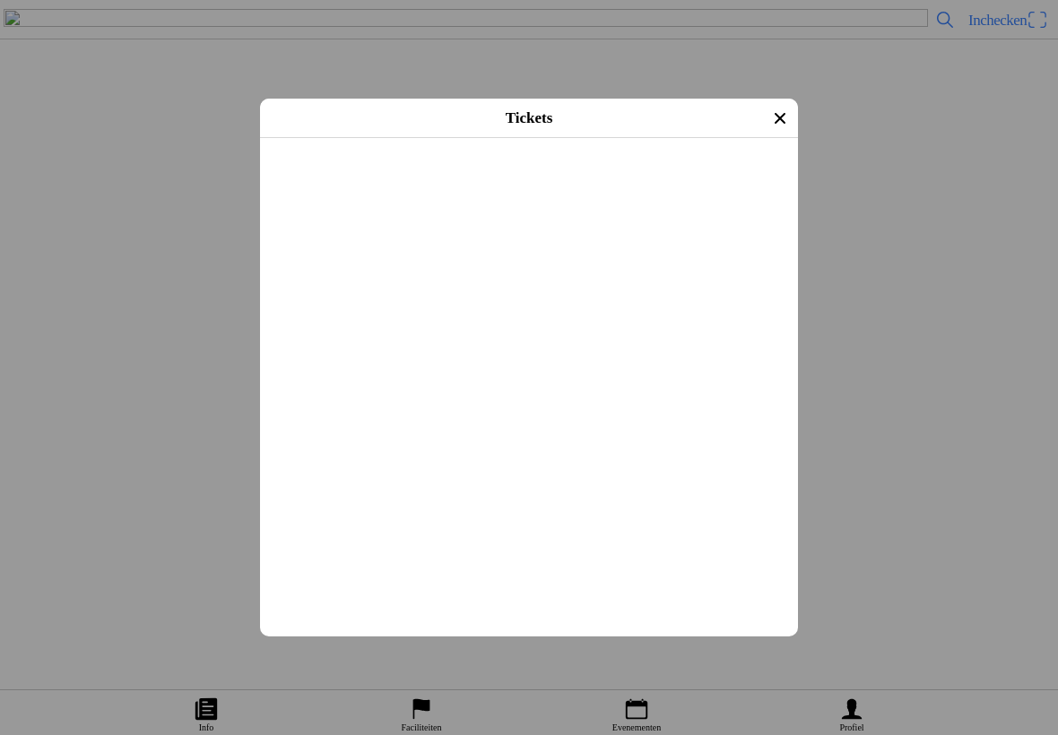
click at [701, 383] on button "button" at bounding box center [536, 353] width 524 height 60
click at [581, 347] on span "Afrekenen" at bounding box center [529, 327] width 506 height 40
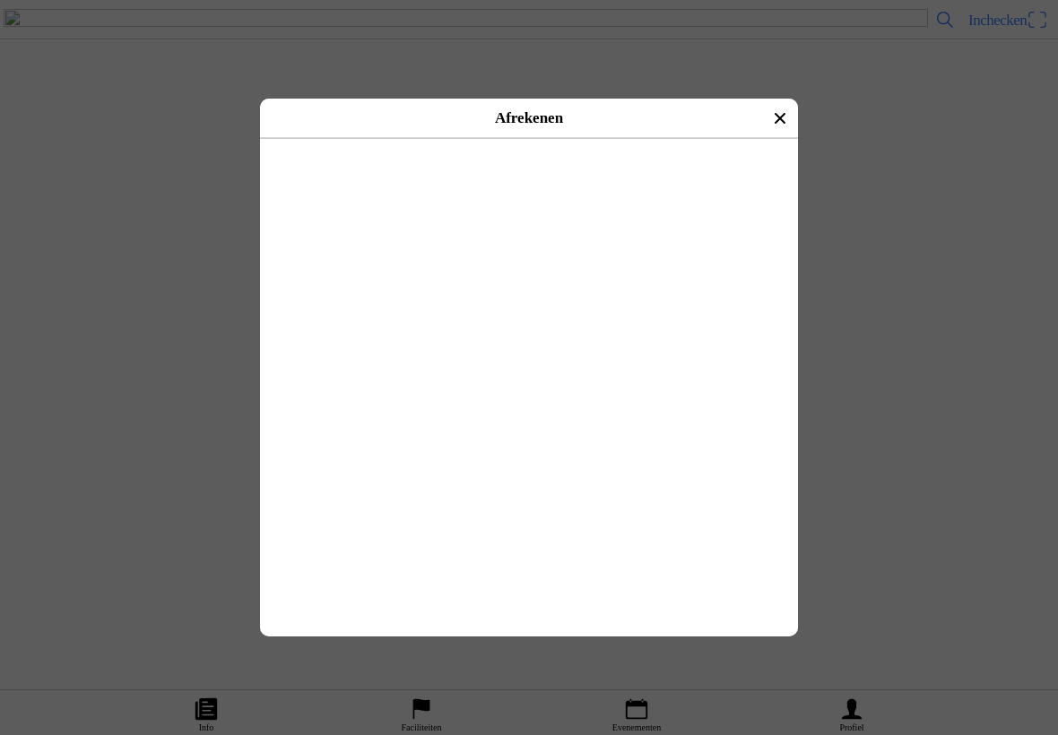
click at [381, 191] on button "button" at bounding box center [568, 200] width 459 height 54
click at [615, 185] on span "Betalen met iDeal" at bounding box center [529, 164] width 498 height 40
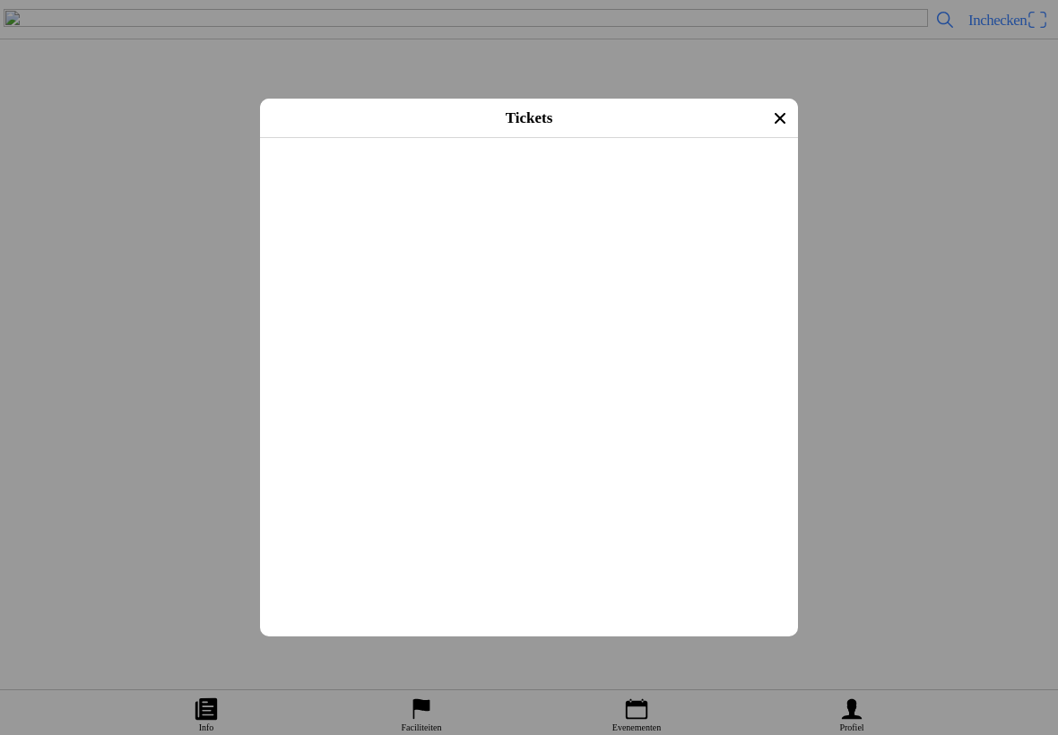
click at [680, 363] on span "Afrekenen" at bounding box center [529, 343] width 506 height 40
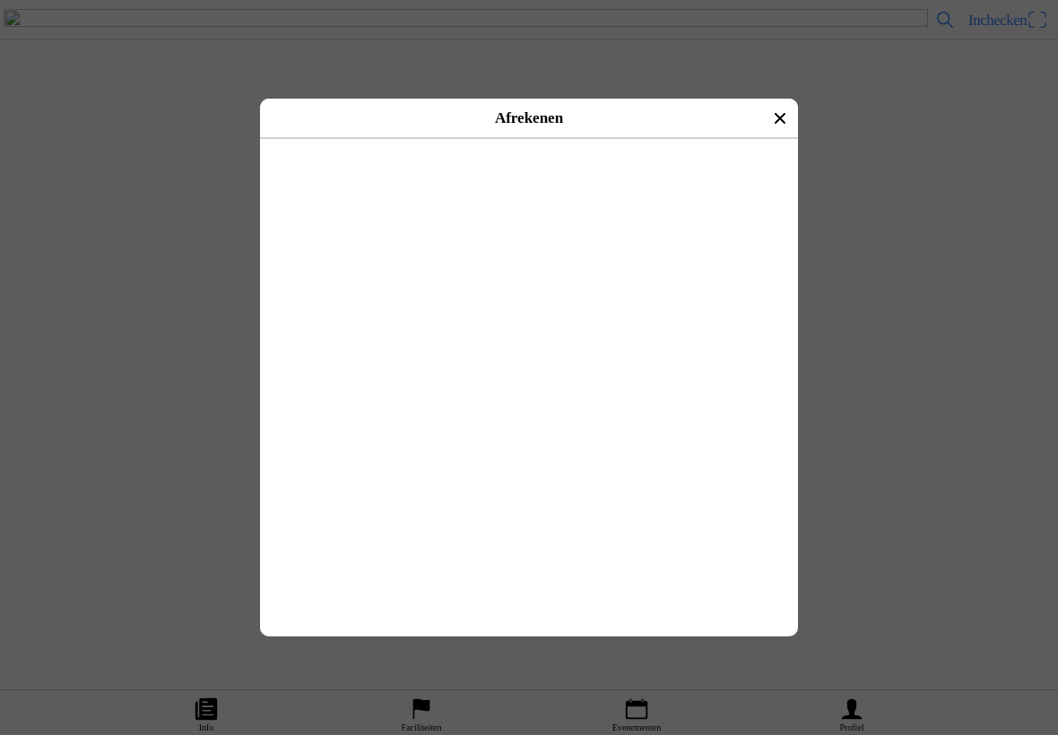
click at [405, 197] on button "button" at bounding box center [568, 200] width 459 height 54
click at [666, 185] on span "Betalen met iDeal" at bounding box center [529, 164] width 498 height 40
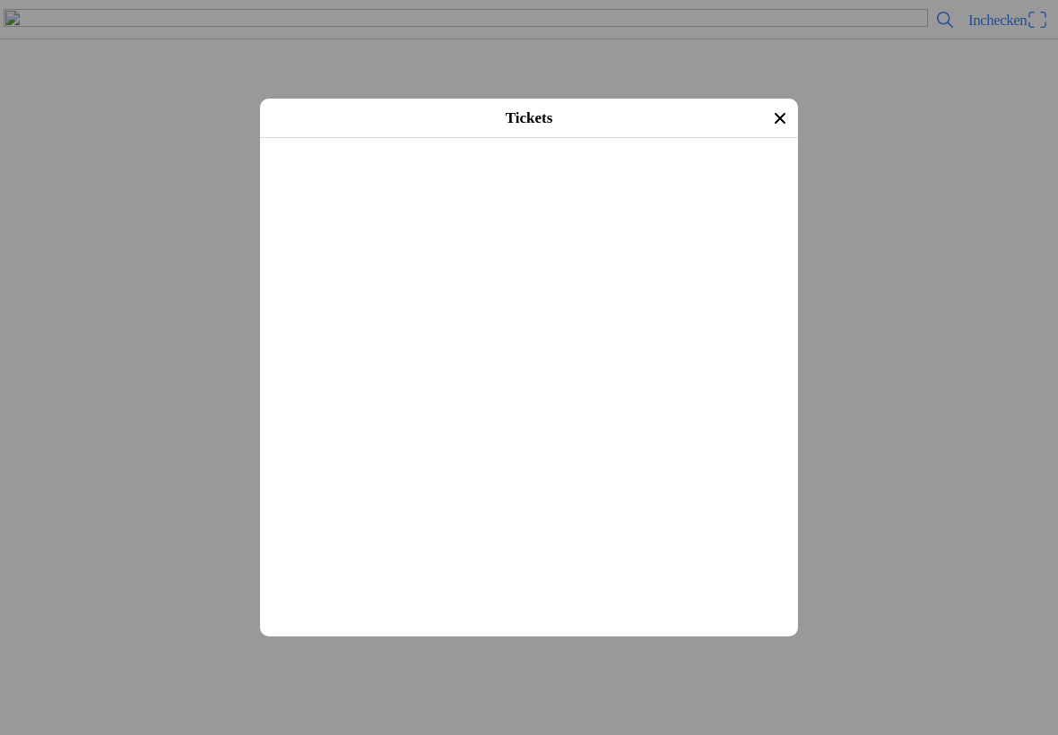
scroll to position [1955, 0]
